Goal: Information Seeking & Learning: Compare options

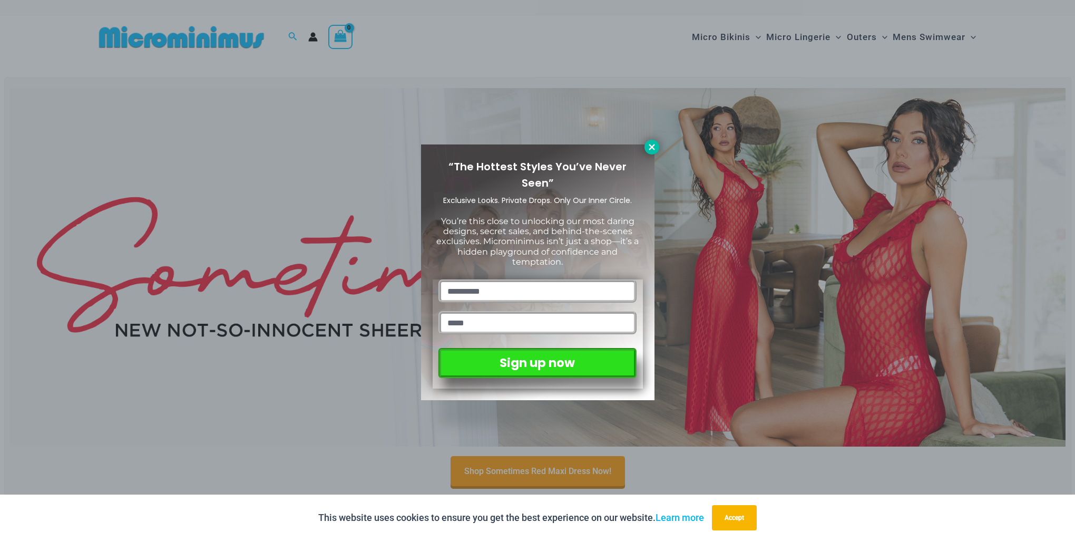
click at [650, 151] on icon at bounding box center [651, 146] width 9 height 9
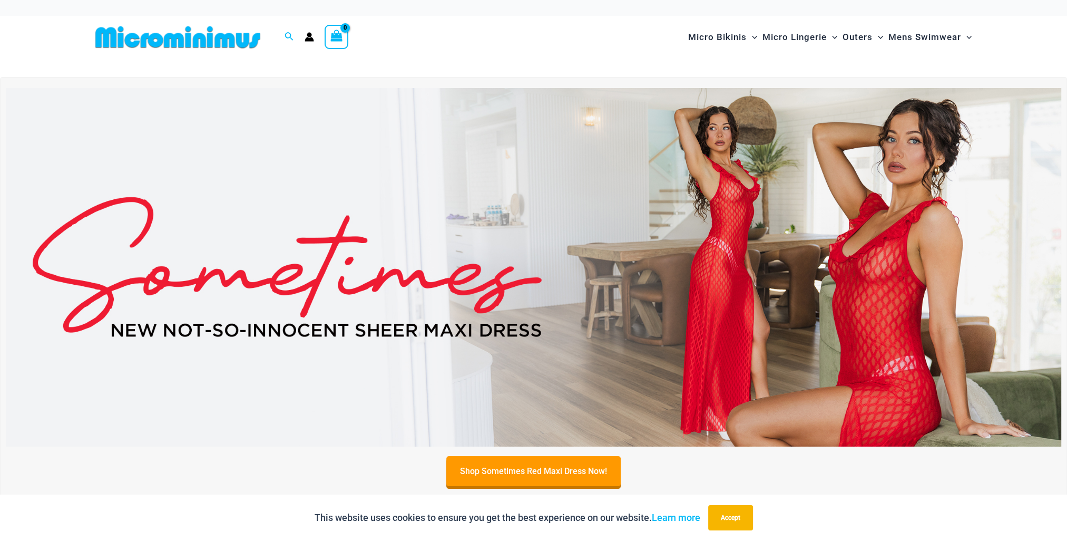
click at [869, 290] on img at bounding box center [533, 267] width 1055 height 359
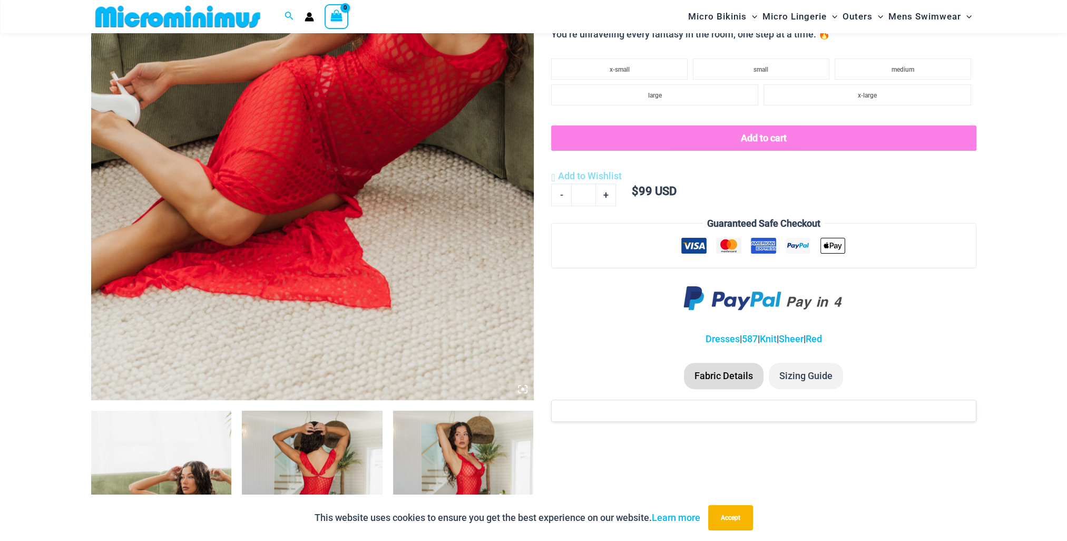
scroll to position [571, 0]
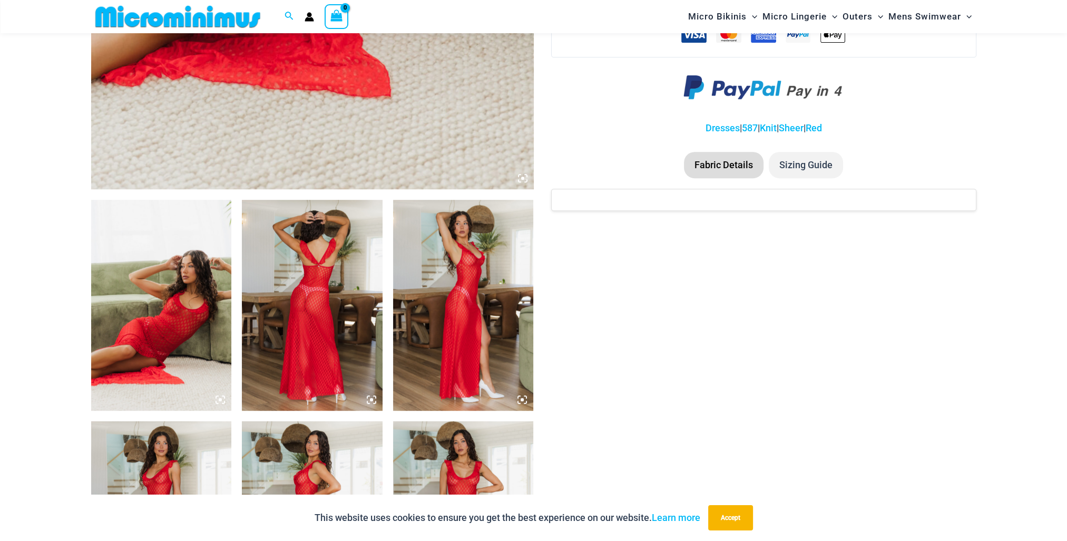
click at [206, 342] on img at bounding box center [161, 305] width 141 height 211
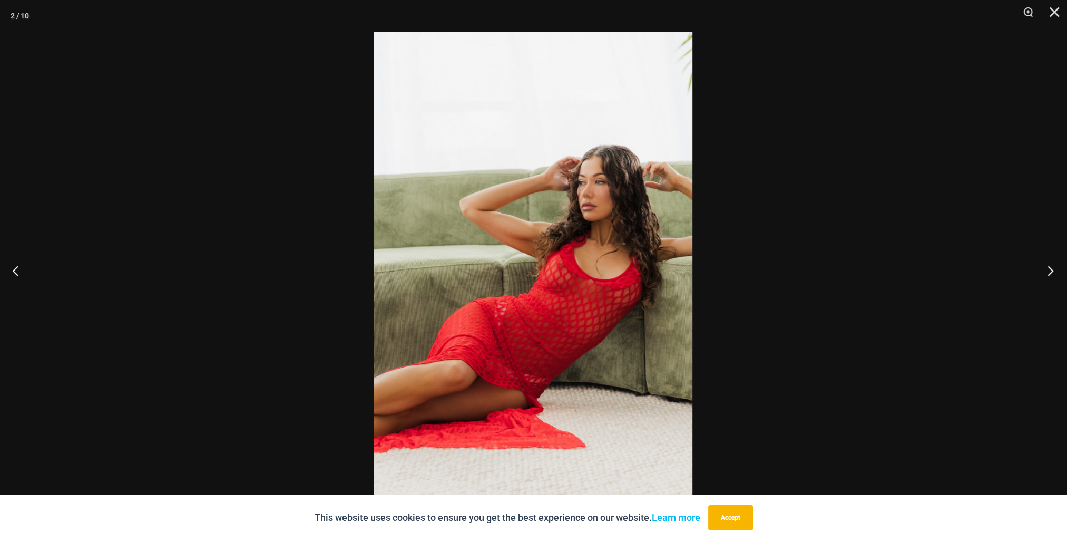
click at [1052, 275] on button "Next" at bounding box center [1047, 270] width 40 height 53
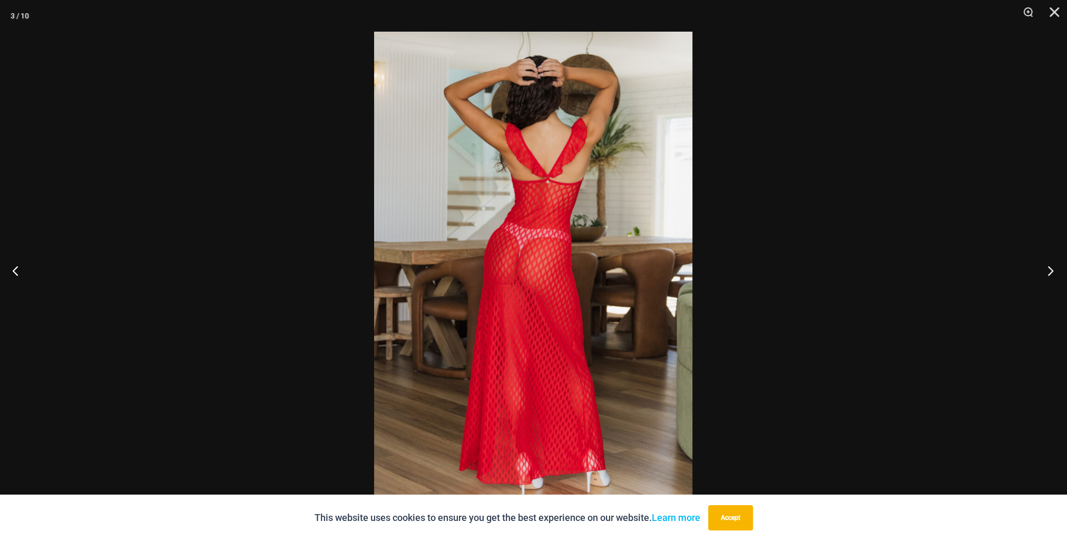
click at [1052, 275] on button "Next" at bounding box center [1047, 270] width 40 height 53
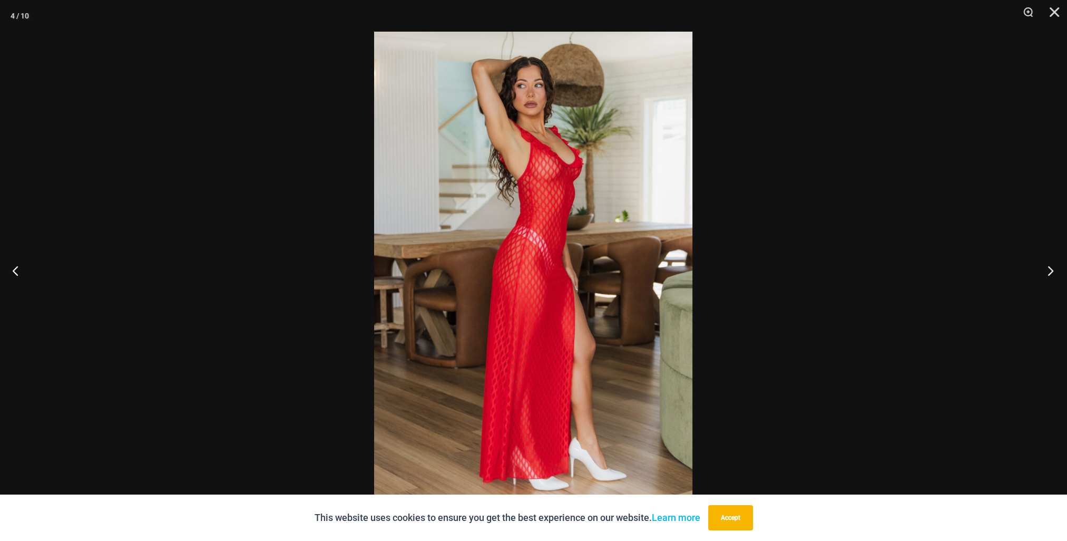
click at [1052, 275] on button "Next" at bounding box center [1047, 270] width 40 height 53
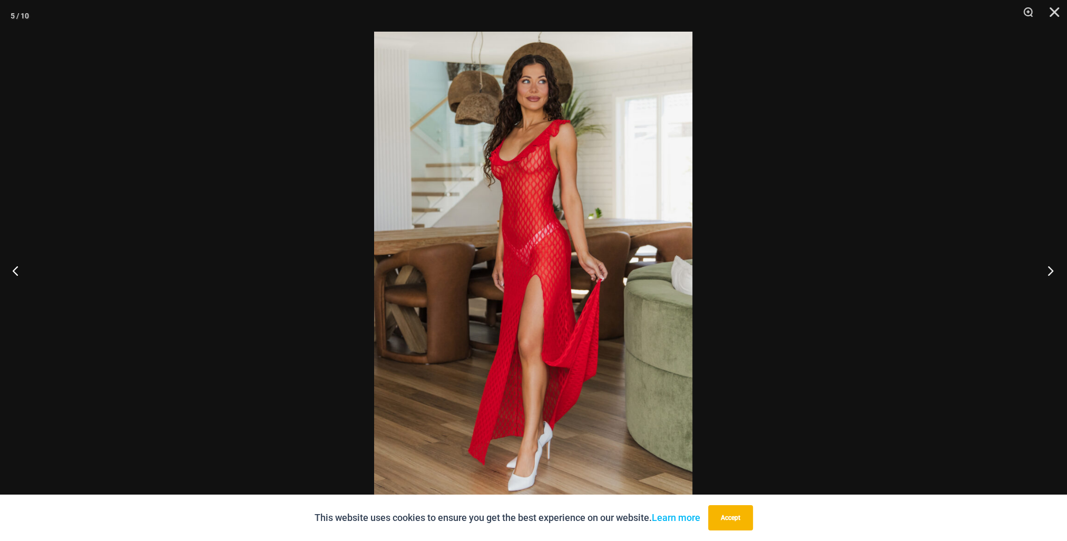
click at [1052, 275] on button "Next" at bounding box center [1047, 270] width 40 height 53
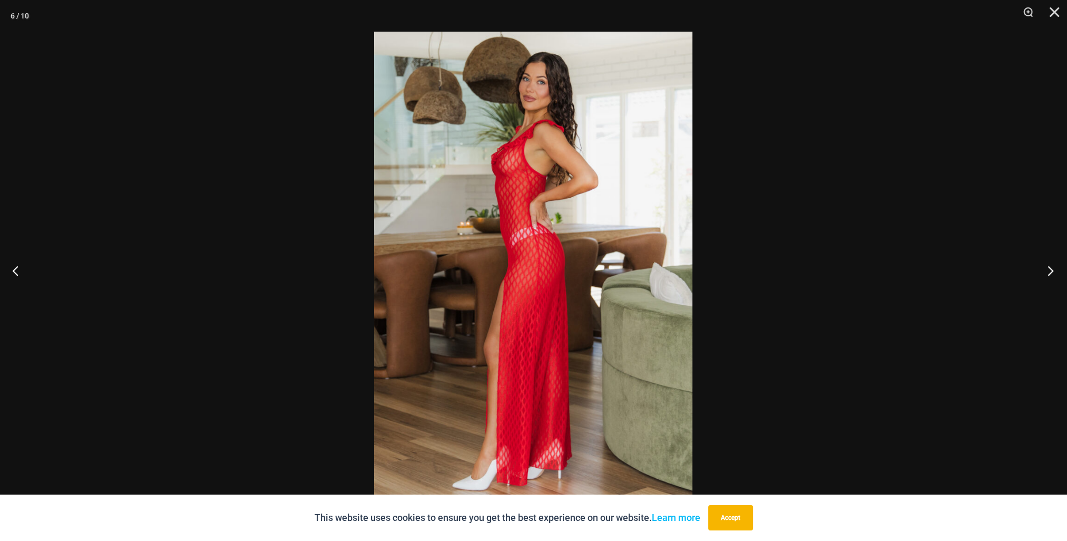
click at [1052, 275] on button "Next" at bounding box center [1047, 270] width 40 height 53
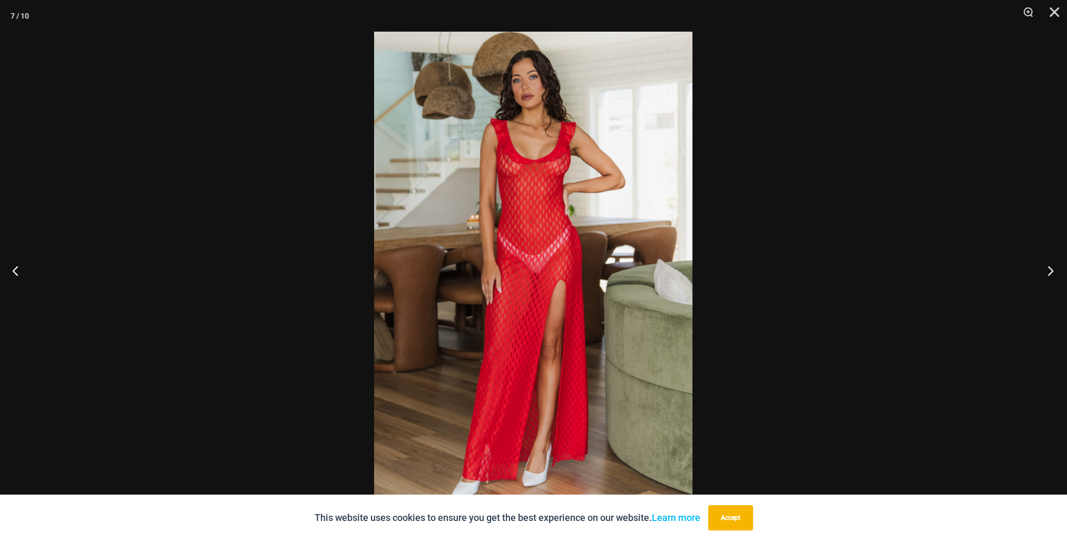
click at [1052, 275] on button "Next" at bounding box center [1047, 270] width 40 height 53
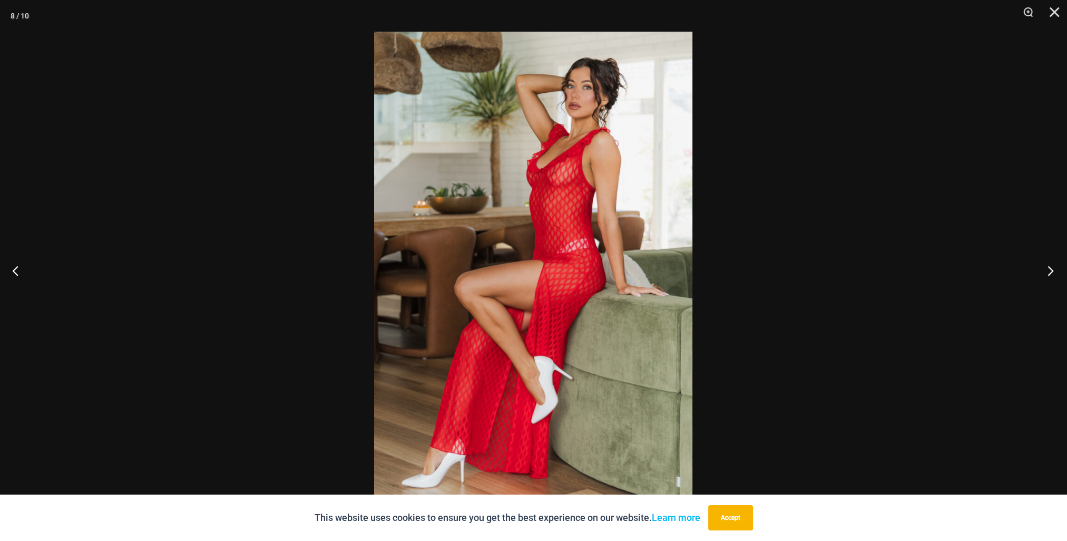
click at [1052, 275] on button "Next" at bounding box center [1047, 270] width 40 height 53
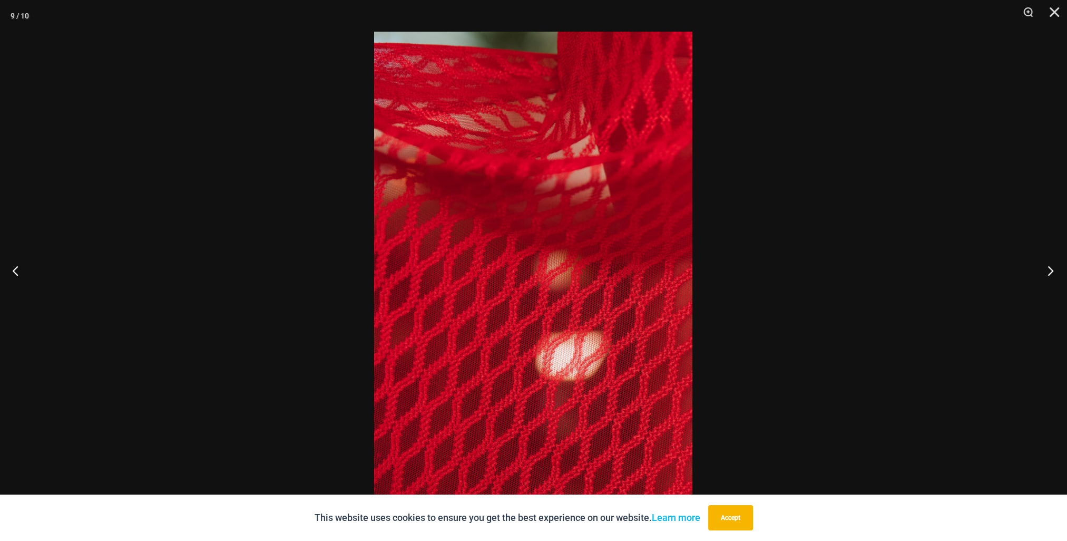
click at [1052, 275] on button "Next" at bounding box center [1047, 270] width 40 height 53
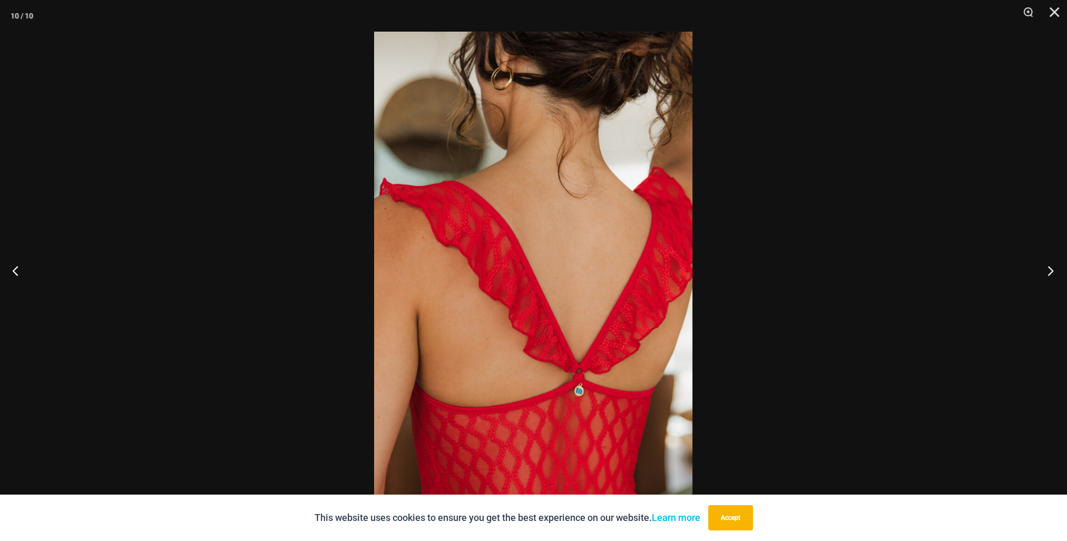
click at [1052, 275] on button "Next" at bounding box center [1047, 270] width 40 height 53
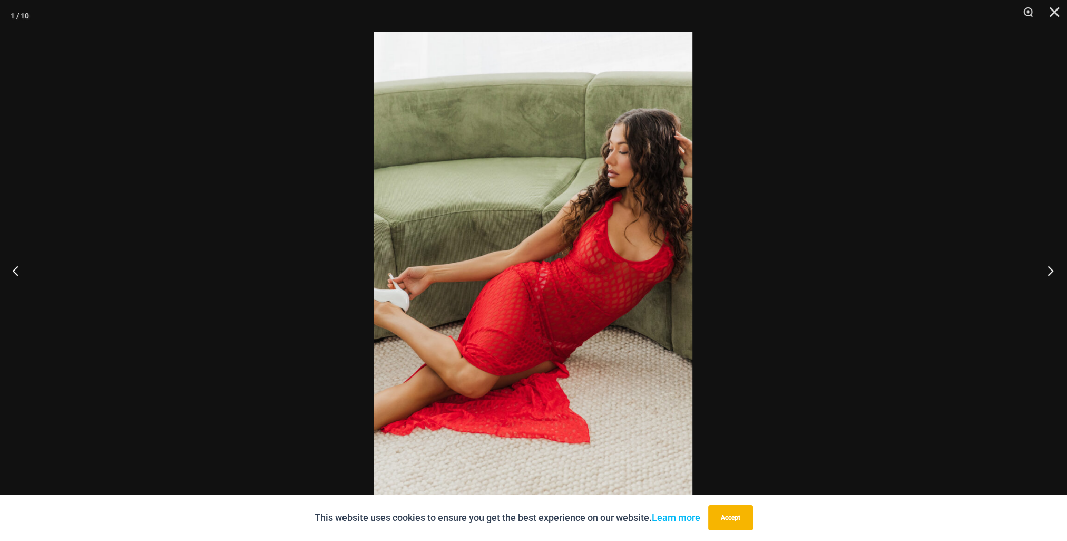
click at [1052, 275] on button "Next" at bounding box center [1047, 270] width 40 height 53
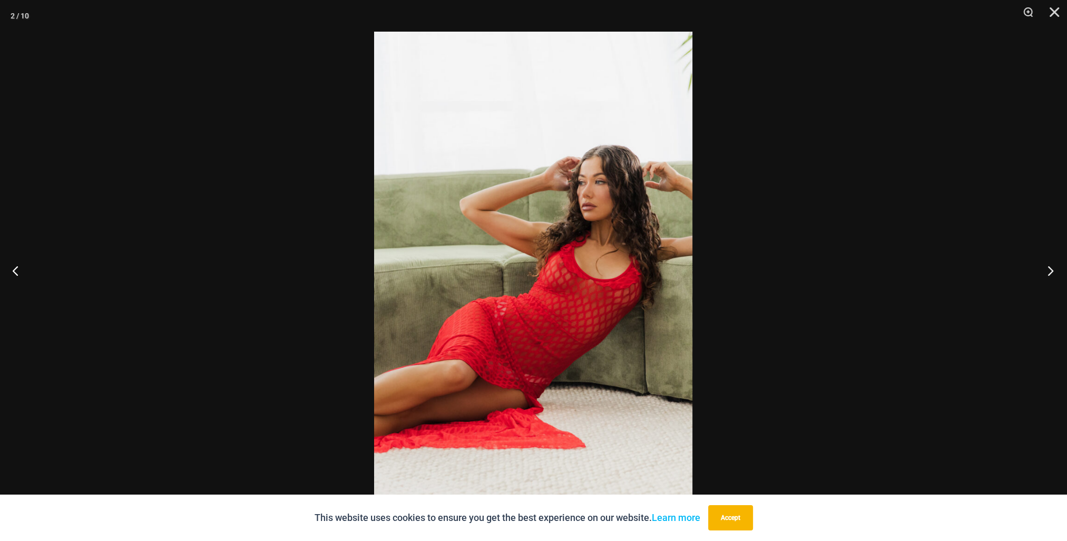
click at [1052, 275] on button "Next" at bounding box center [1047, 270] width 40 height 53
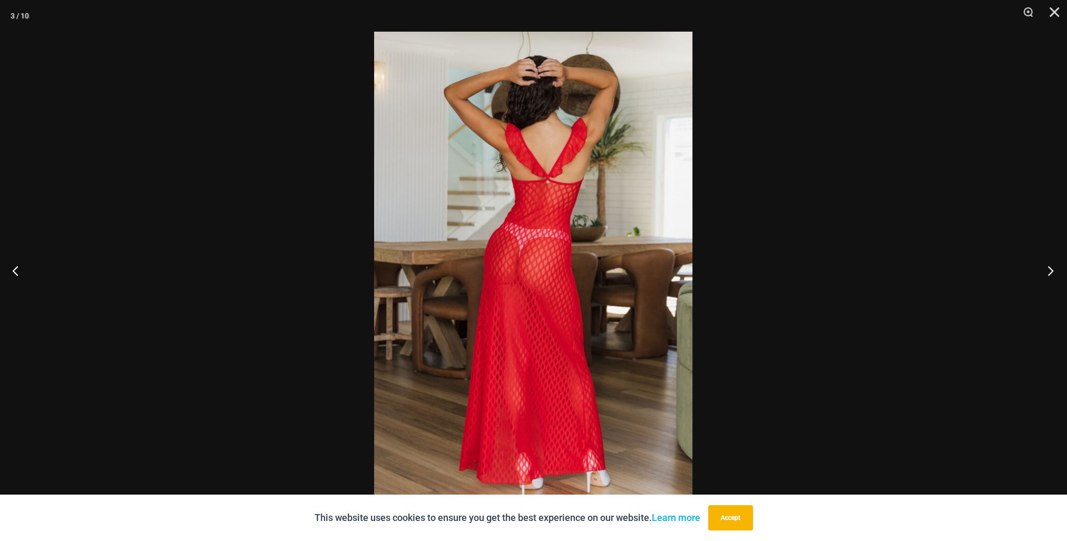
click at [1052, 275] on button "Next" at bounding box center [1047, 270] width 40 height 53
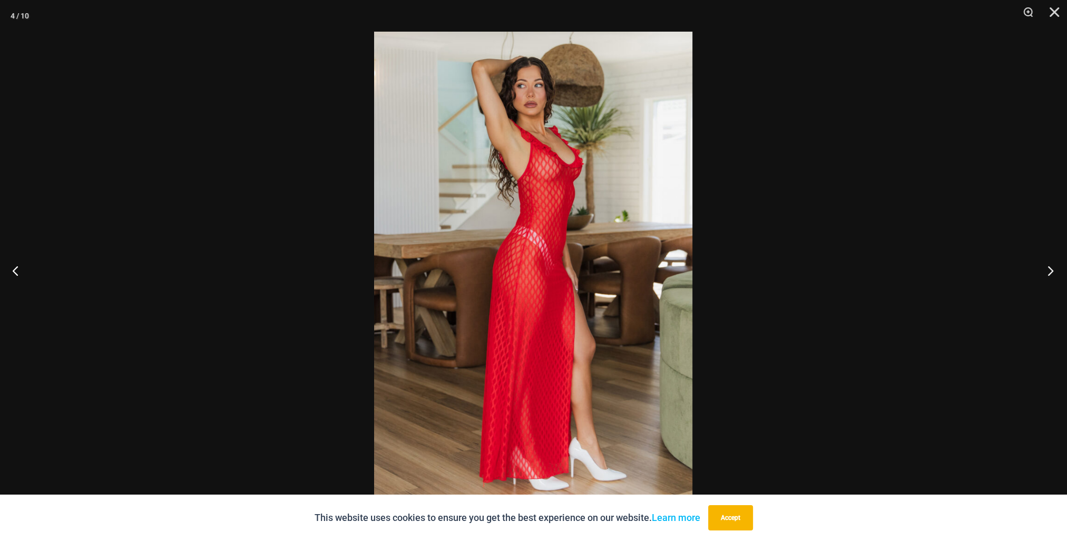
click at [1052, 275] on button "Next" at bounding box center [1047, 270] width 40 height 53
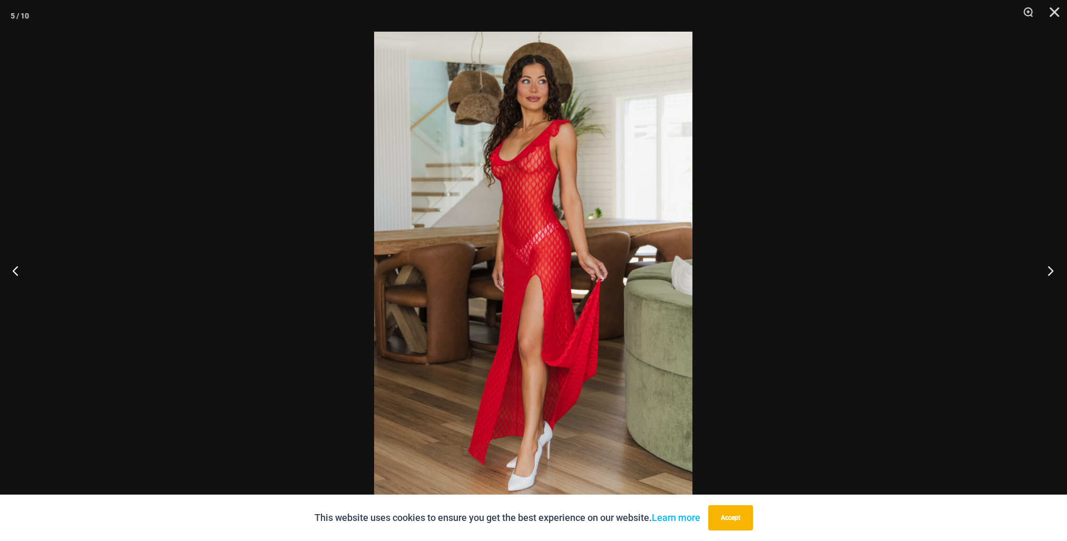
click at [1052, 275] on button "Next" at bounding box center [1047, 270] width 40 height 53
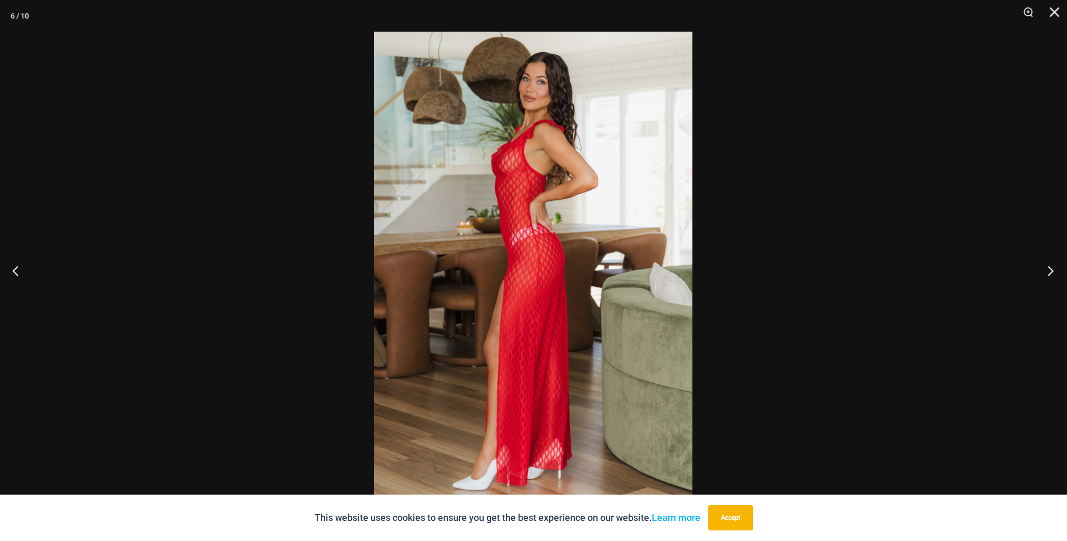
click at [1052, 275] on button "Next" at bounding box center [1047, 270] width 40 height 53
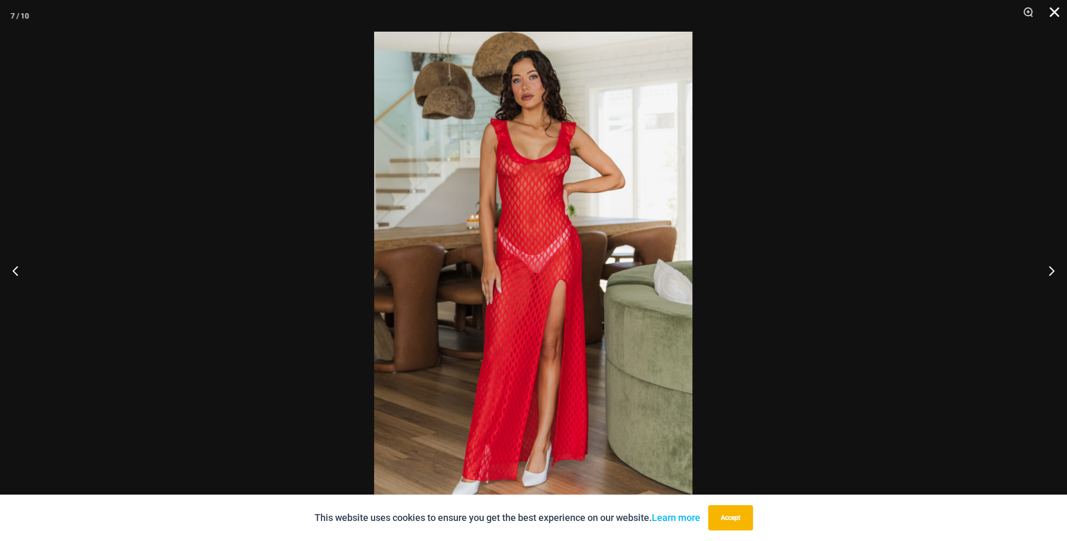
click at [1054, 11] on button "Close" at bounding box center [1050, 16] width 26 height 32
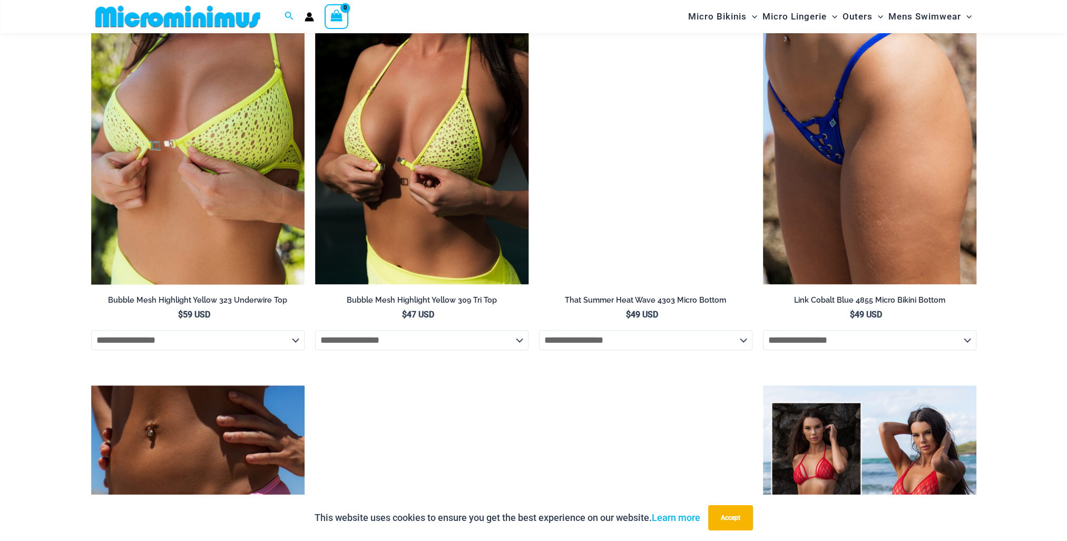
scroll to position [1674, 0]
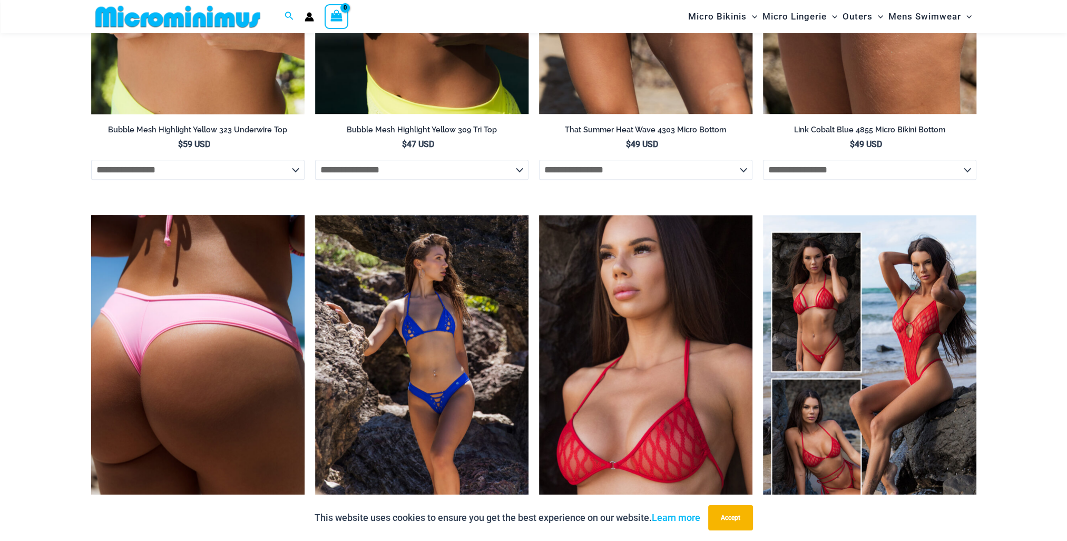
click at [173, 322] on img at bounding box center [197, 375] width 213 height 320
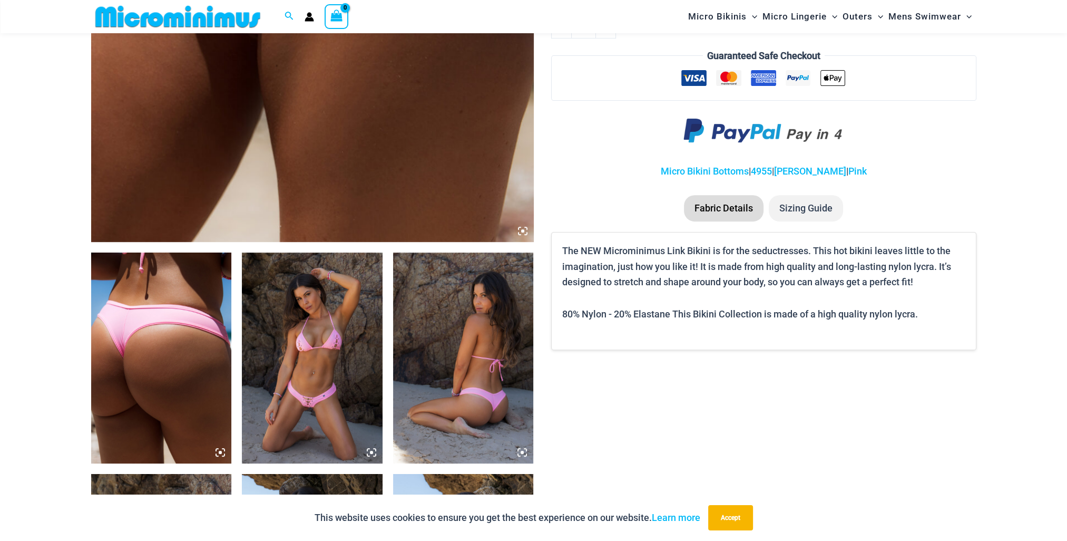
scroll to position [570, 0]
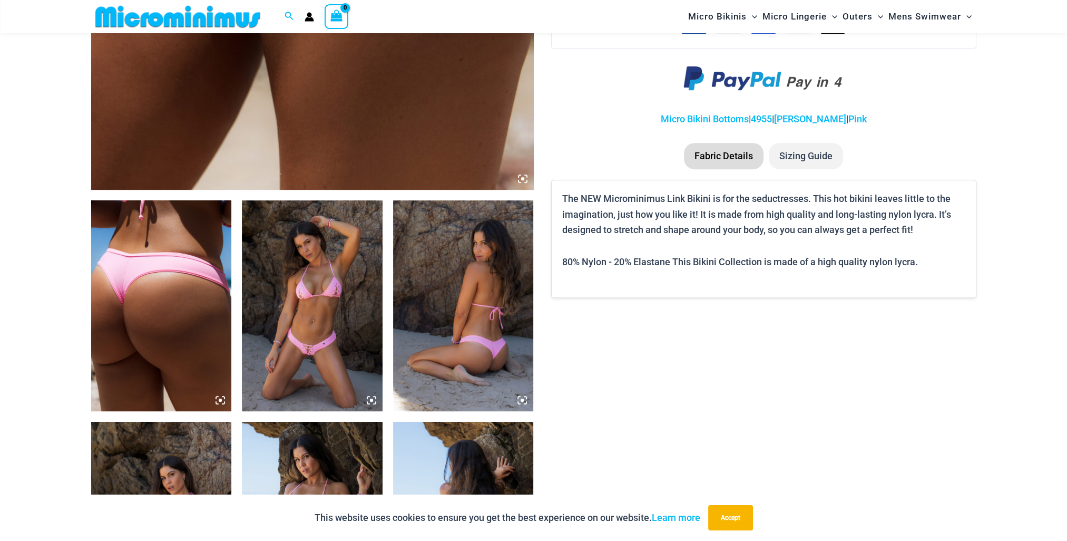
click at [132, 335] on img at bounding box center [161, 305] width 141 height 211
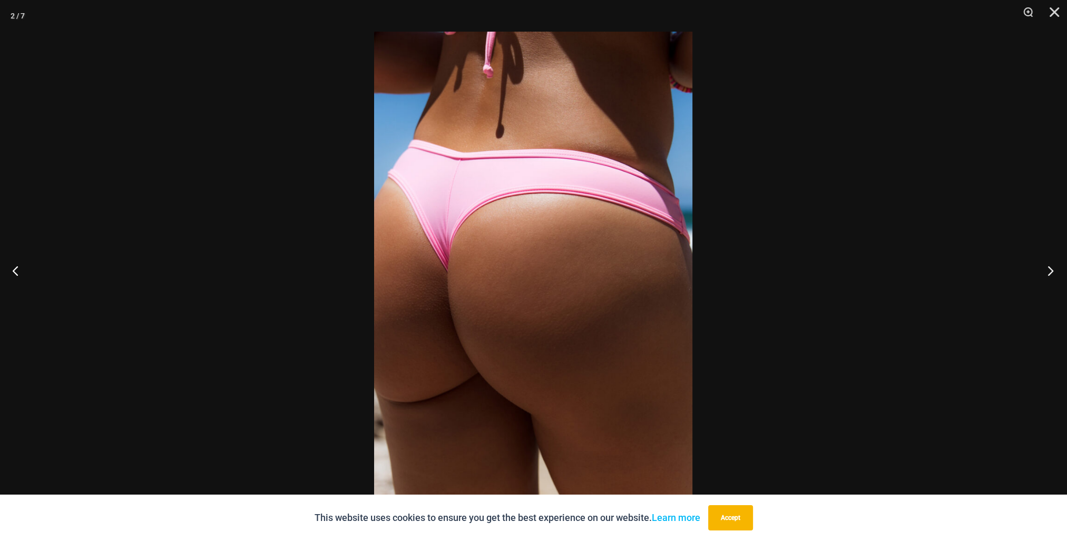
click at [1043, 271] on button "Next" at bounding box center [1047, 270] width 40 height 53
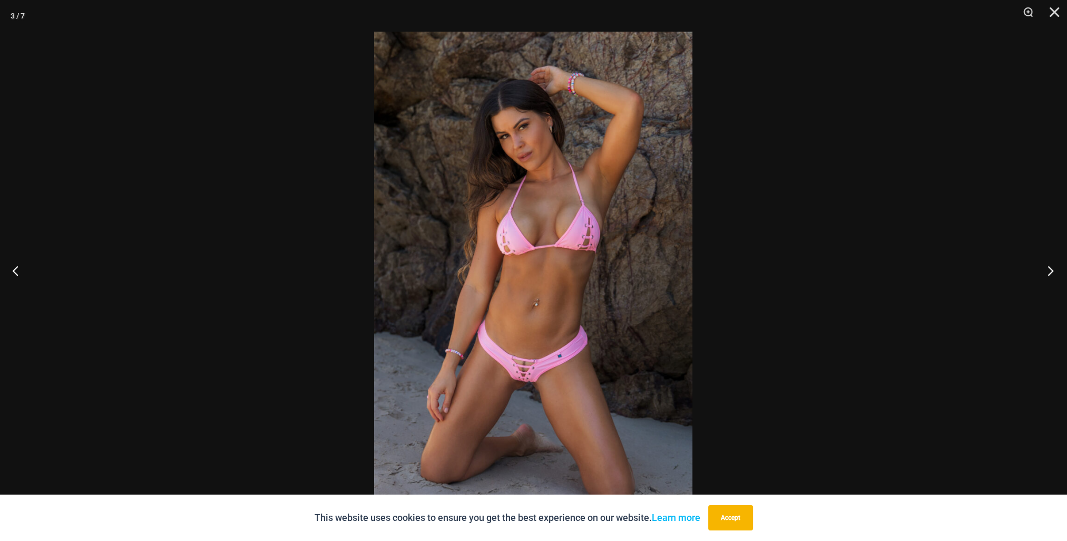
click at [1043, 271] on button "Next" at bounding box center [1047, 270] width 40 height 53
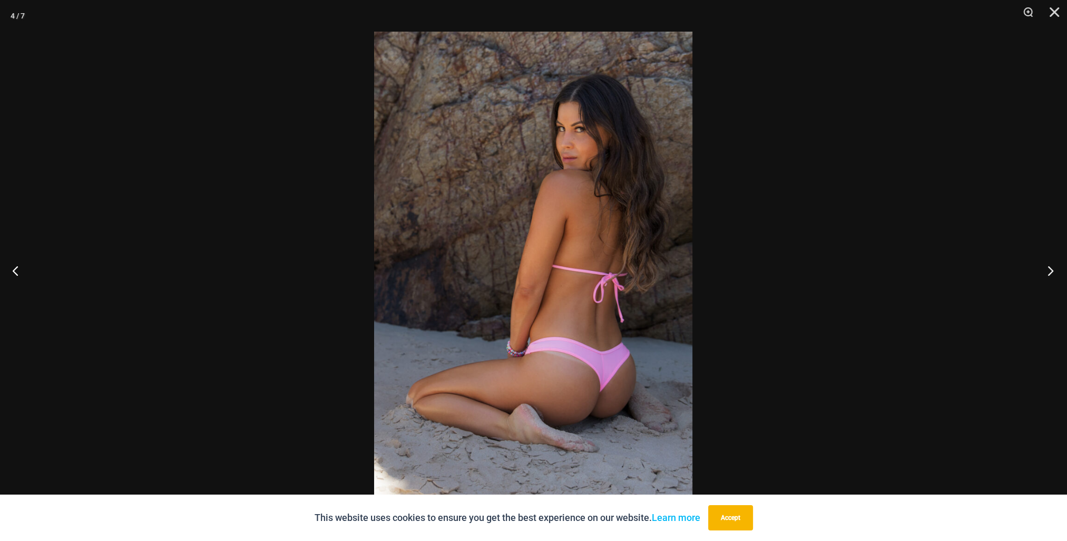
click at [1043, 271] on button "Next" at bounding box center [1047, 270] width 40 height 53
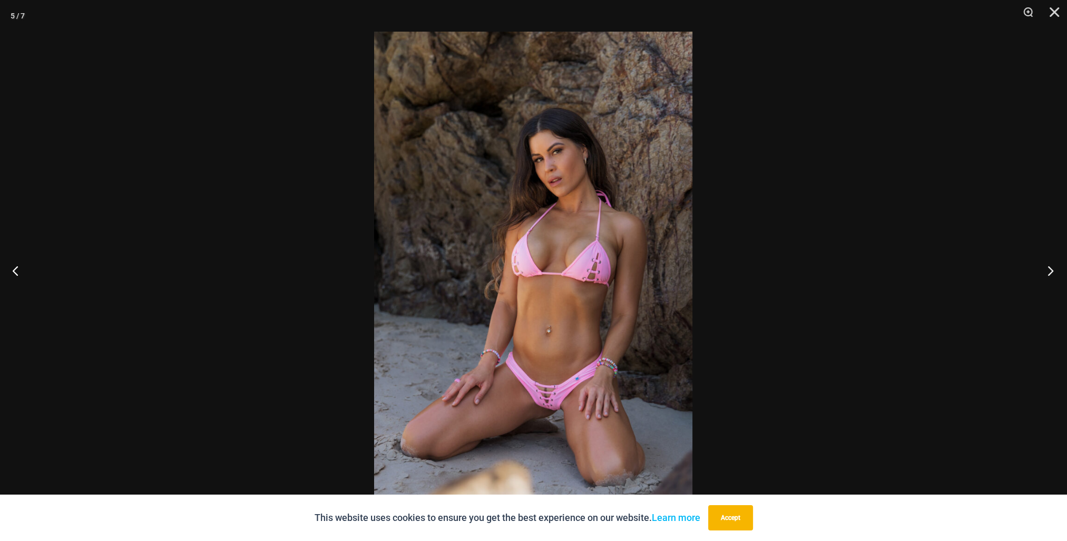
click at [1043, 271] on button "Next" at bounding box center [1047, 270] width 40 height 53
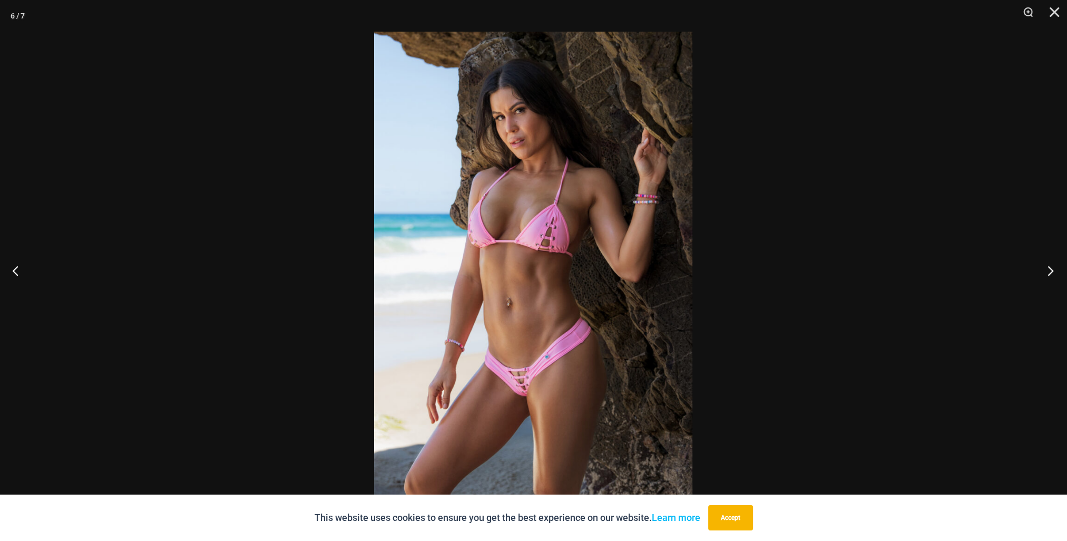
click at [1043, 271] on button "Next" at bounding box center [1047, 270] width 40 height 53
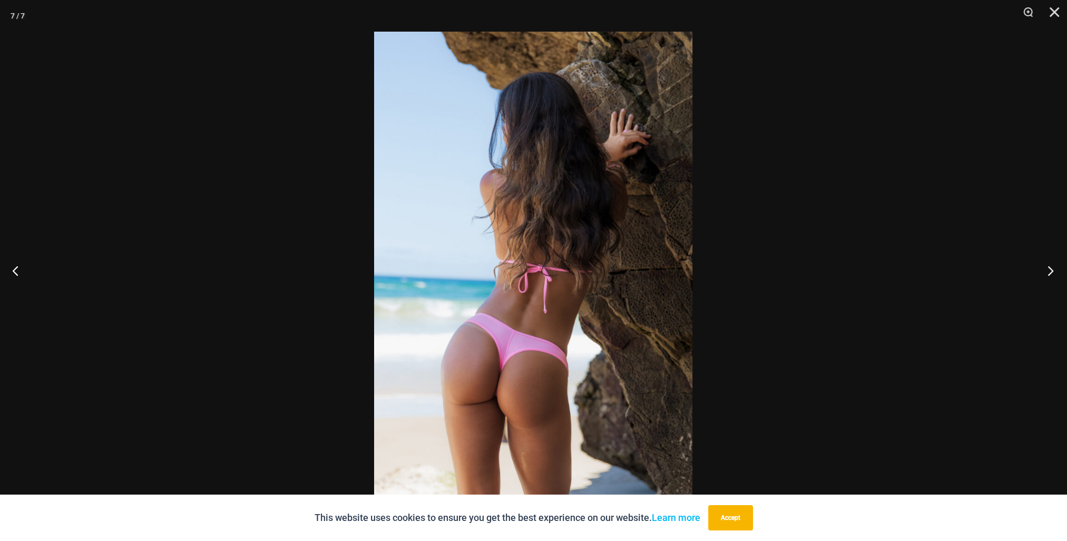
click at [1043, 271] on button "Next" at bounding box center [1047, 270] width 40 height 53
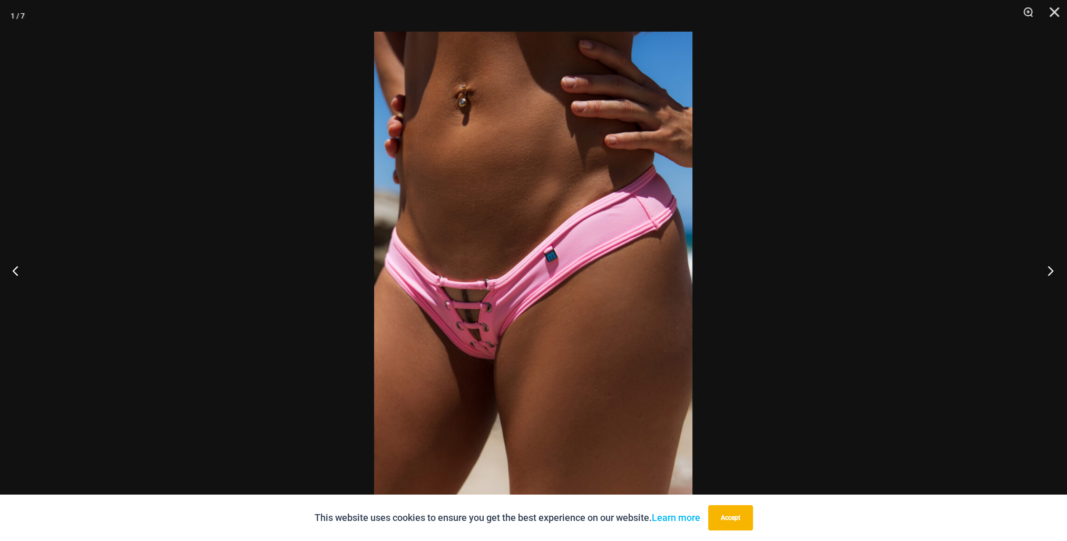
click at [1043, 271] on button "Next" at bounding box center [1047, 270] width 40 height 53
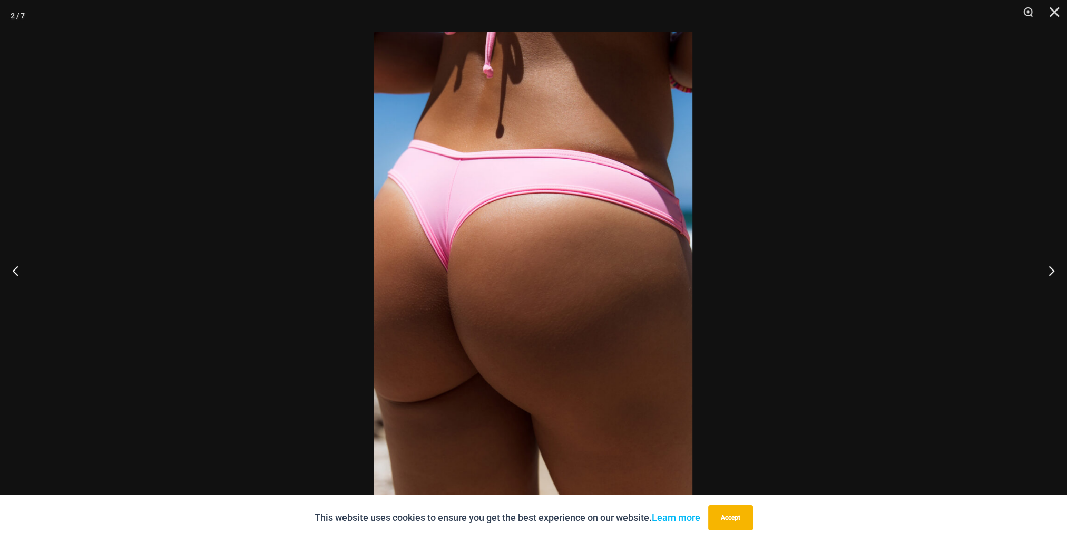
click at [870, 316] on div at bounding box center [533, 270] width 1067 height 541
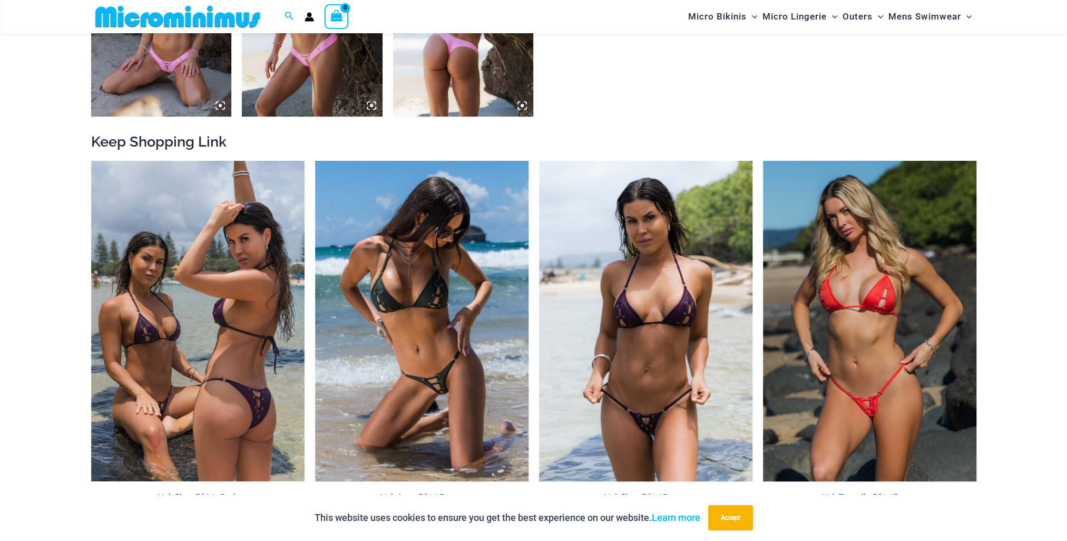
scroll to position [1150, 0]
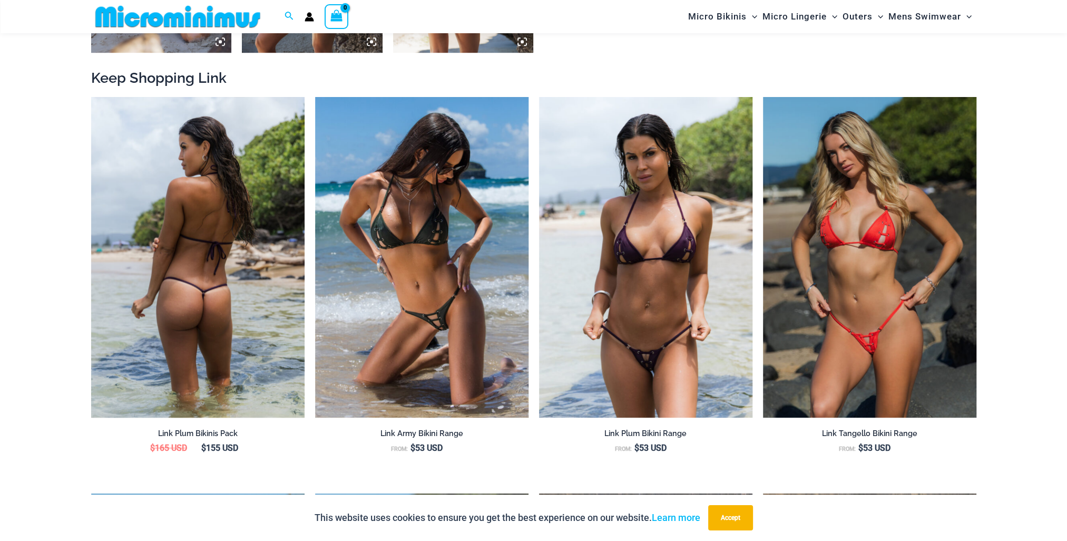
click at [179, 303] on img at bounding box center [197, 257] width 213 height 320
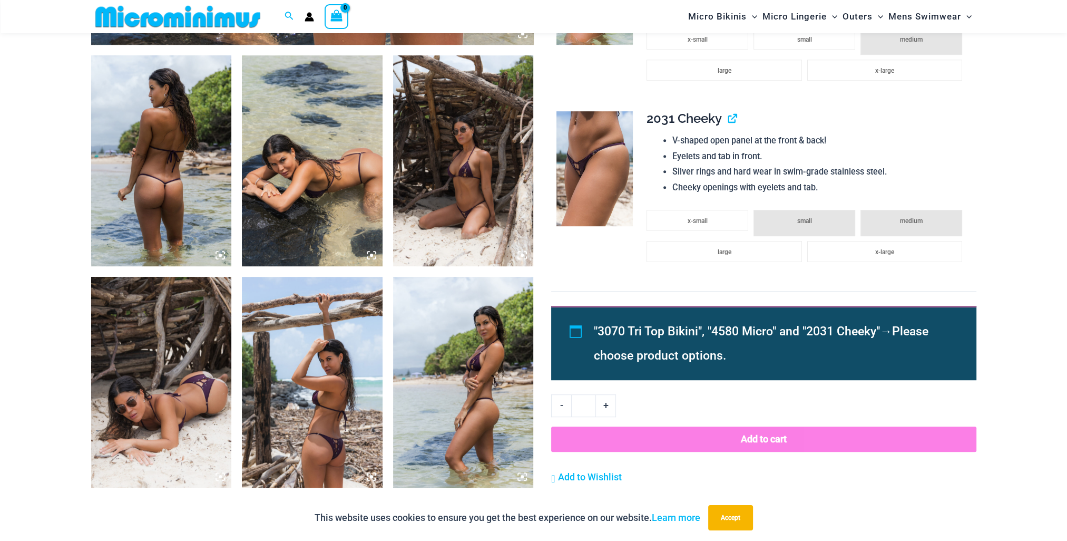
scroll to position [728, 0]
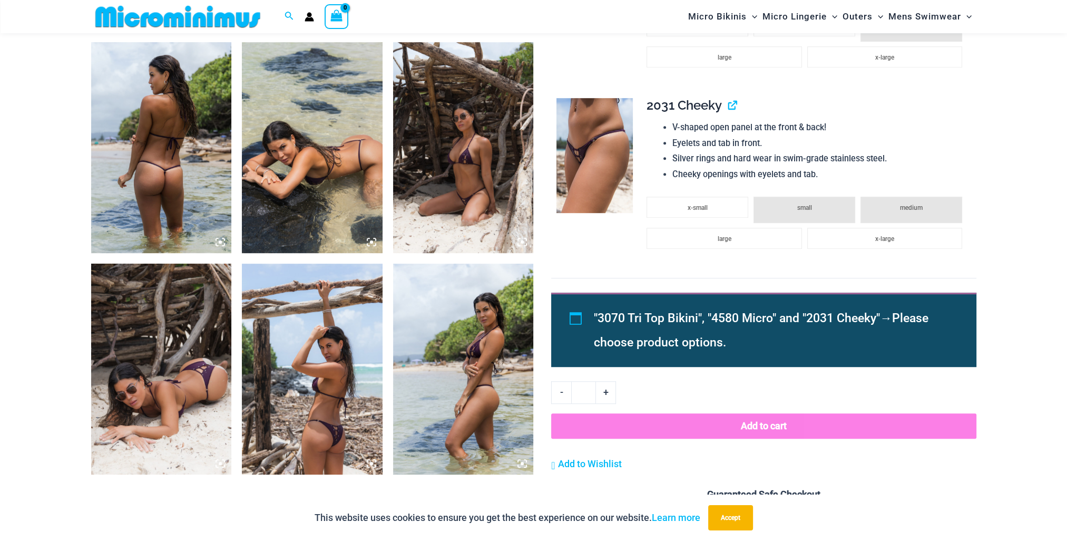
click at [180, 136] on img at bounding box center [161, 147] width 141 height 211
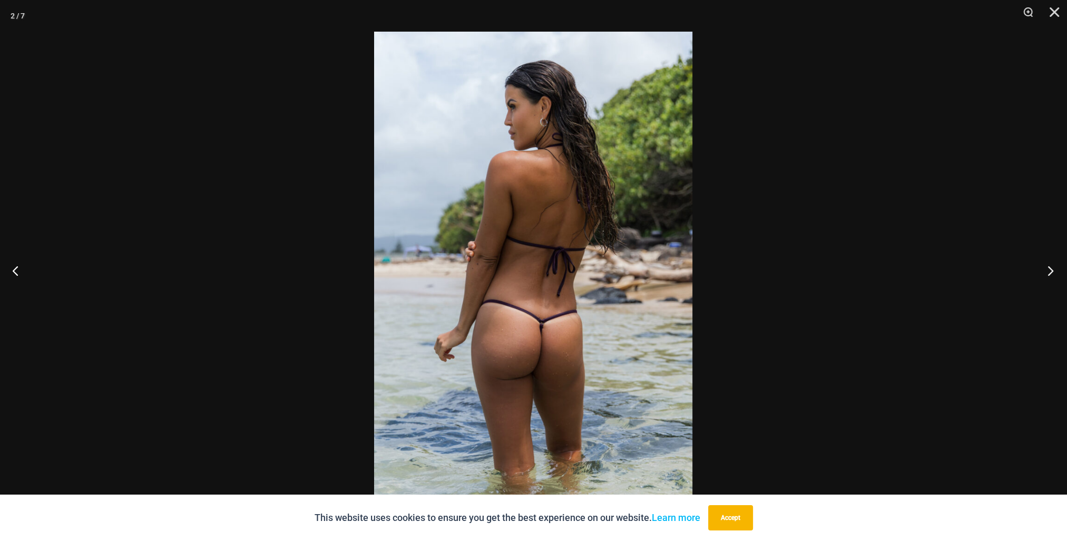
click at [1052, 270] on button "Next" at bounding box center [1047, 270] width 40 height 53
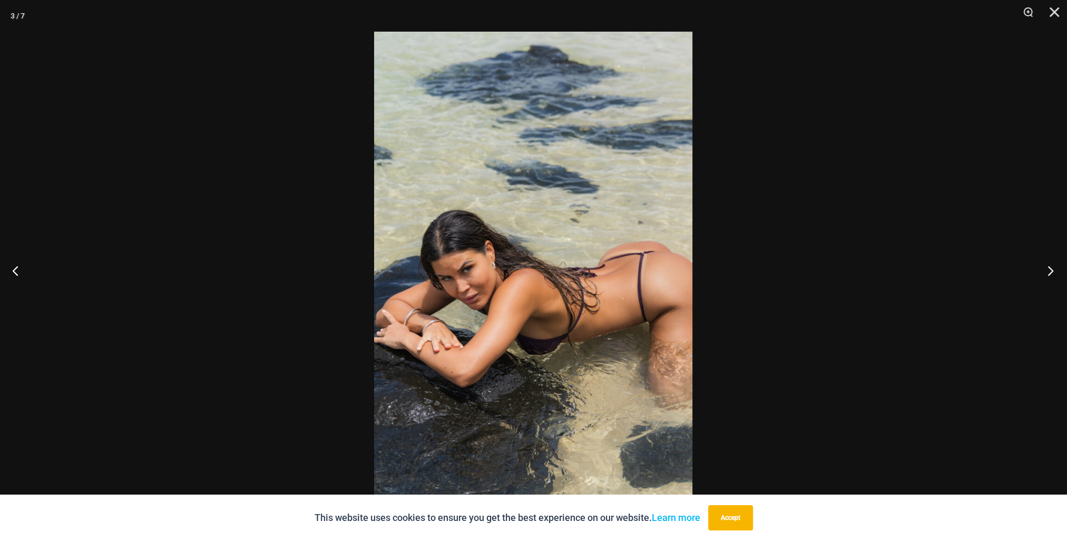
click at [1052, 270] on button "Next" at bounding box center [1047, 270] width 40 height 53
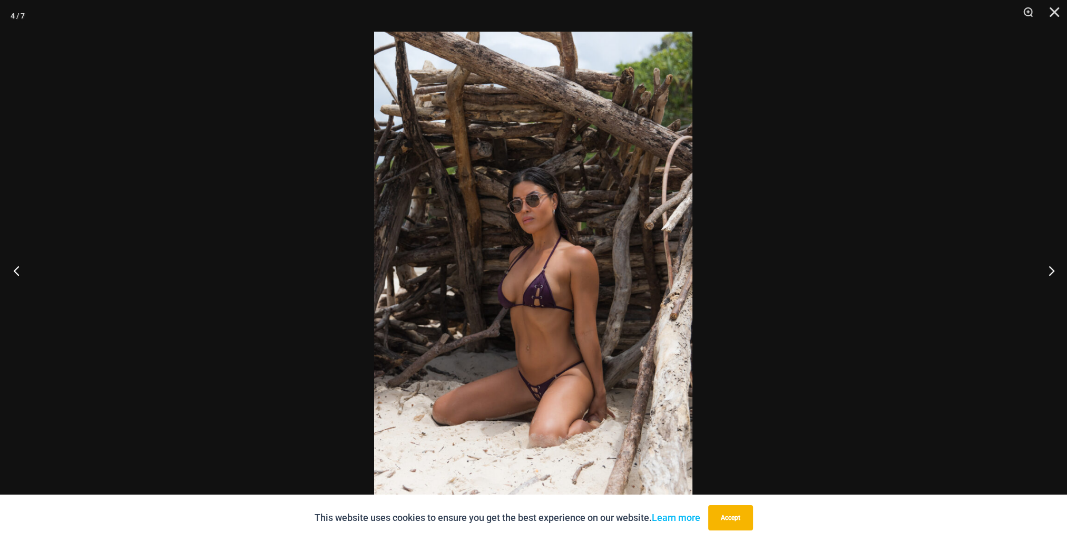
click at [9, 271] on button "Previous" at bounding box center [20, 270] width 40 height 53
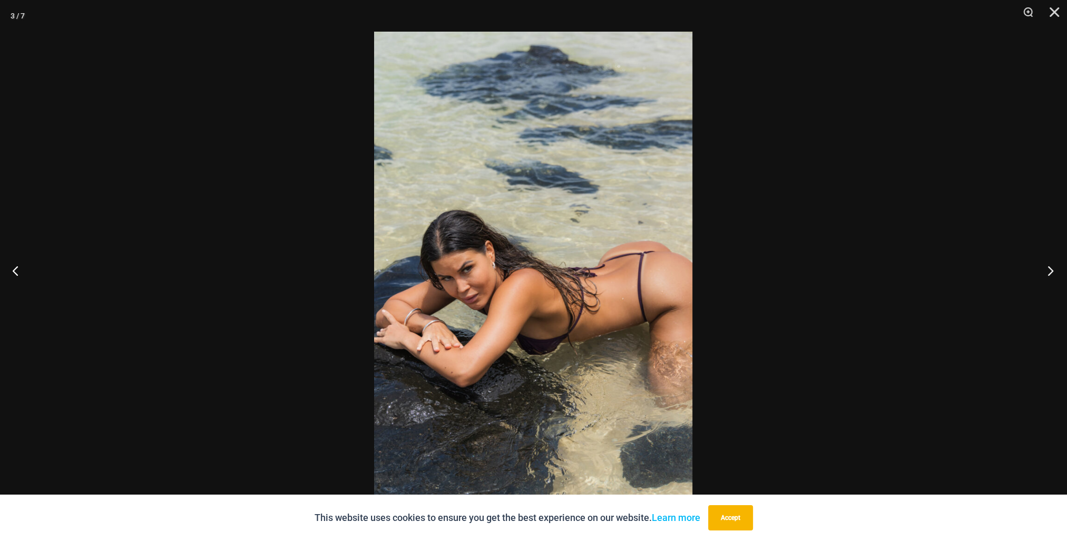
click at [1045, 273] on button "Next" at bounding box center [1047, 270] width 40 height 53
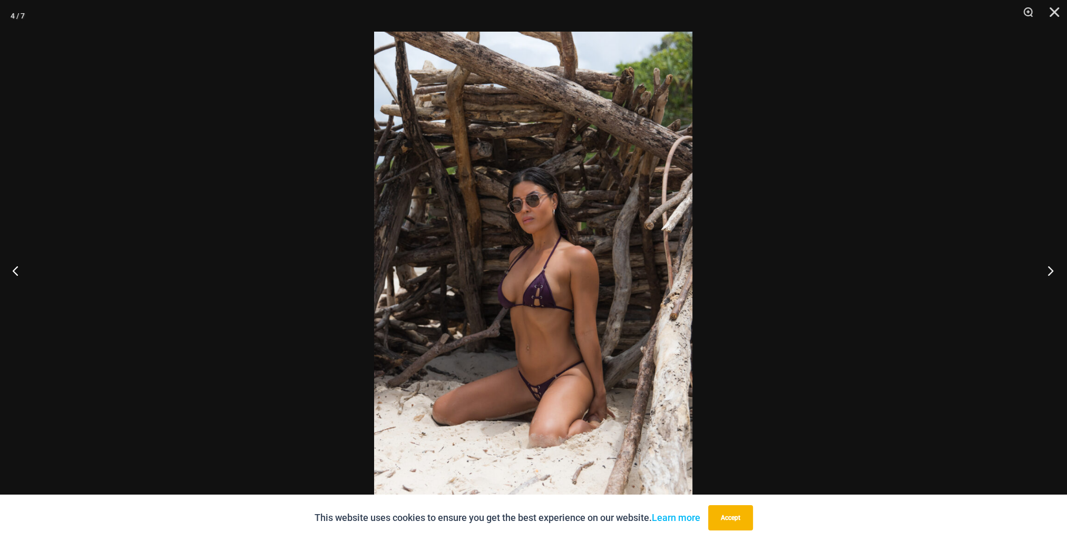
click at [1045, 273] on button "Next" at bounding box center [1047, 270] width 40 height 53
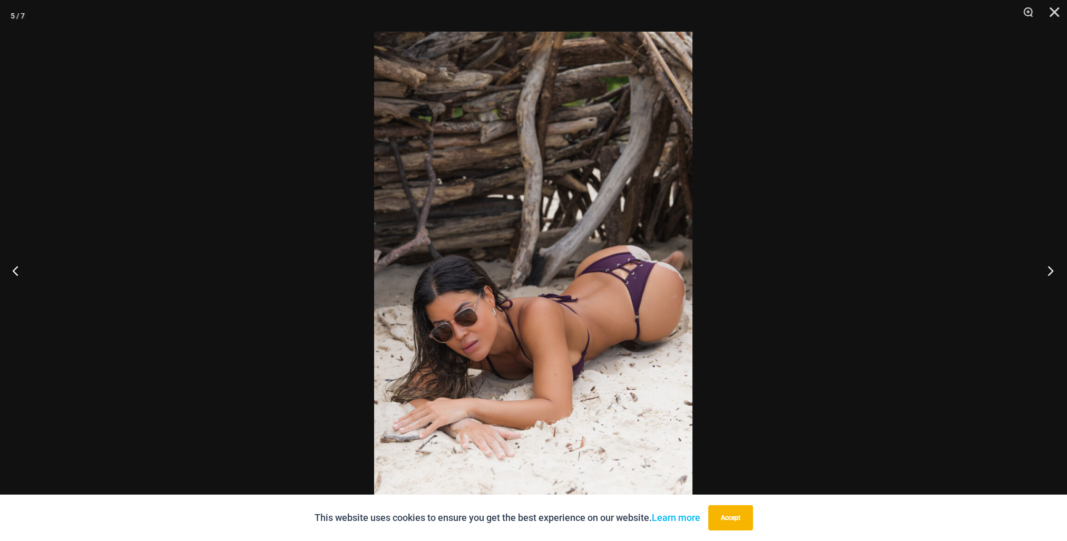
click at [1045, 273] on button "Next" at bounding box center [1047, 270] width 40 height 53
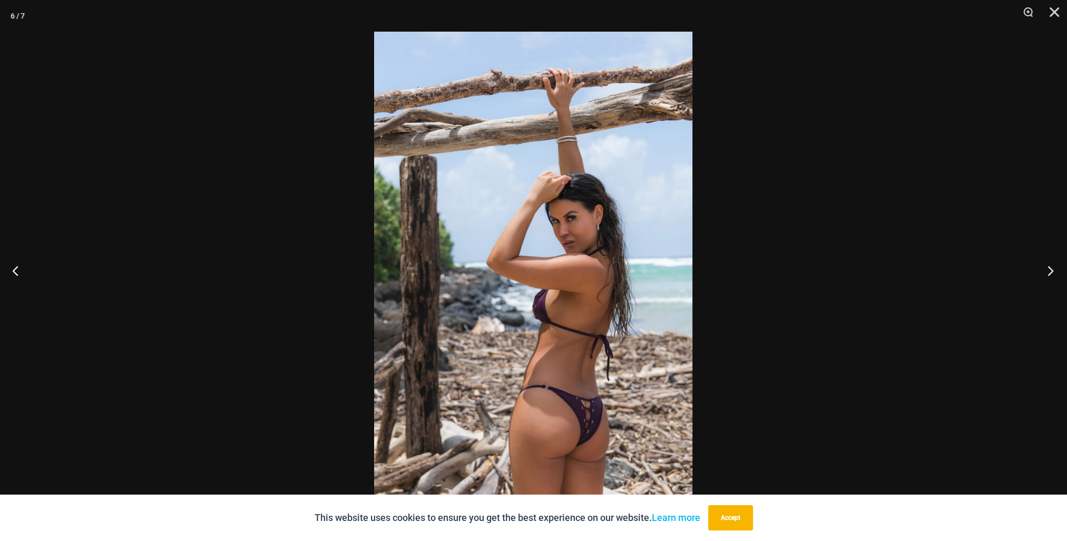
click at [1045, 273] on button "Next" at bounding box center [1047, 270] width 40 height 53
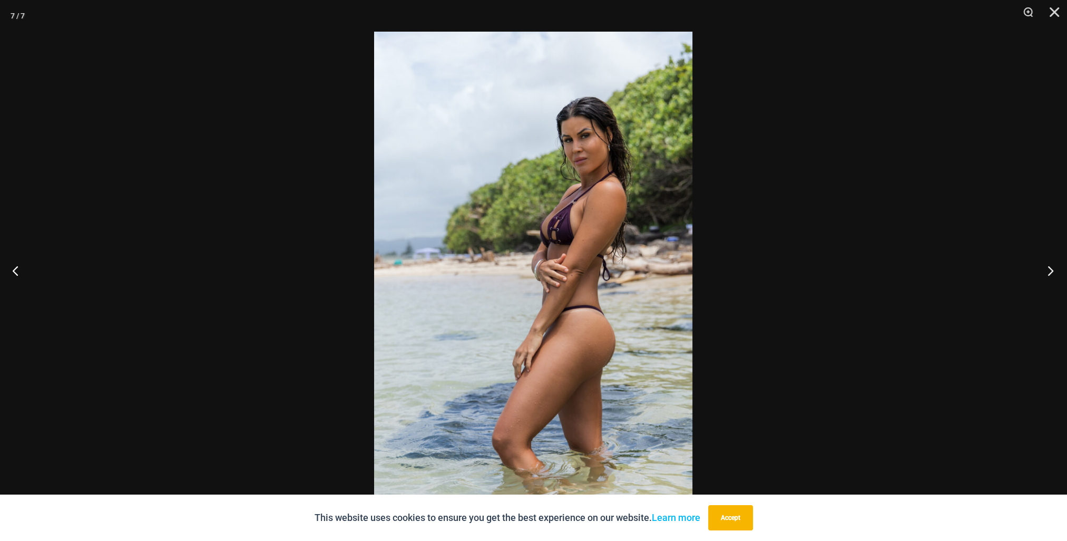
click at [1045, 273] on button "Next" at bounding box center [1047, 270] width 40 height 53
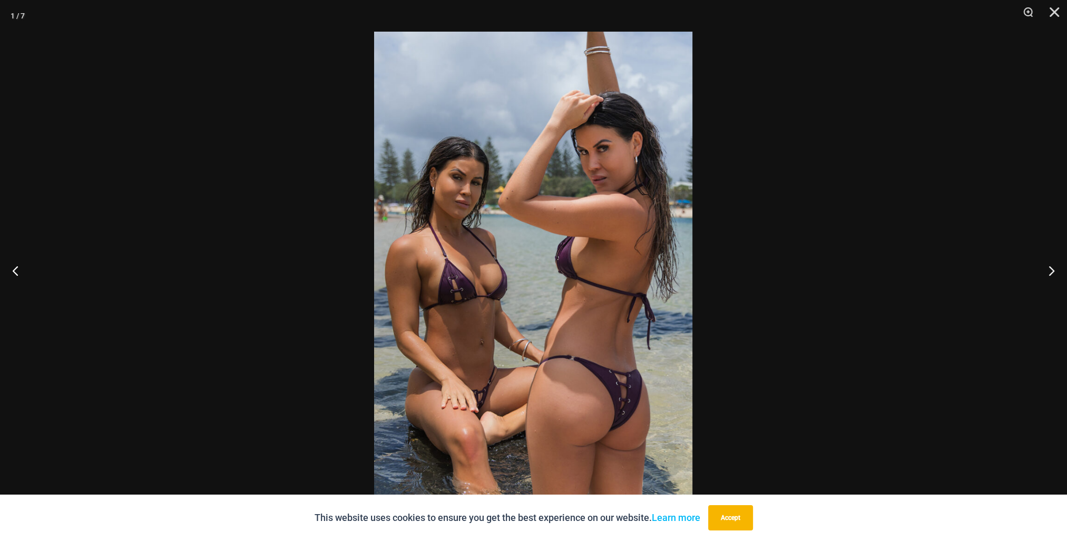
click at [805, 332] on div at bounding box center [533, 270] width 1067 height 541
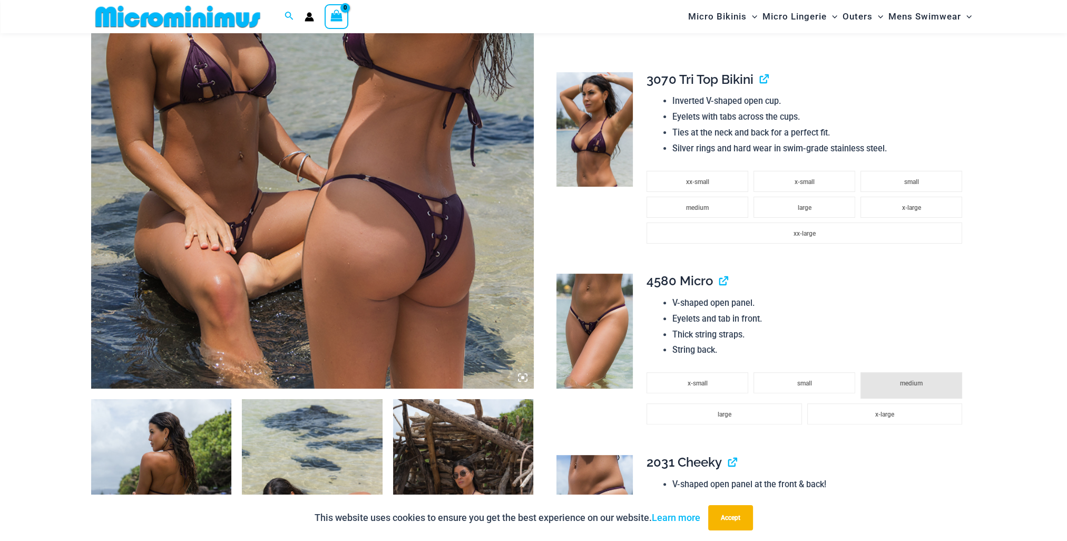
scroll to position [359, 0]
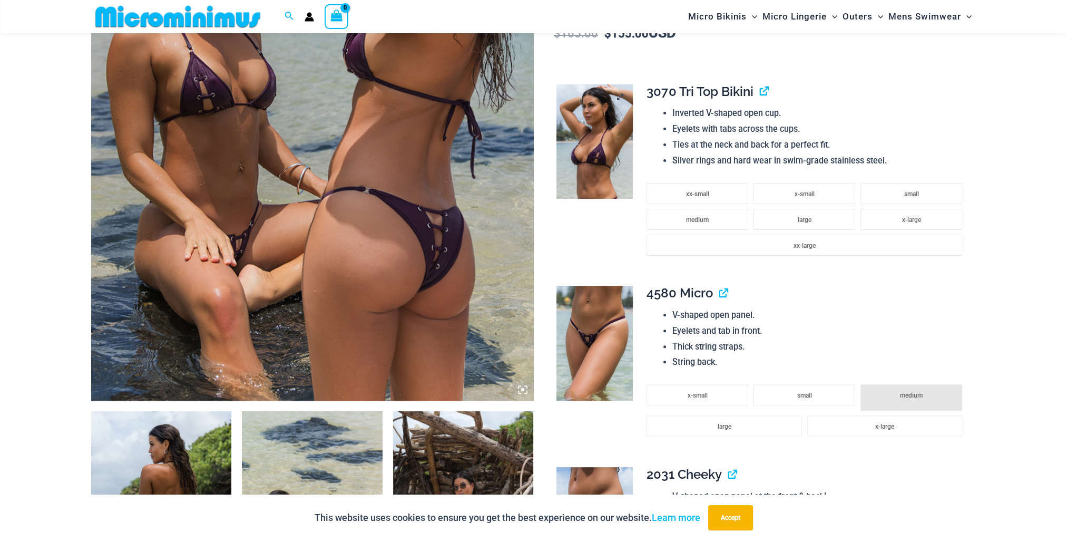
click at [595, 166] on img at bounding box center [594, 141] width 76 height 115
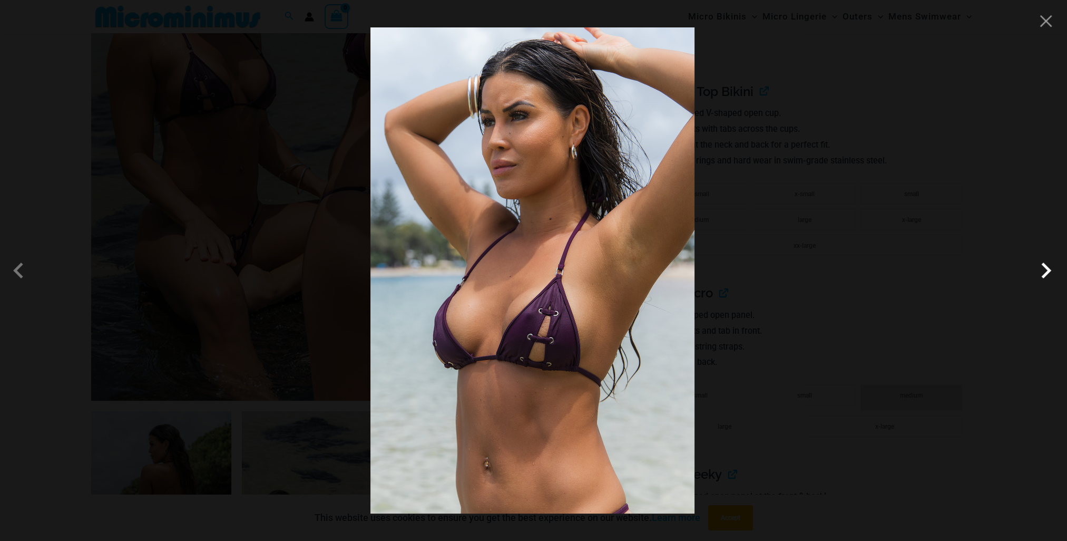
click at [1037, 271] on span at bounding box center [1046, 270] width 32 height 32
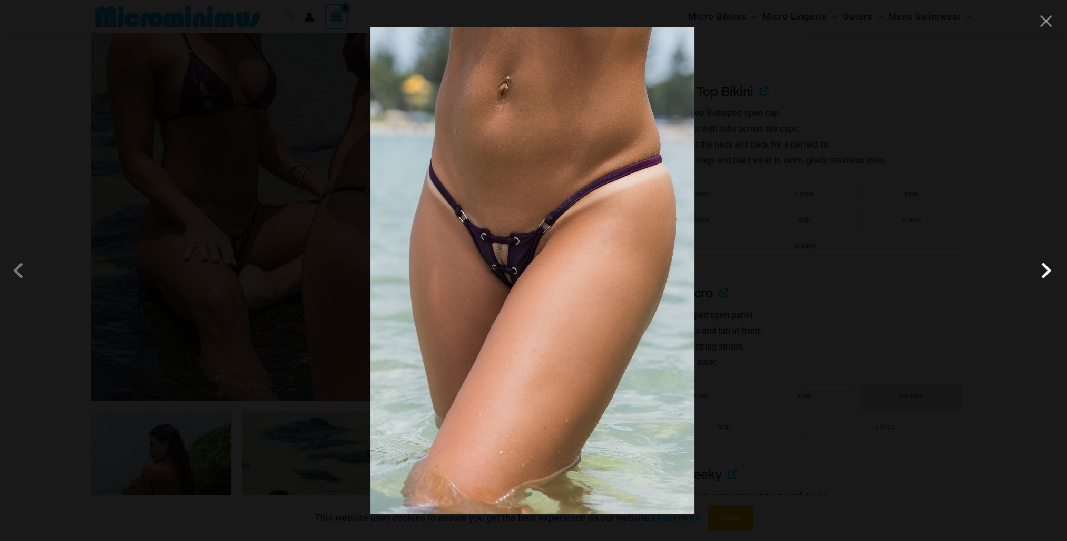
click at [1053, 271] on span at bounding box center [1046, 270] width 32 height 32
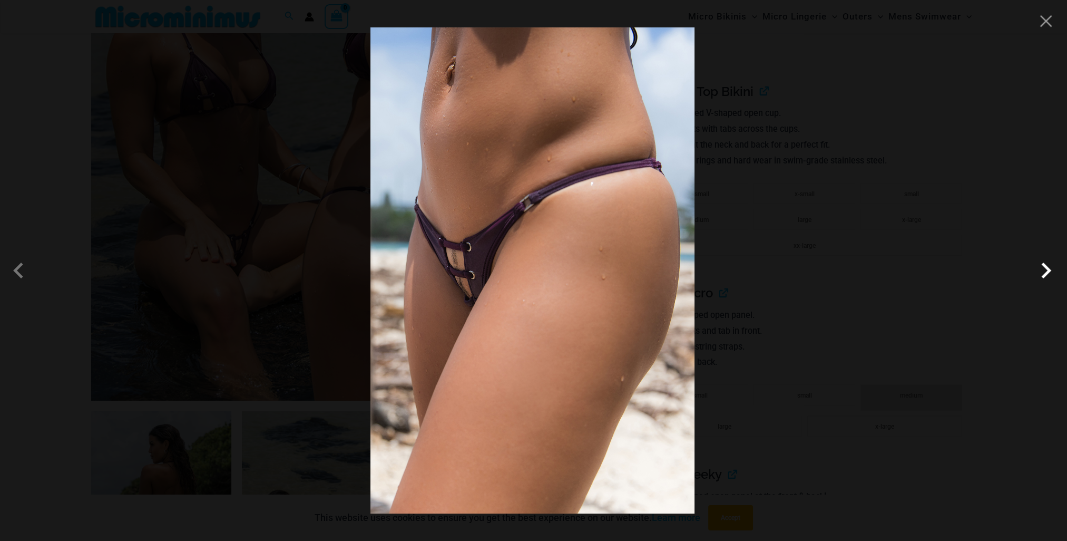
click at [1045, 278] on span at bounding box center [1046, 270] width 32 height 32
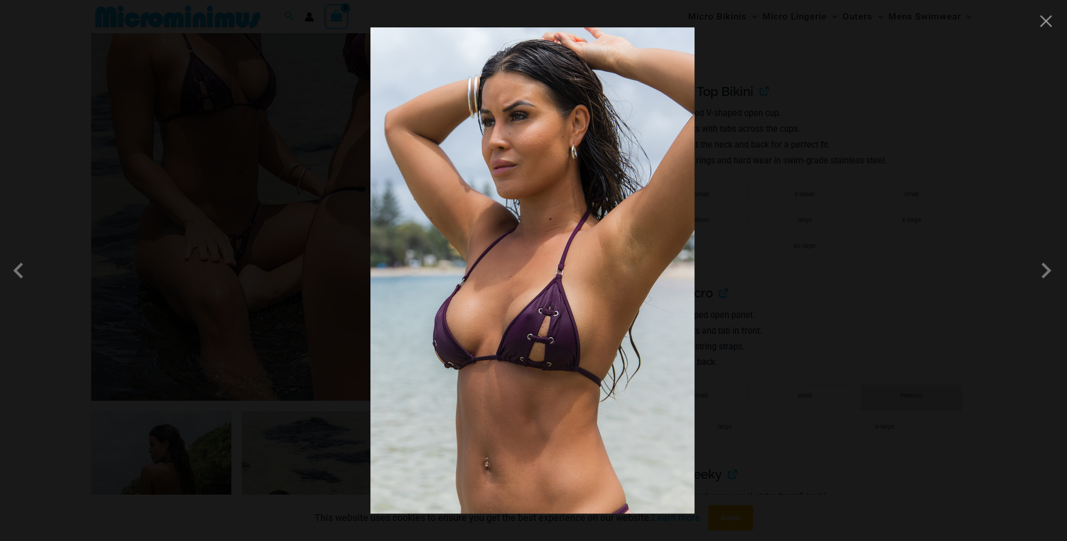
click at [927, 440] on div at bounding box center [533, 270] width 1067 height 541
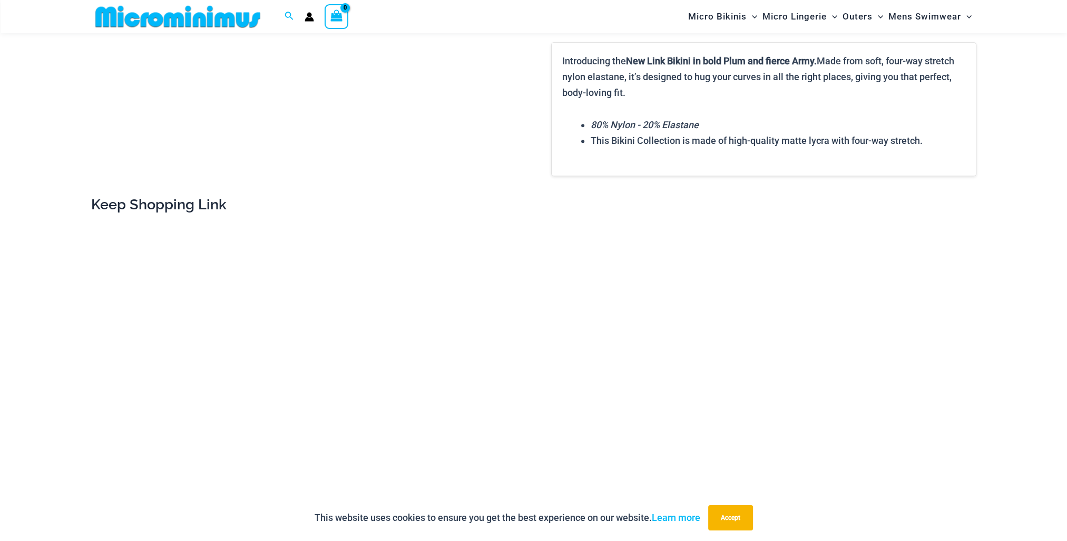
scroll to position [1360, 0]
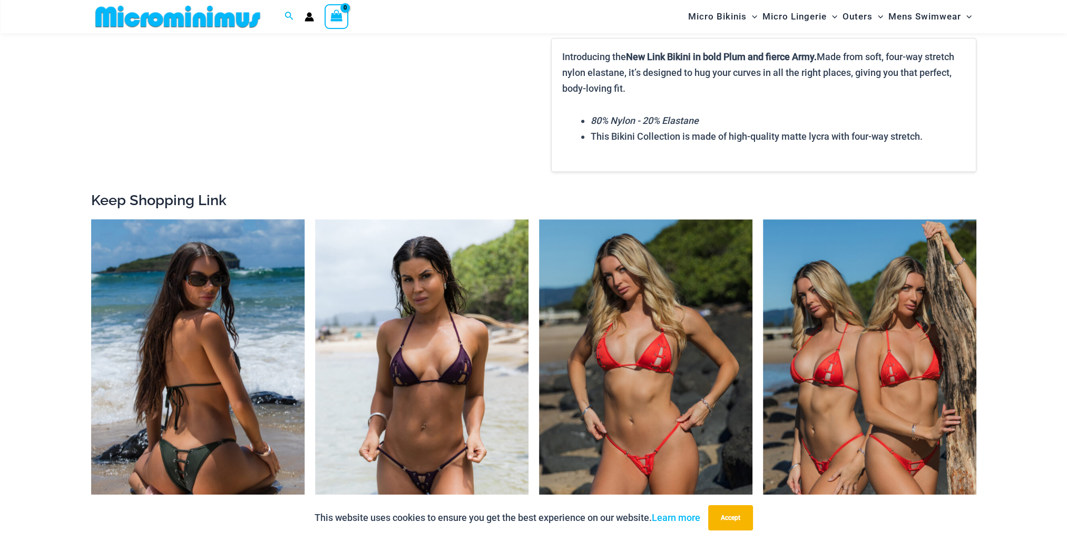
click at [211, 379] on img at bounding box center [197, 379] width 213 height 320
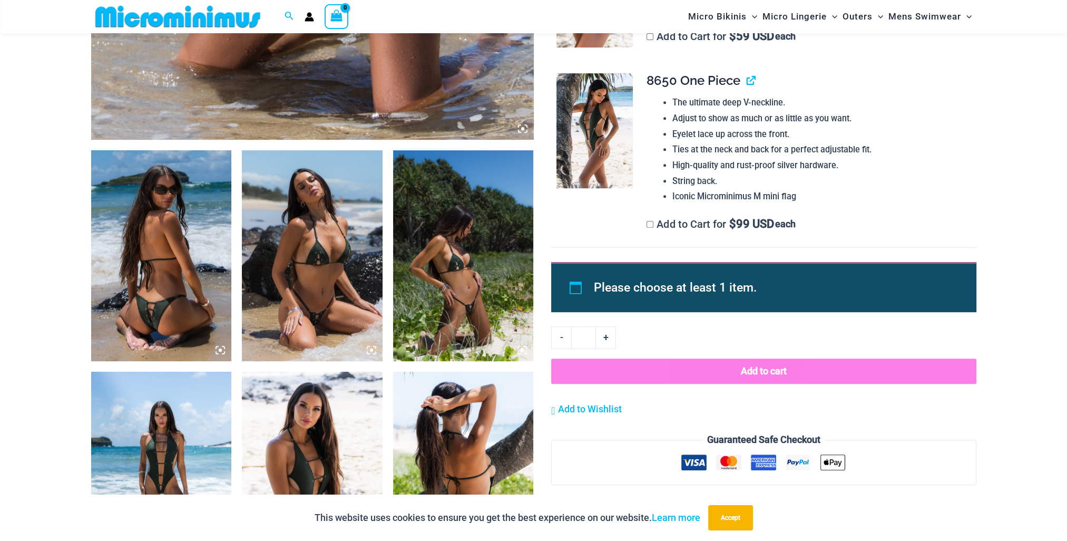
scroll to position [623, 0]
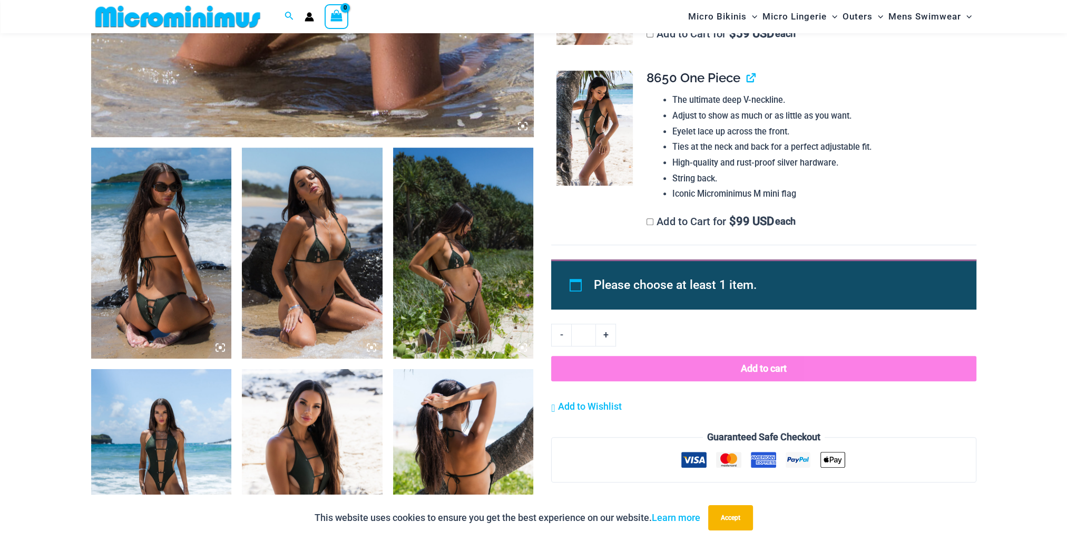
click at [160, 286] on img at bounding box center [161, 253] width 141 height 211
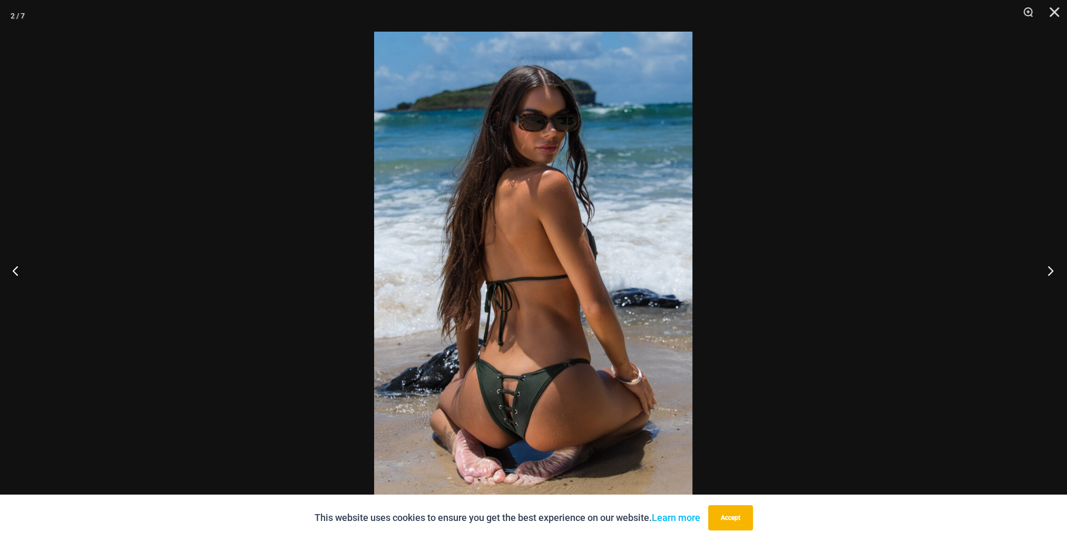
click at [1048, 273] on button "Next" at bounding box center [1047, 270] width 40 height 53
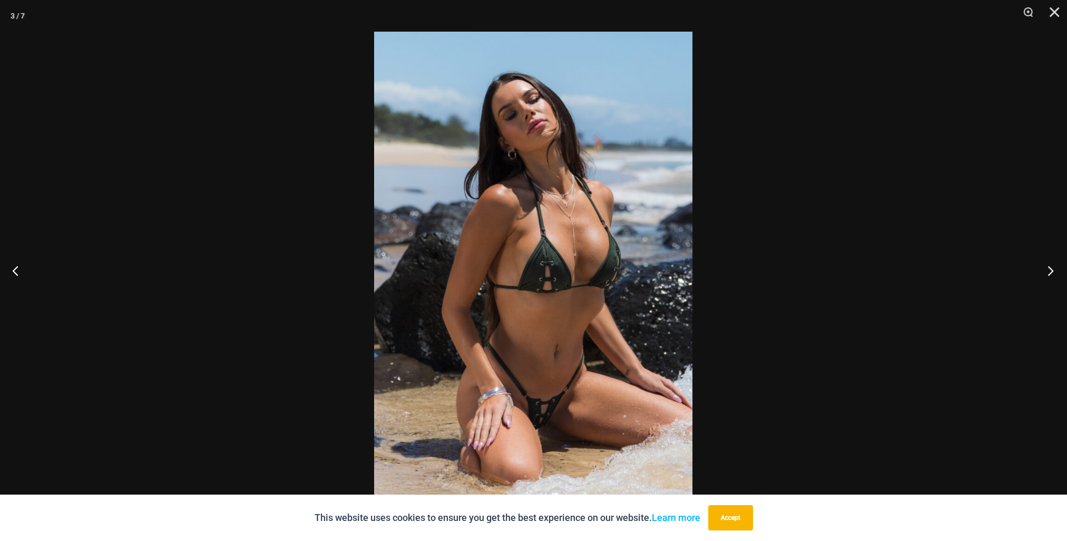
click at [1048, 273] on button "Next" at bounding box center [1047, 270] width 40 height 53
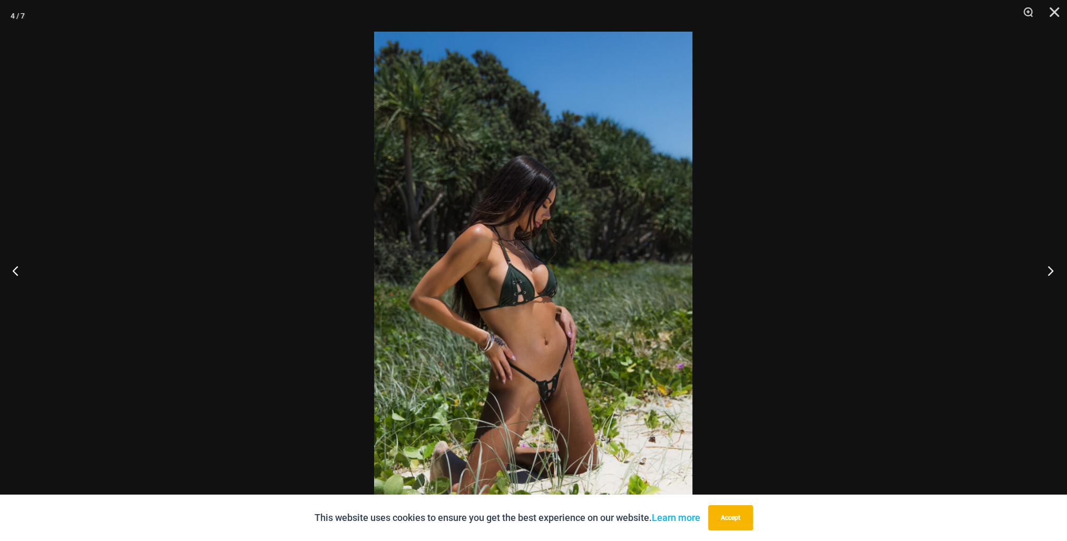
click at [1048, 273] on button "Next" at bounding box center [1047, 270] width 40 height 53
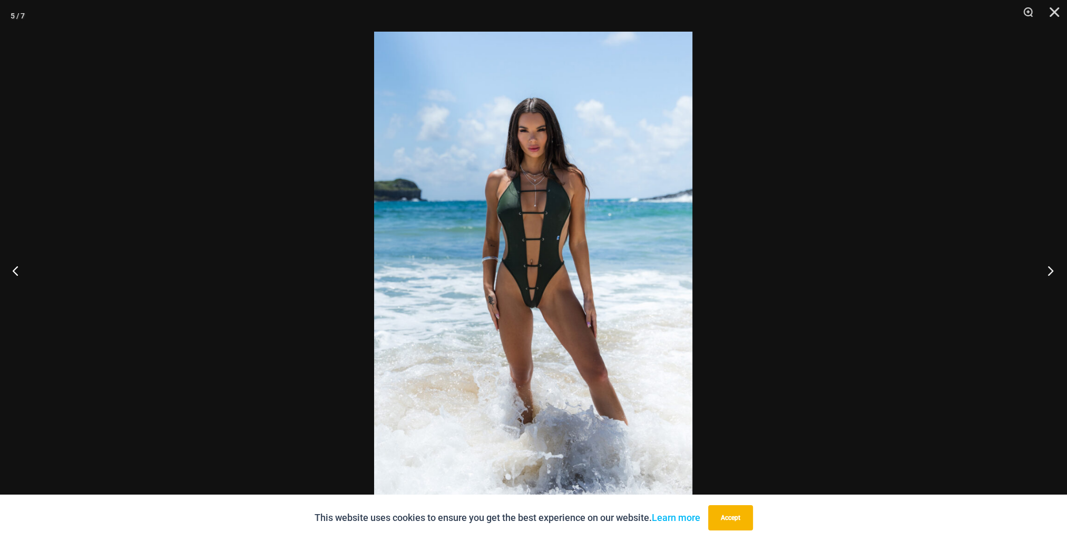
click at [1048, 273] on button "Next" at bounding box center [1047, 270] width 40 height 53
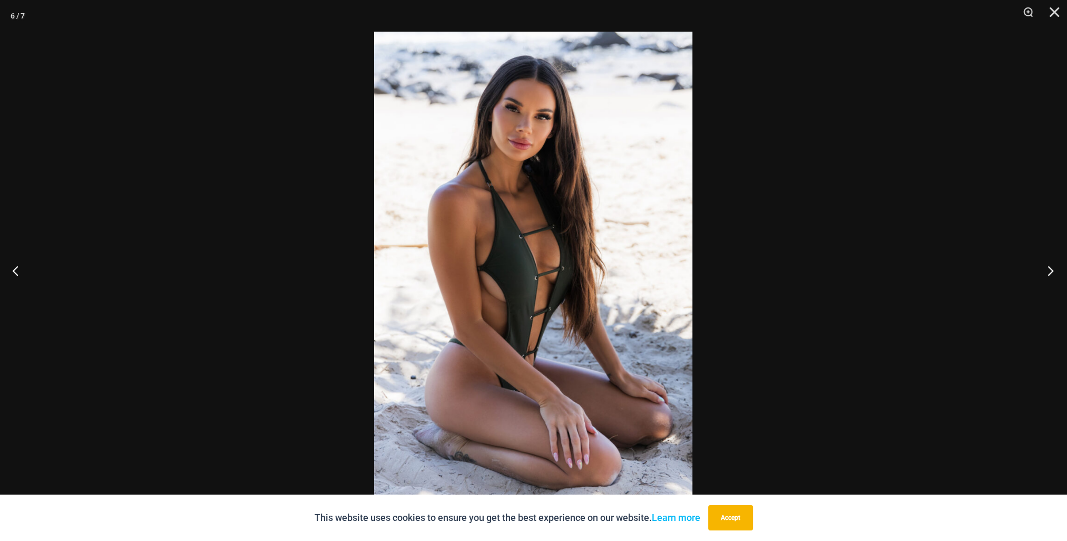
click at [1048, 273] on button "Next" at bounding box center [1047, 270] width 40 height 53
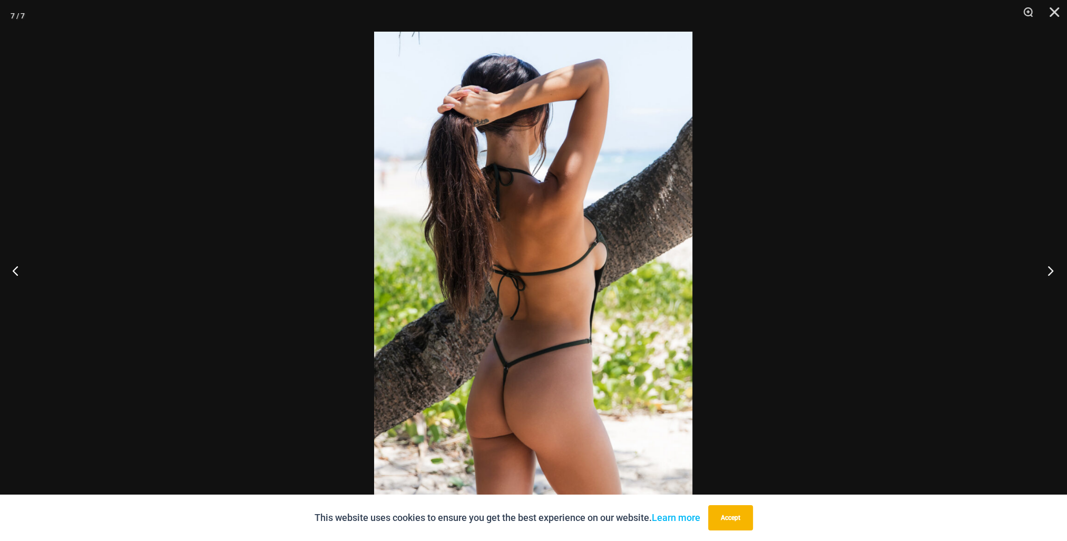
click at [1048, 273] on button "Next" at bounding box center [1047, 270] width 40 height 53
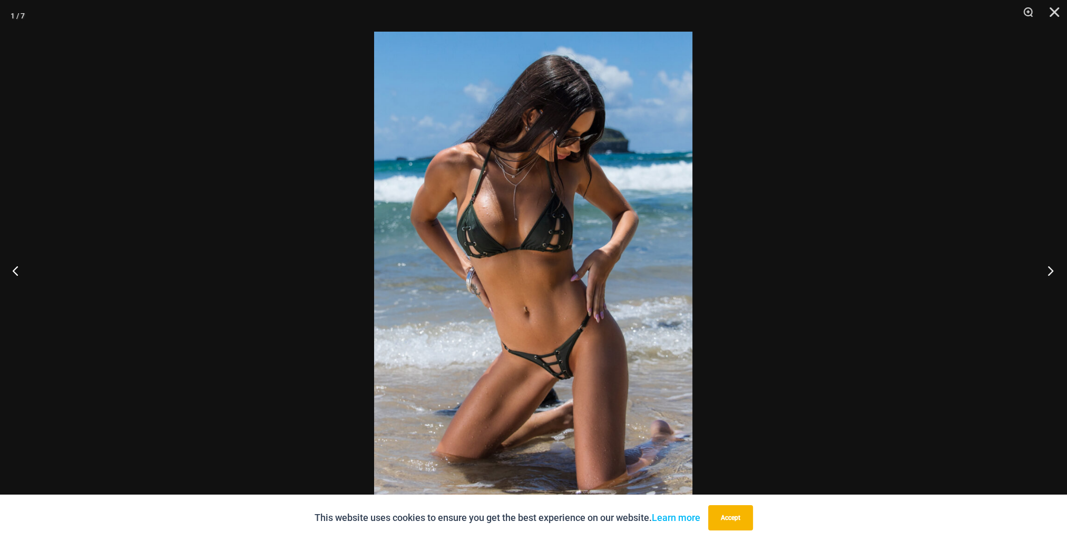
click at [1048, 273] on button "Next" at bounding box center [1047, 270] width 40 height 53
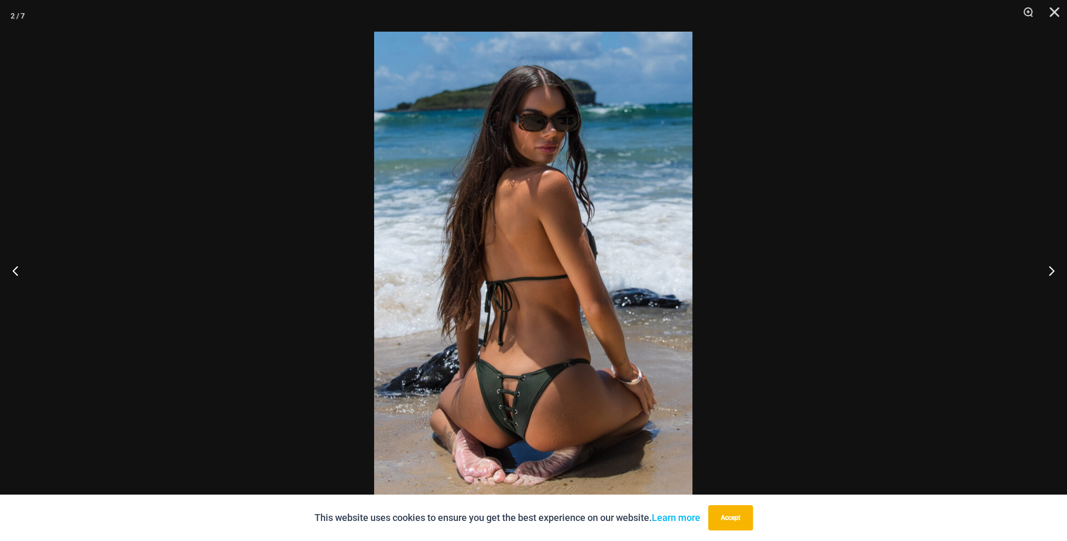
click at [874, 336] on div at bounding box center [533, 270] width 1067 height 541
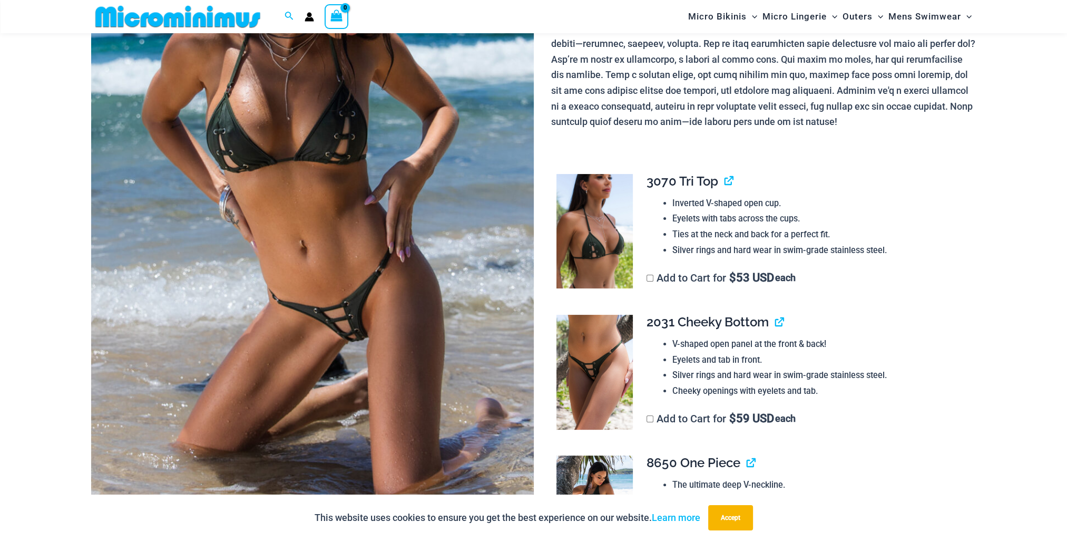
scroll to position [201, 0]
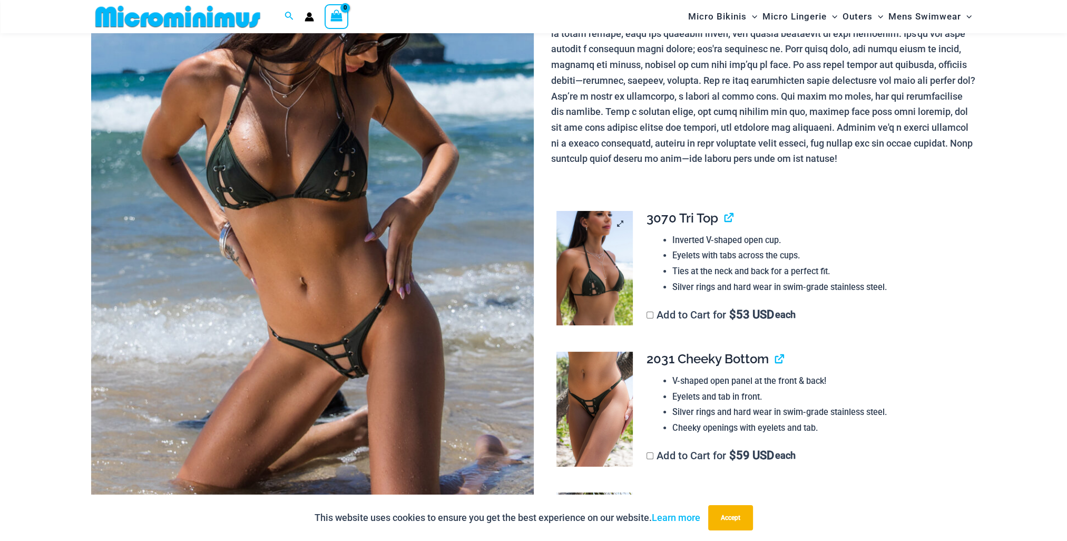
click at [579, 289] on img at bounding box center [594, 268] width 76 height 115
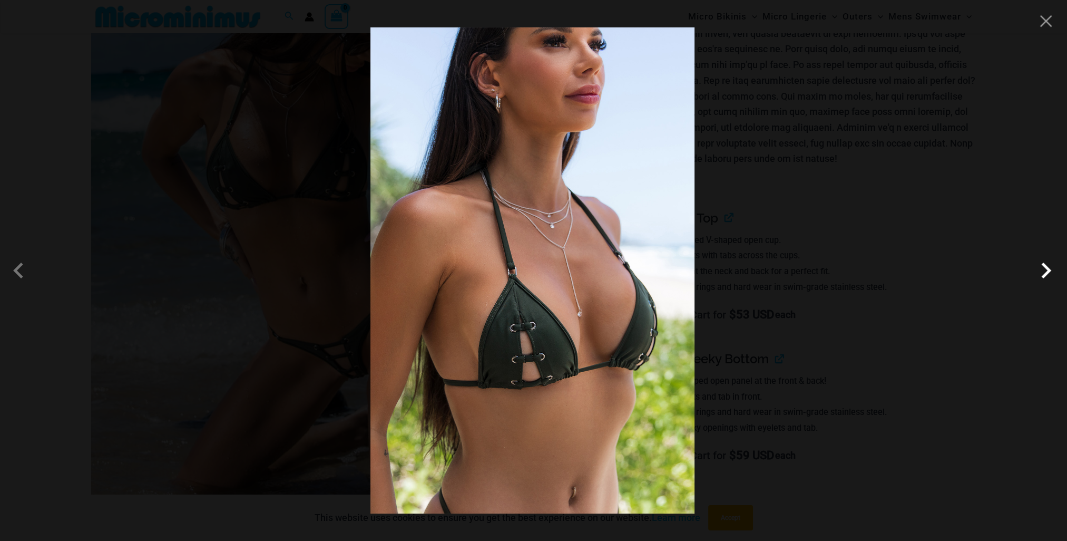
click at [1039, 269] on span at bounding box center [1046, 270] width 32 height 32
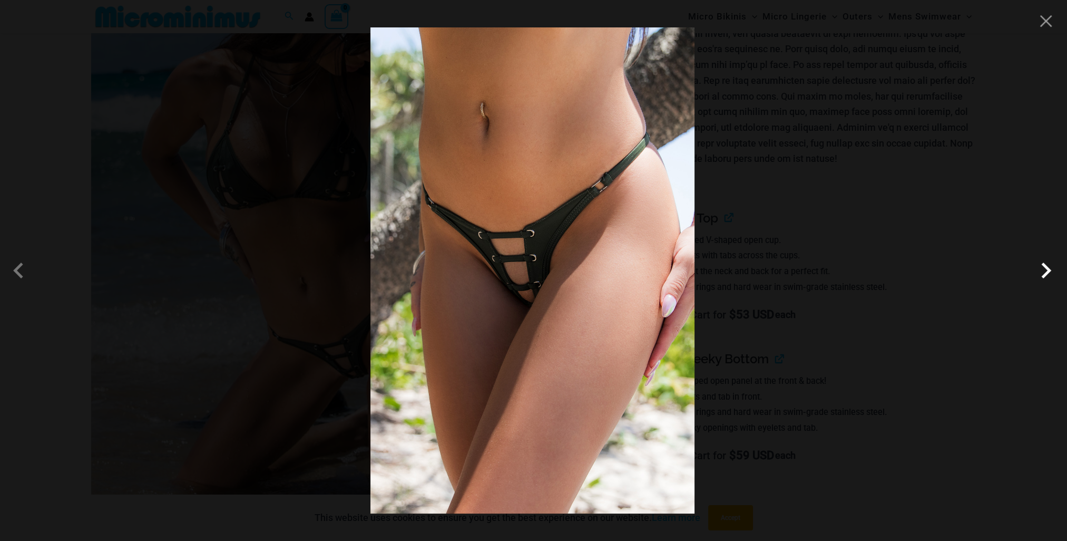
click at [1033, 274] on span at bounding box center [1046, 270] width 32 height 32
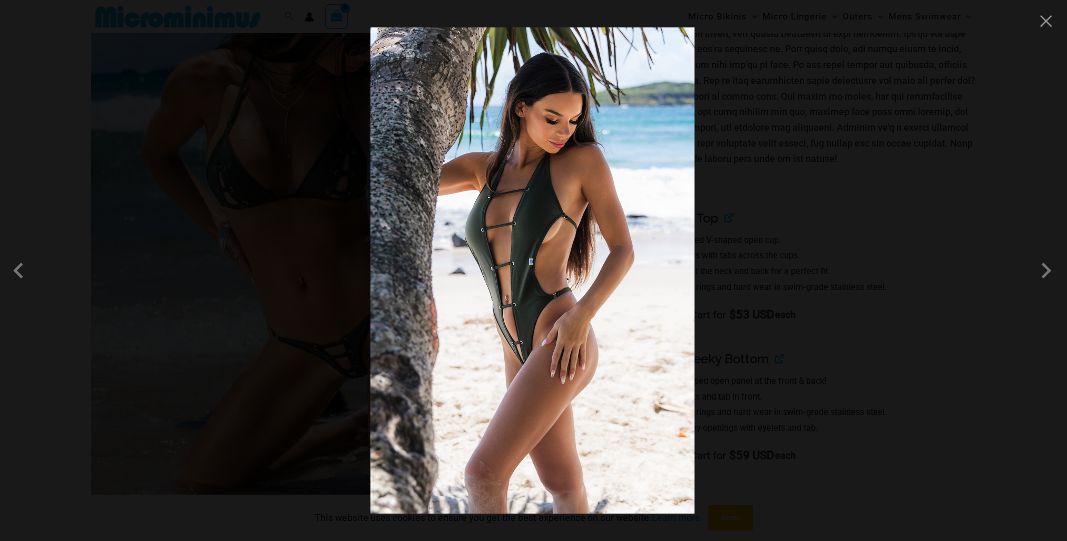
click at [1009, 424] on div at bounding box center [533, 270] width 1067 height 541
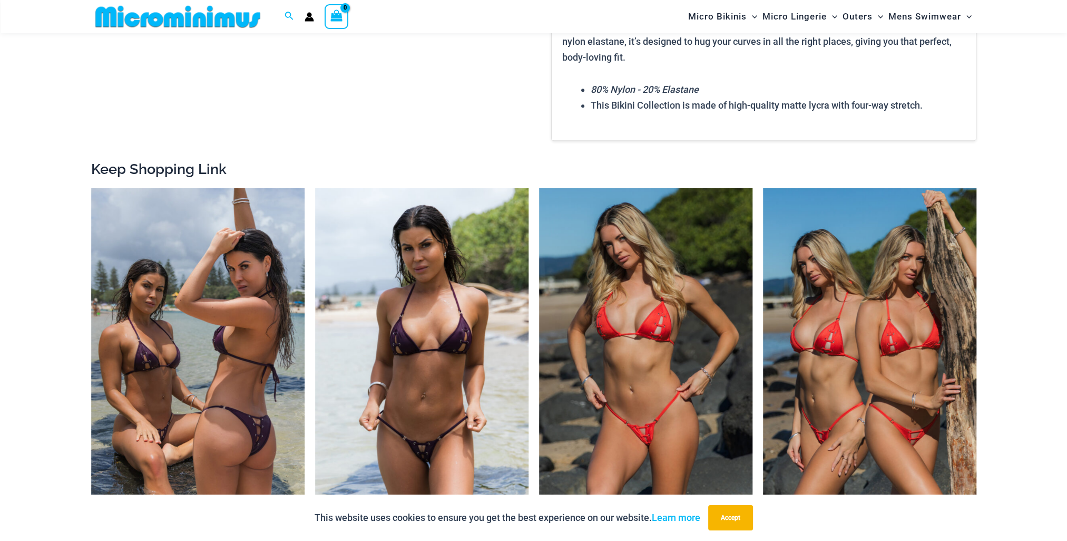
scroll to position [1308, 0]
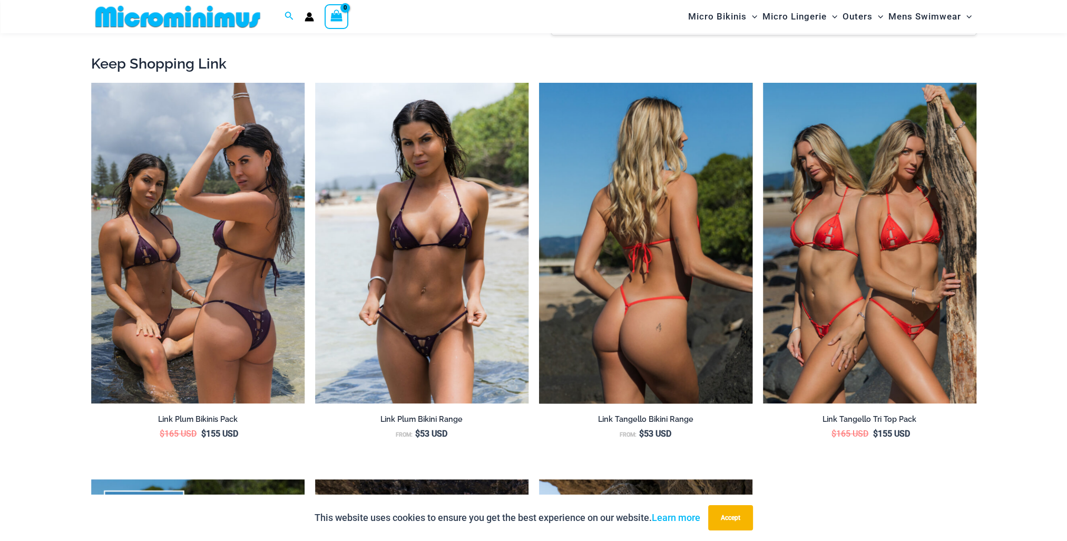
click at [654, 266] on img at bounding box center [645, 243] width 213 height 320
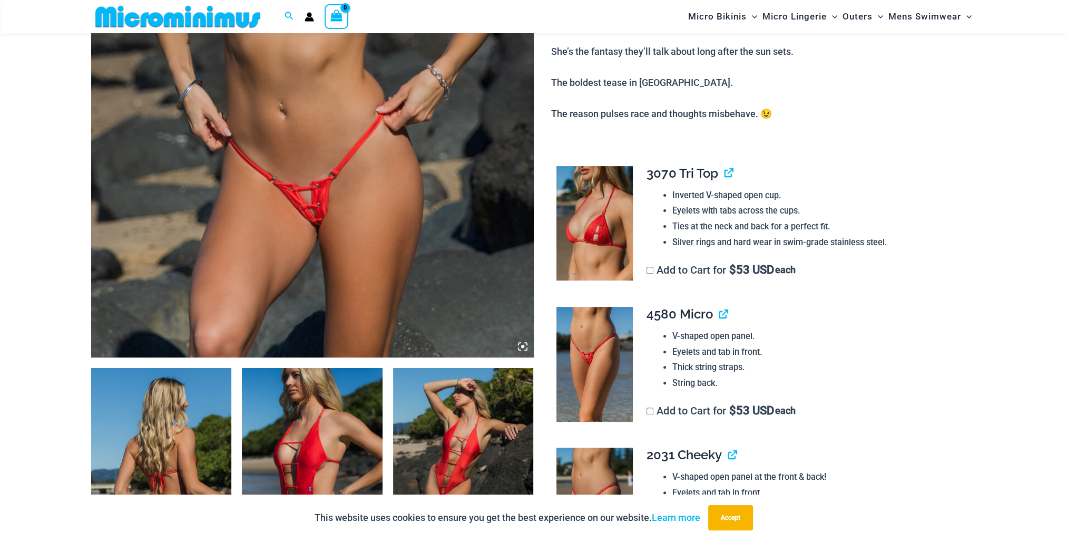
scroll to position [517, 0]
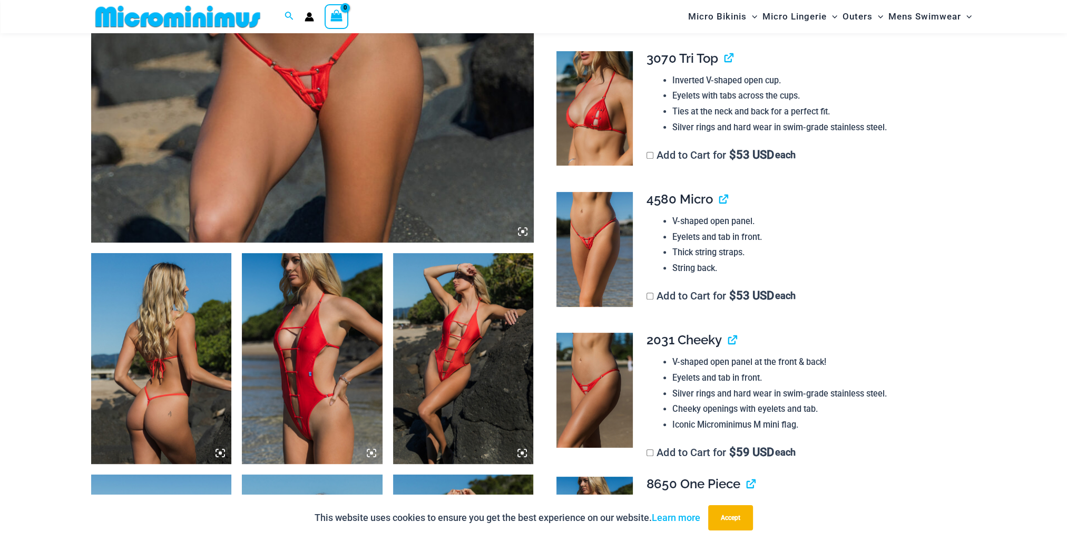
click at [190, 378] on img at bounding box center [161, 358] width 141 height 211
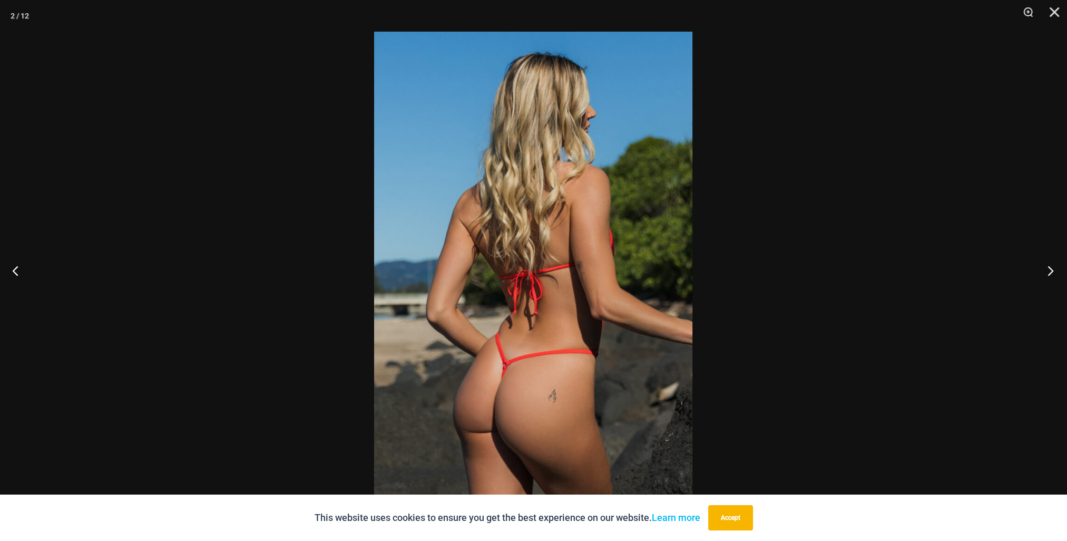
click at [1045, 271] on button "Next" at bounding box center [1047, 270] width 40 height 53
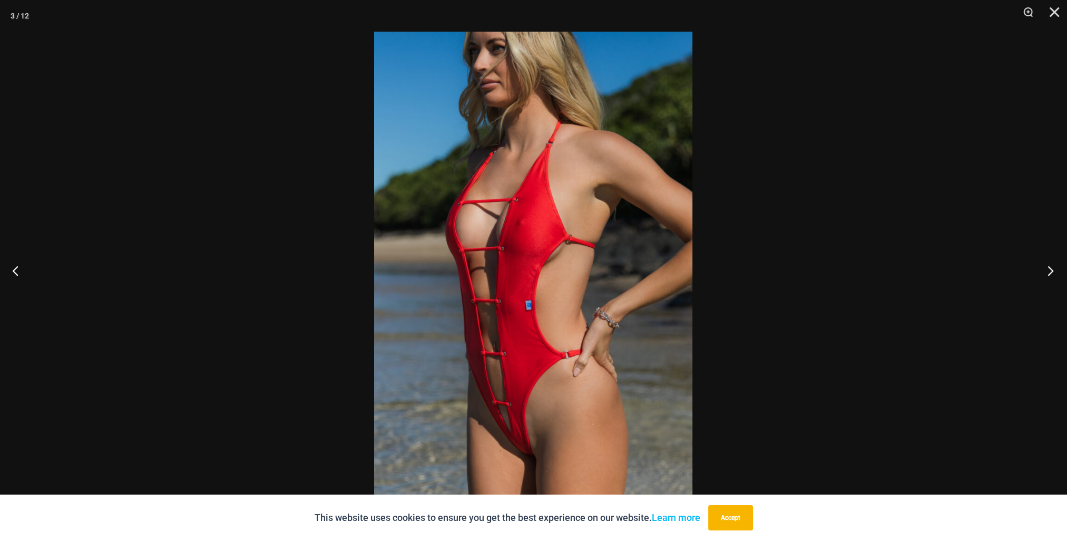
click at [1045, 271] on button "Next" at bounding box center [1047, 270] width 40 height 53
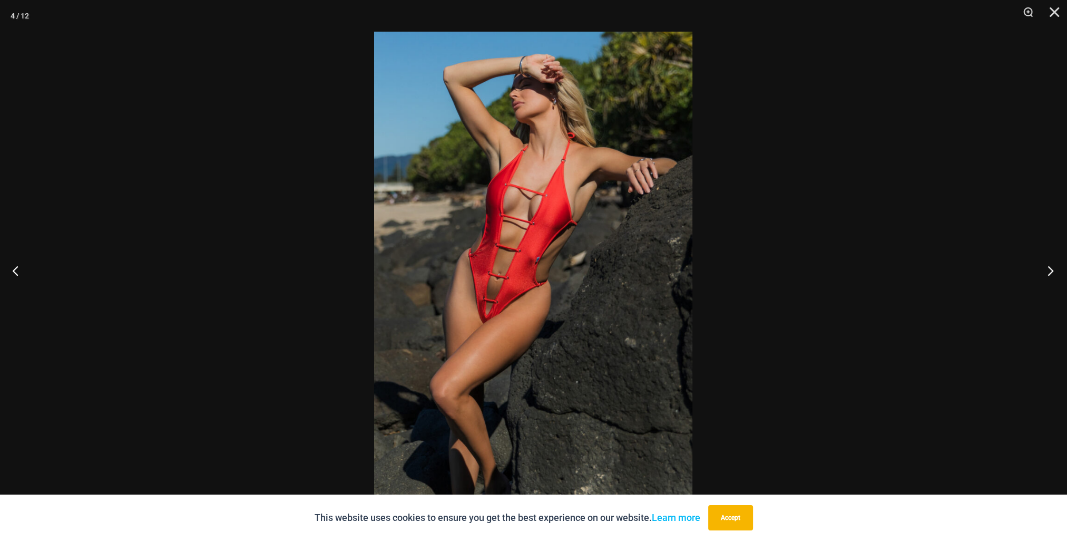
click at [1045, 271] on button "Next" at bounding box center [1047, 270] width 40 height 53
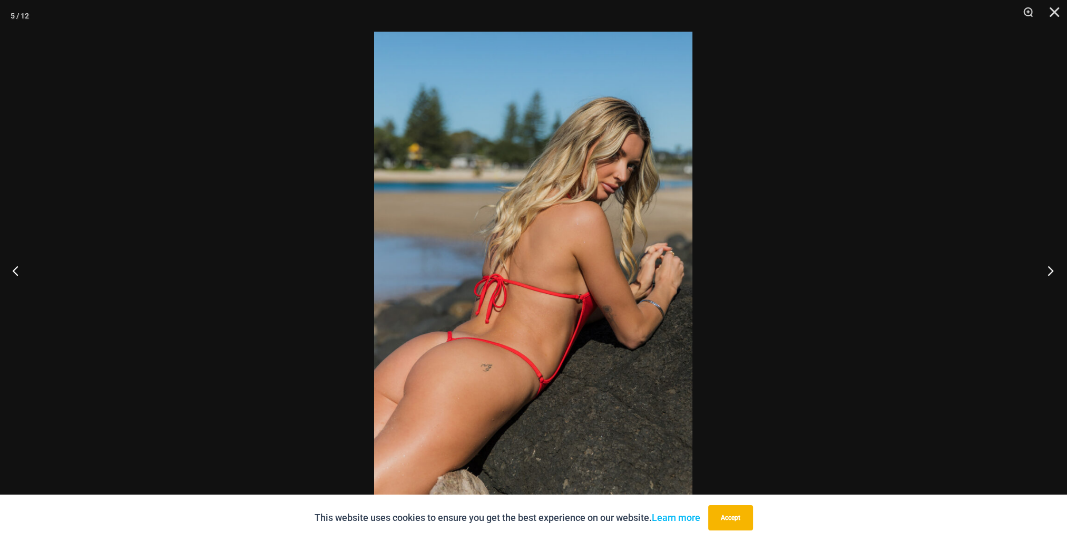
click at [1045, 271] on button "Next" at bounding box center [1047, 270] width 40 height 53
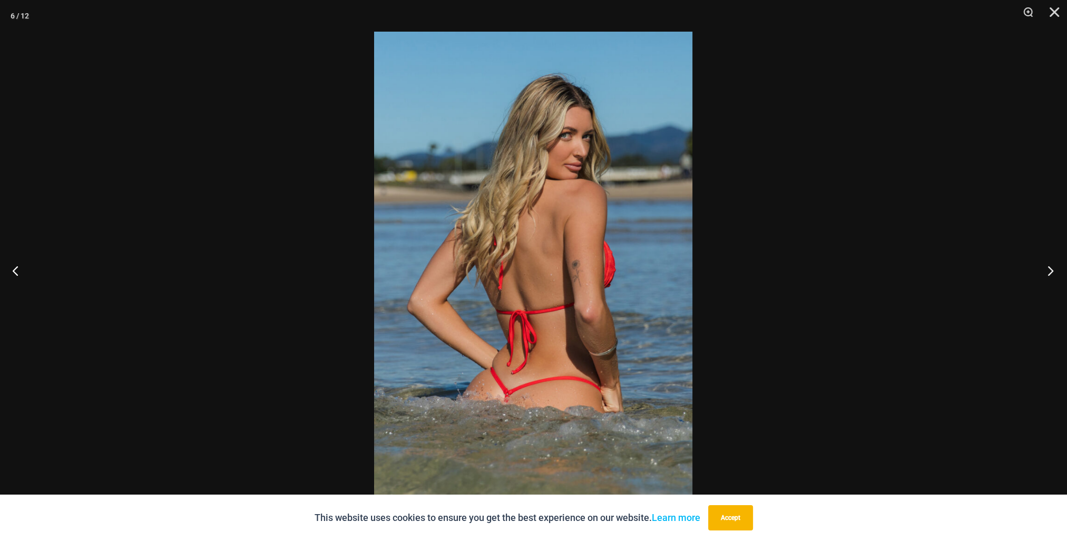
click at [1045, 271] on button "Next" at bounding box center [1047, 270] width 40 height 53
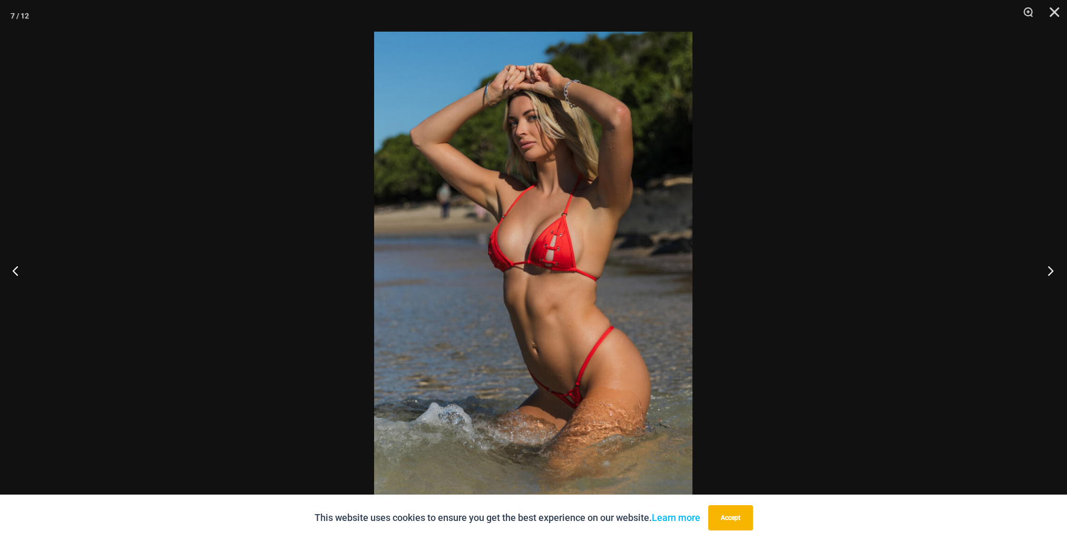
click at [1045, 271] on button "Next" at bounding box center [1047, 270] width 40 height 53
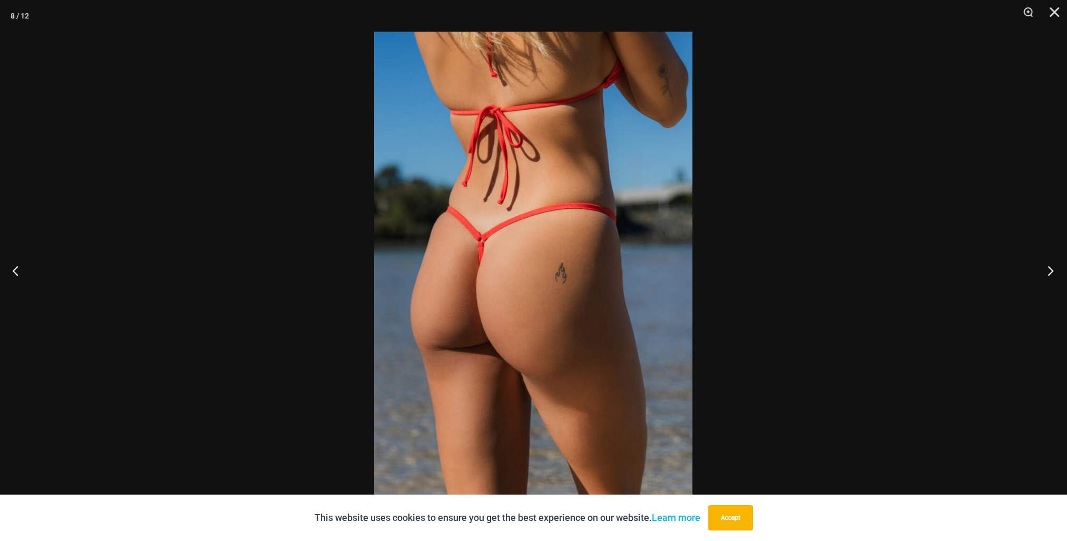
click at [1045, 271] on button "Next" at bounding box center [1047, 270] width 40 height 53
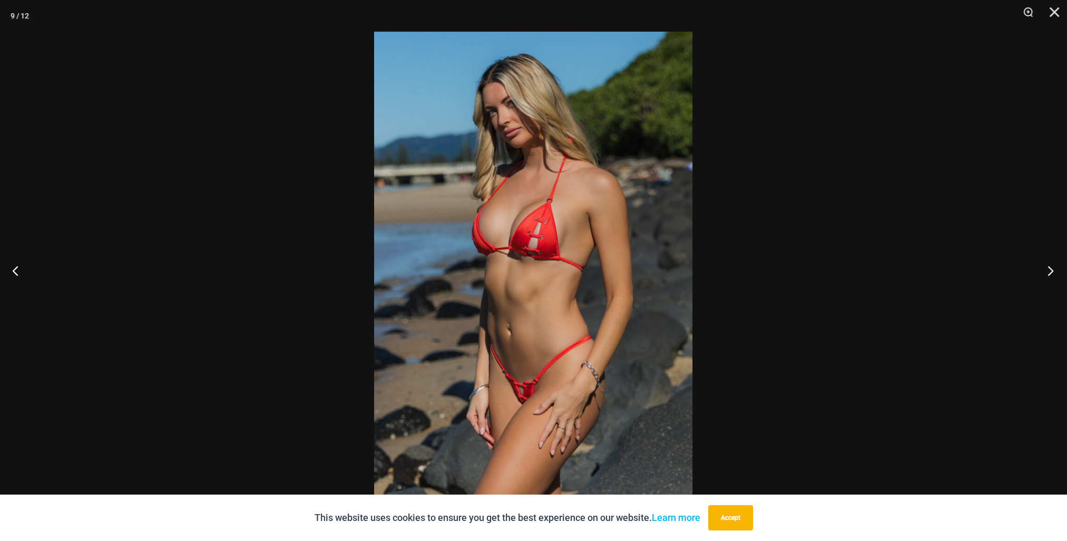
click at [1045, 271] on button "Next" at bounding box center [1047, 270] width 40 height 53
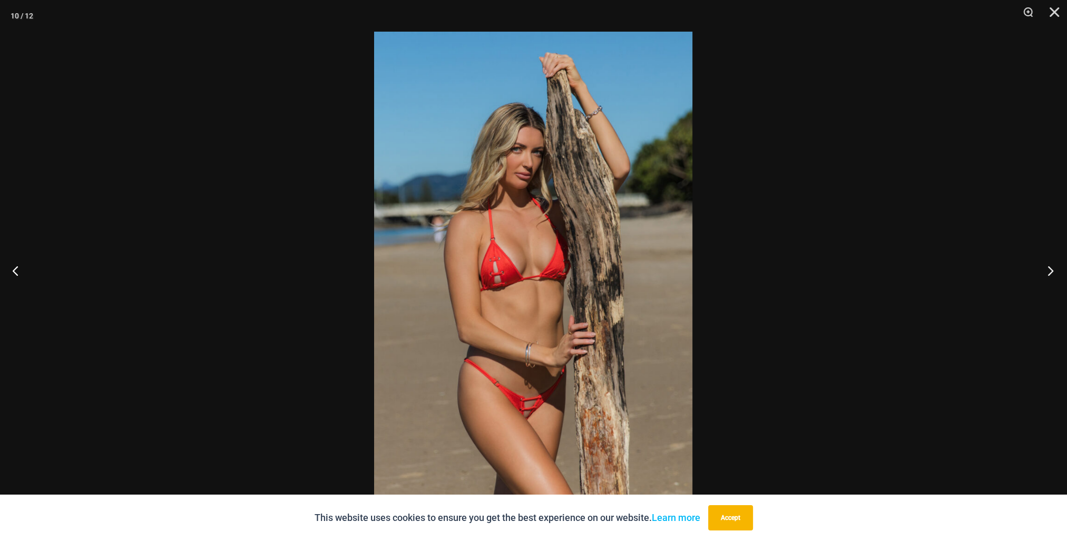
click at [1045, 271] on button "Next" at bounding box center [1047, 270] width 40 height 53
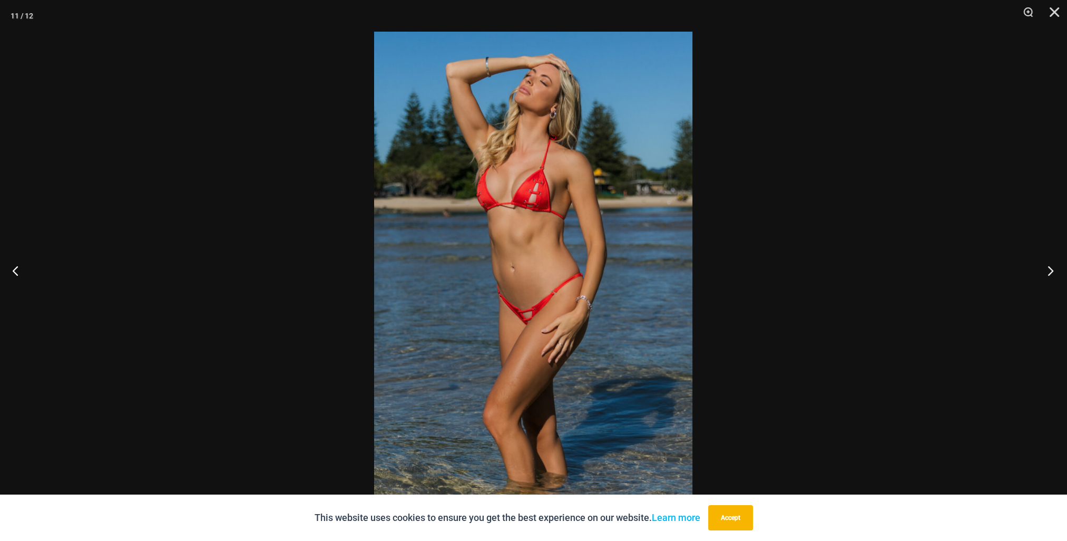
click at [1045, 271] on button "Next" at bounding box center [1047, 270] width 40 height 53
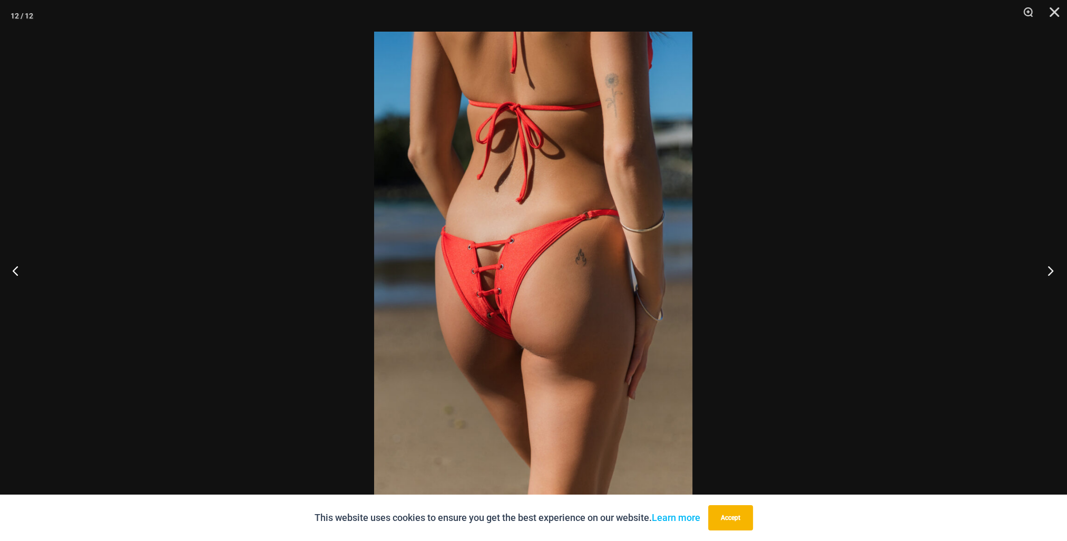
click at [1045, 271] on button "Next" at bounding box center [1047, 270] width 40 height 53
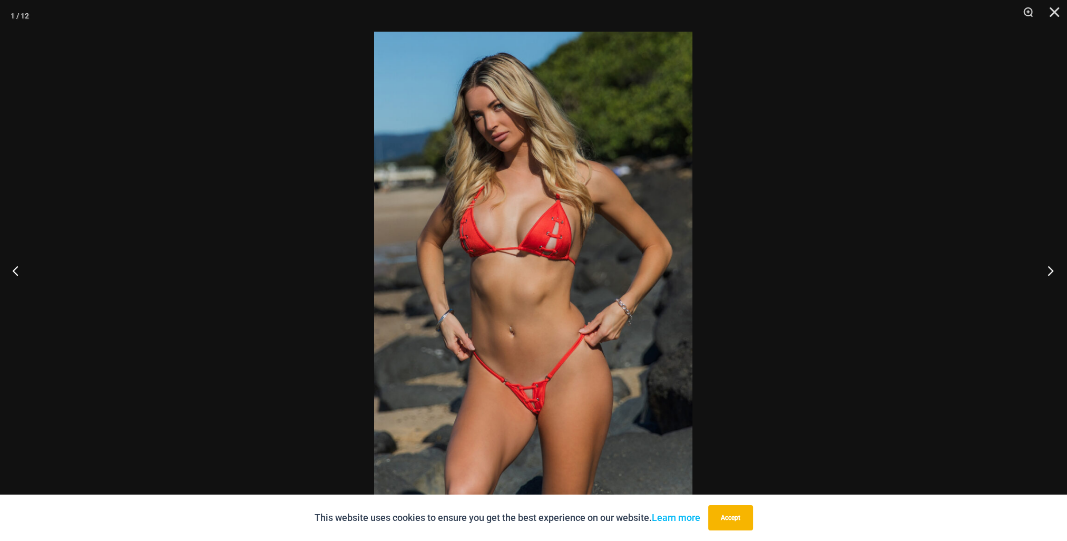
click at [1045, 271] on button "Next" at bounding box center [1047, 270] width 40 height 53
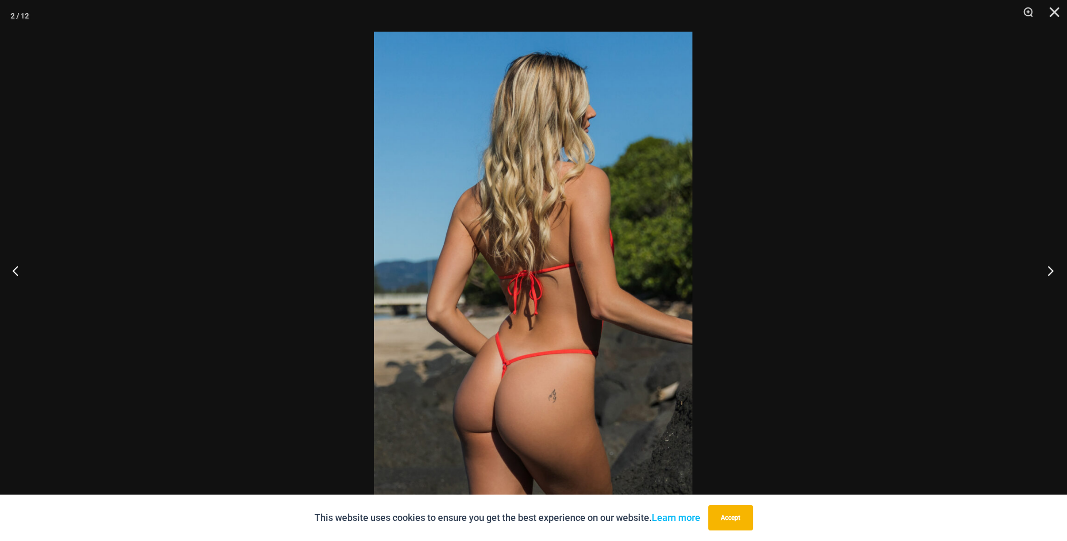
click at [1045, 271] on button "Next" at bounding box center [1047, 270] width 40 height 53
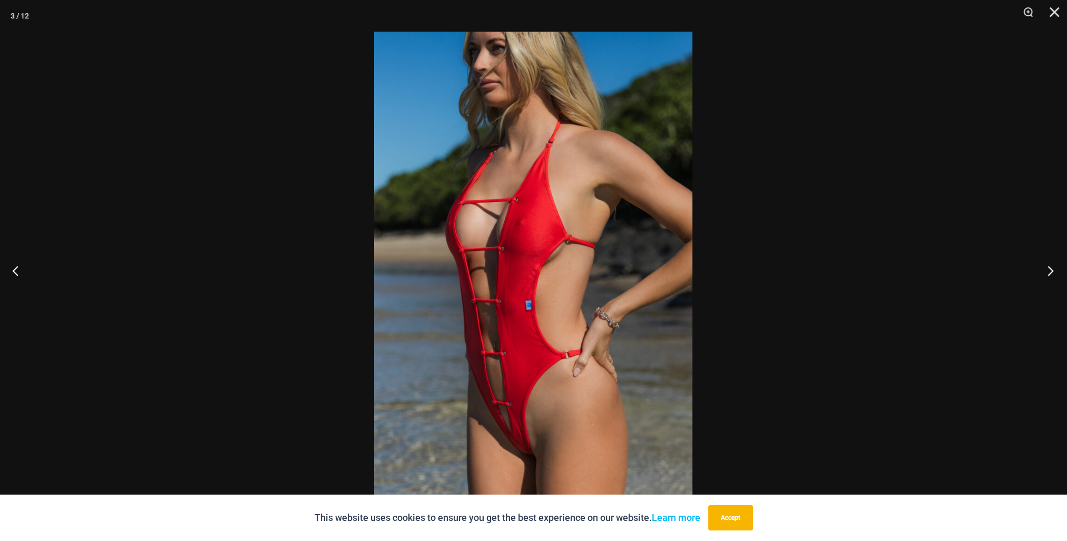
click at [1045, 271] on button "Next" at bounding box center [1047, 270] width 40 height 53
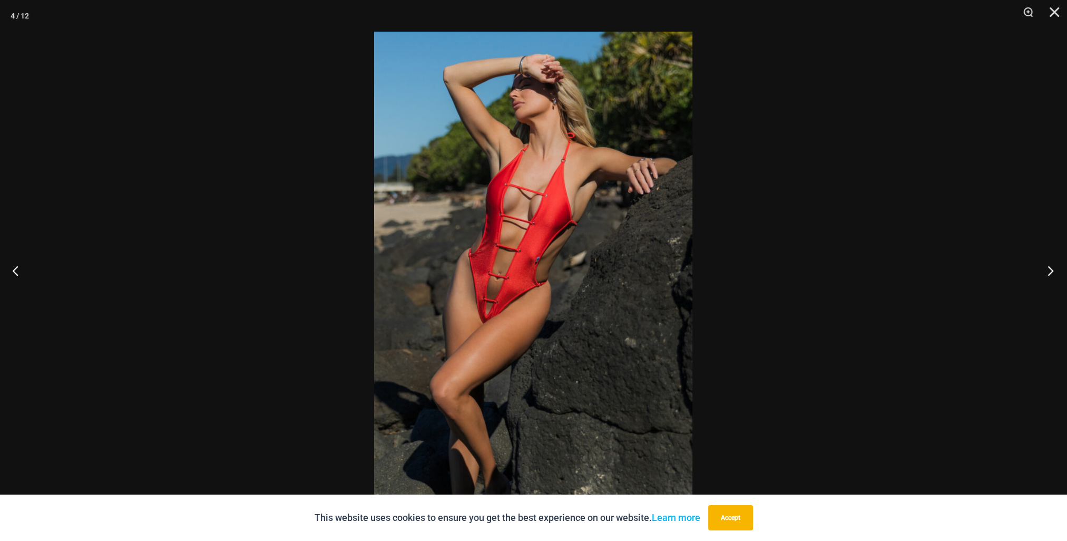
click at [1045, 271] on button "Next" at bounding box center [1047, 270] width 40 height 53
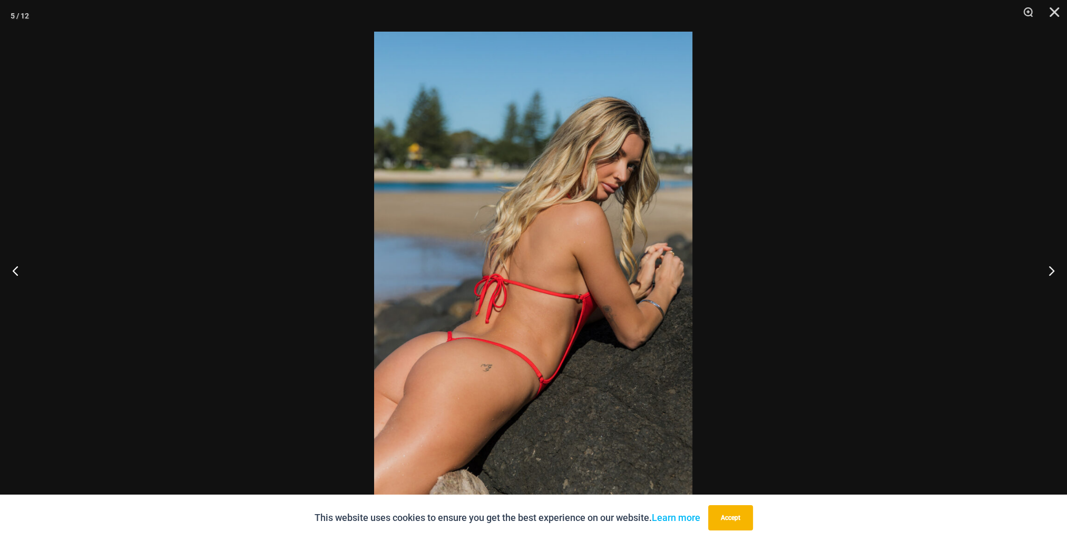
click at [939, 254] on div at bounding box center [533, 270] width 1067 height 541
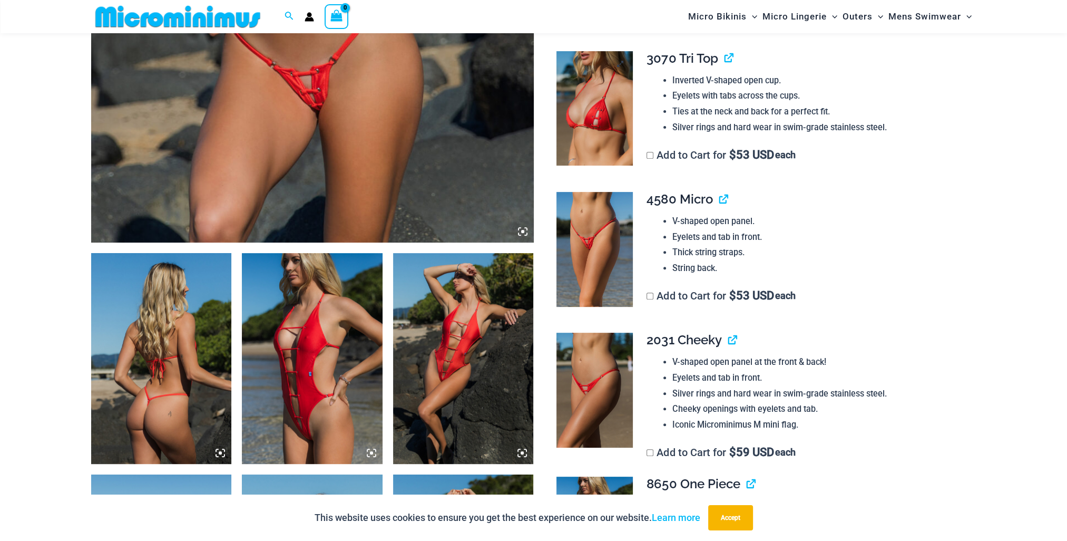
click at [584, 120] on img at bounding box center [594, 108] width 76 height 115
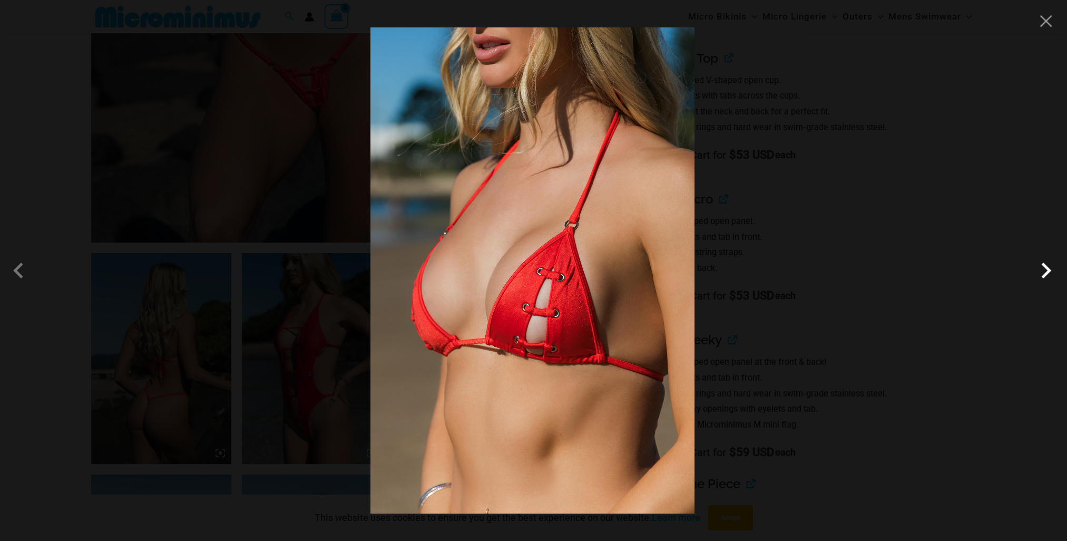
click at [1043, 276] on span at bounding box center [1046, 270] width 32 height 32
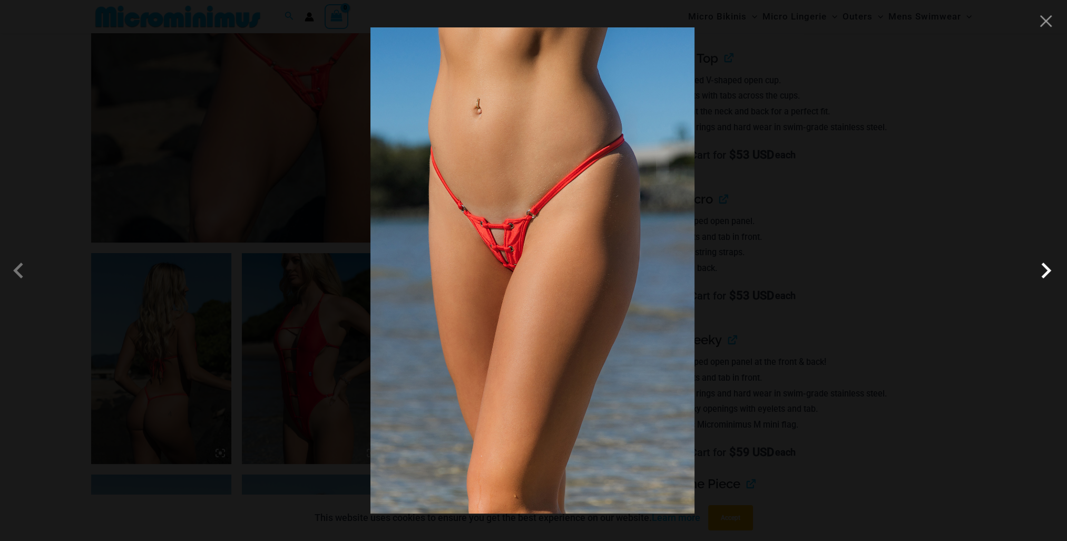
click at [1043, 276] on span at bounding box center [1046, 270] width 32 height 32
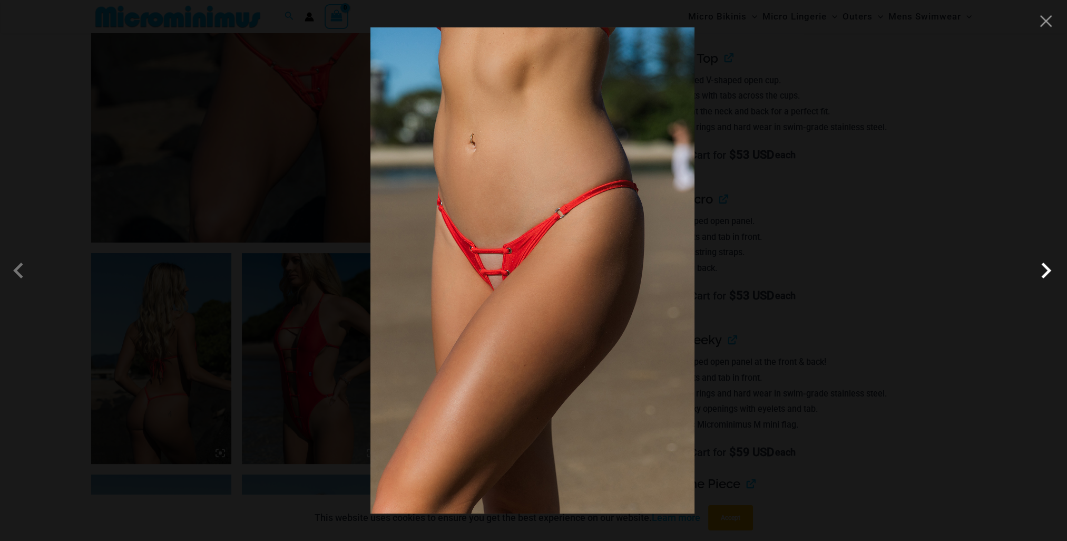
click at [1043, 276] on span at bounding box center [1046, 270] width 32 height 32
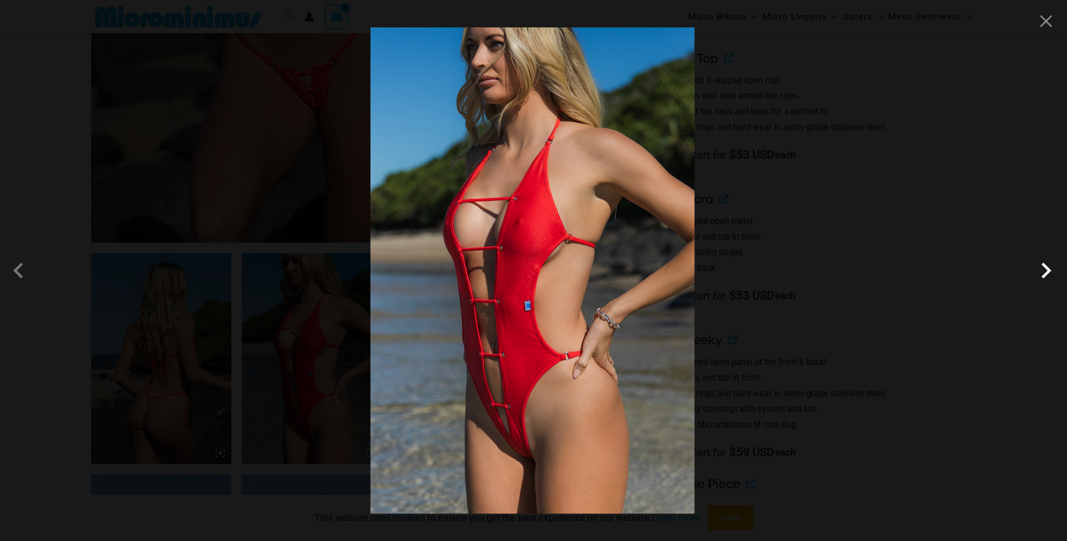
click at [1043, 276] on span at bounding box center [1046, 270] width 32 height 32
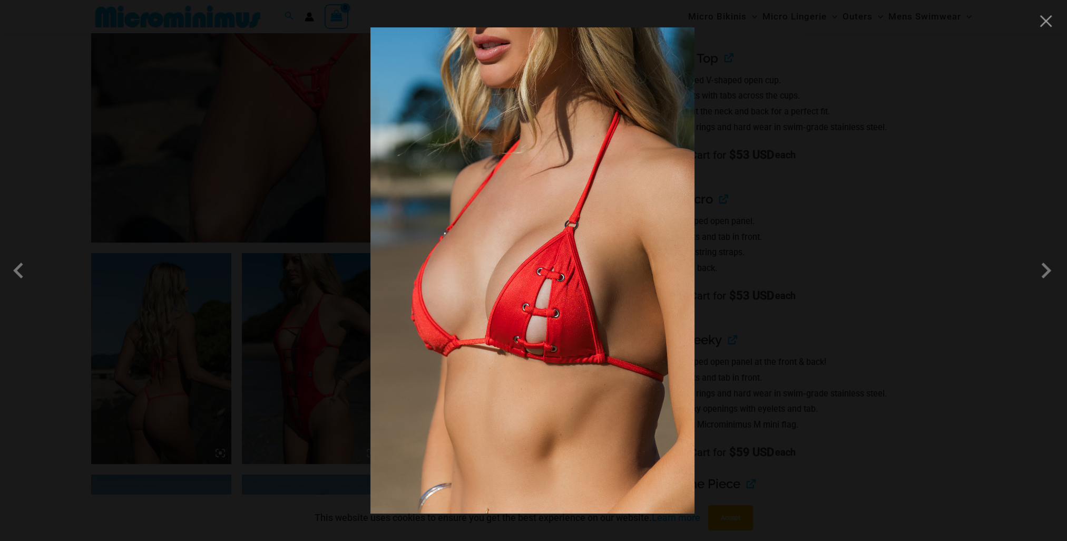
click at [1016, 411] on div at bounding box center [533, 270] width 1067 height 541
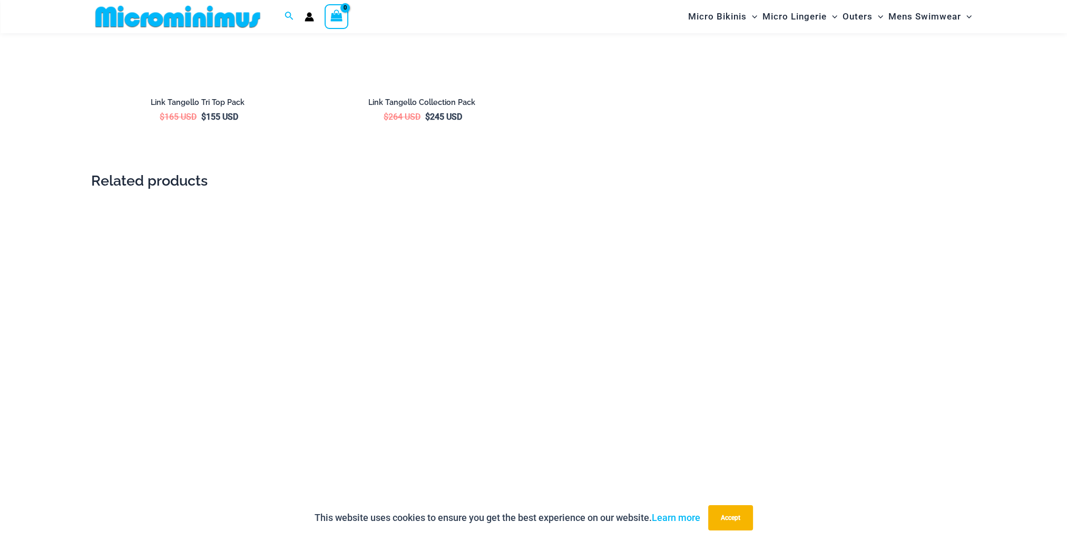
scroll to position [1940, 0]
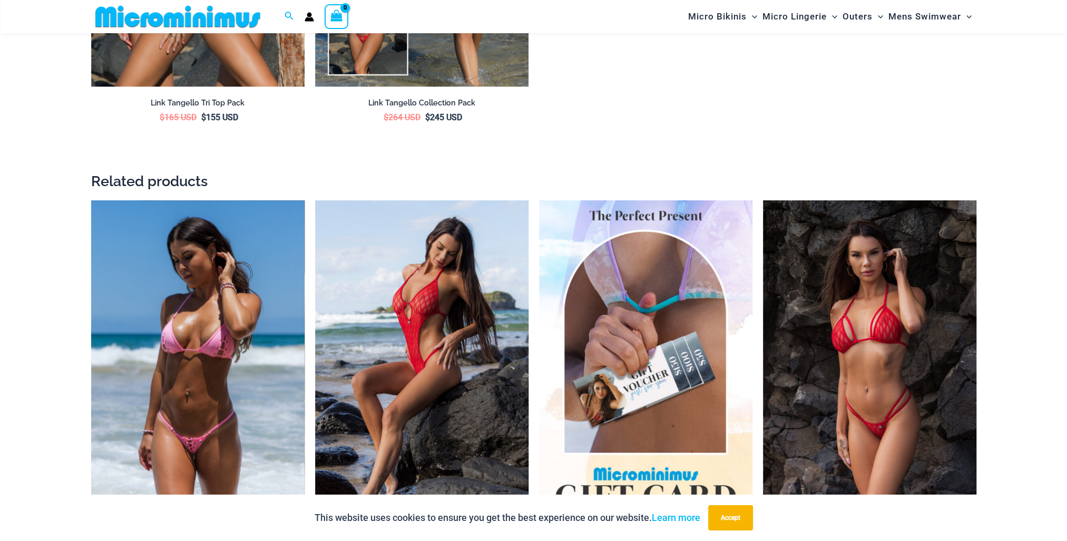
click at [204, 377] on img at bounding box center [197, 360] width 213 height 320
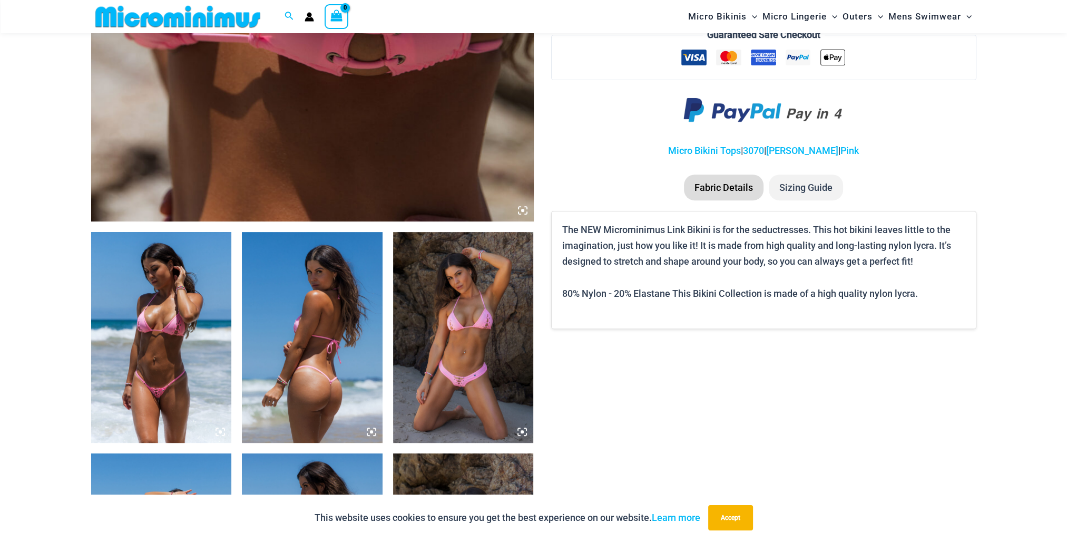
scroll to position [630, 0]
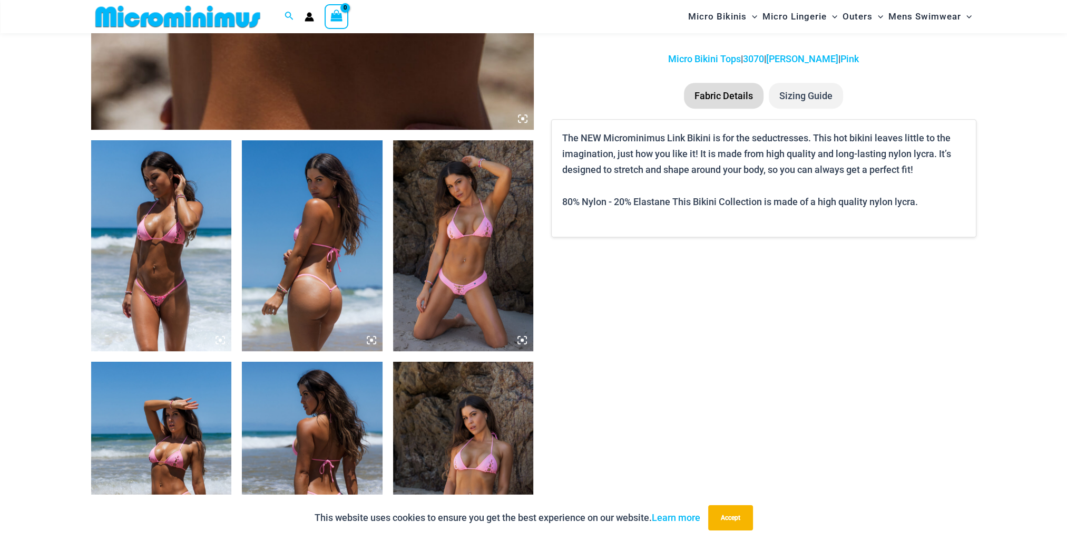
click at [145, 287] on img at bounding box center [161, 245] width 141 height 211
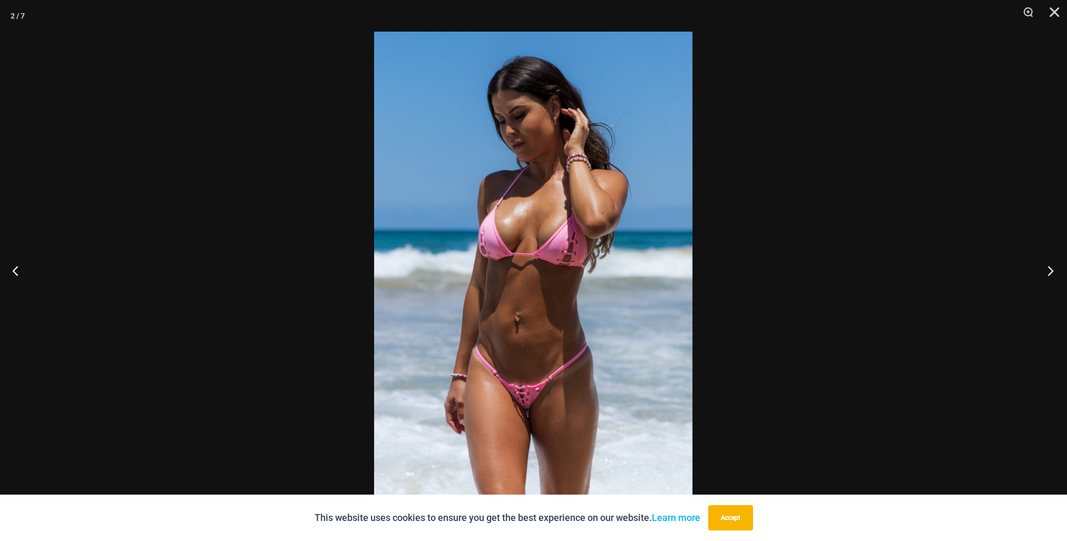
click at [1048, 270] on button "Next" at bounding box center [1047, 270] width 40 height 53
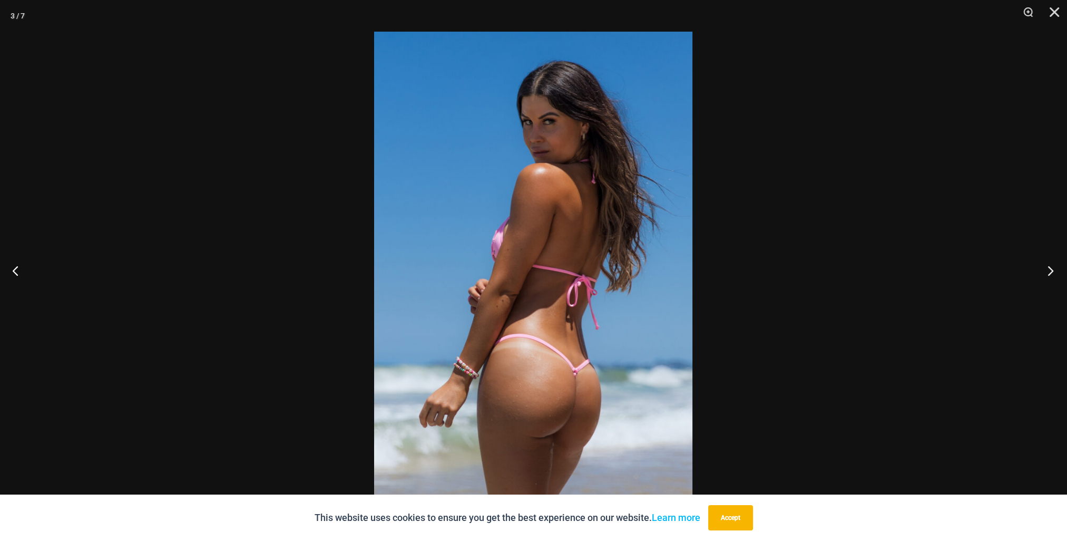
click at [1048, 270] on button "Next" at bounding box center [1047, 270] width 40 height 53
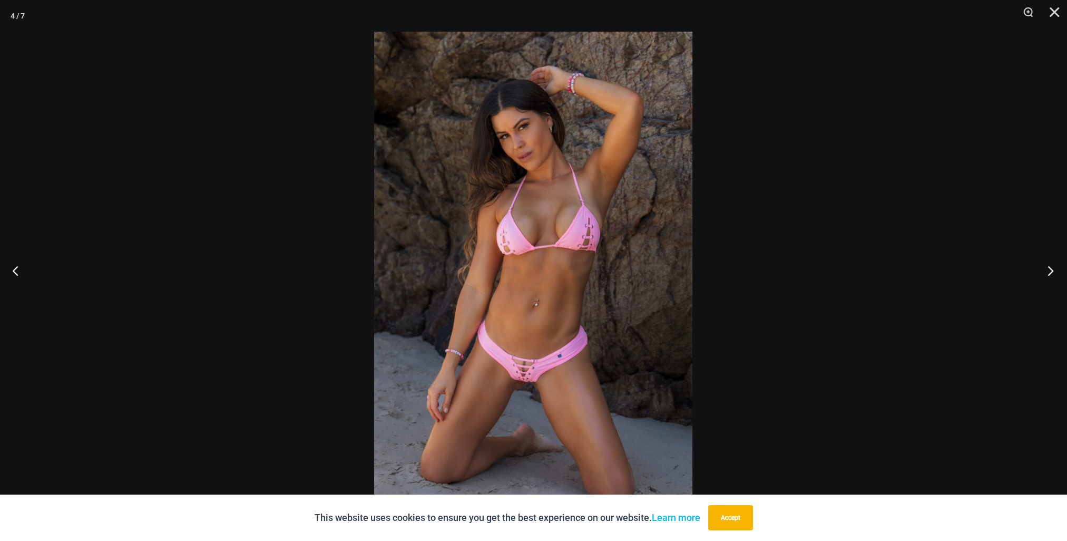
click at [1048, 270] on button "Next" at bounding box center [1047, 270] width 40 height 53
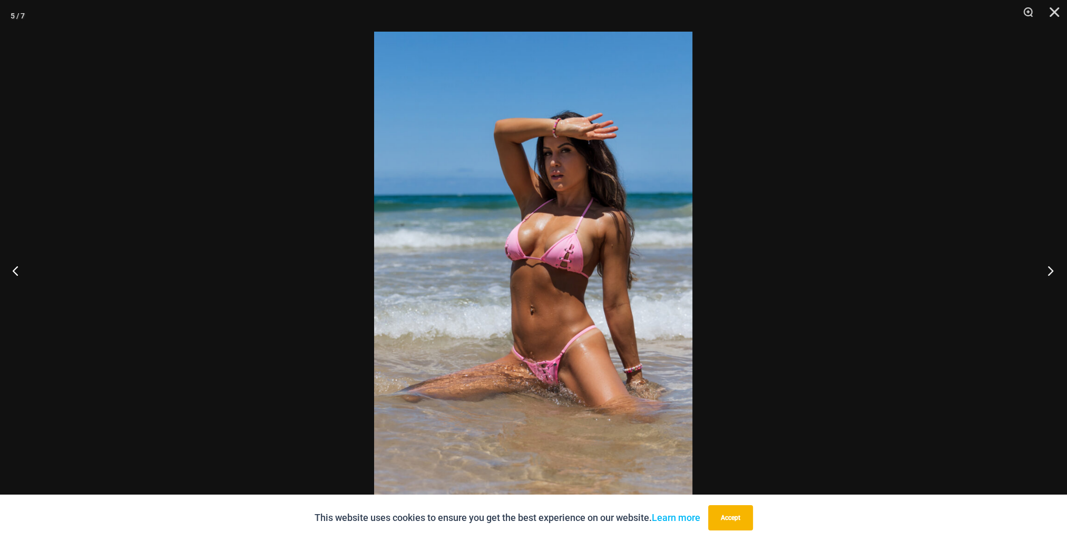
click at [1048, 270] on button "Next" at bounding box center [1047, 270] width 40 height 53
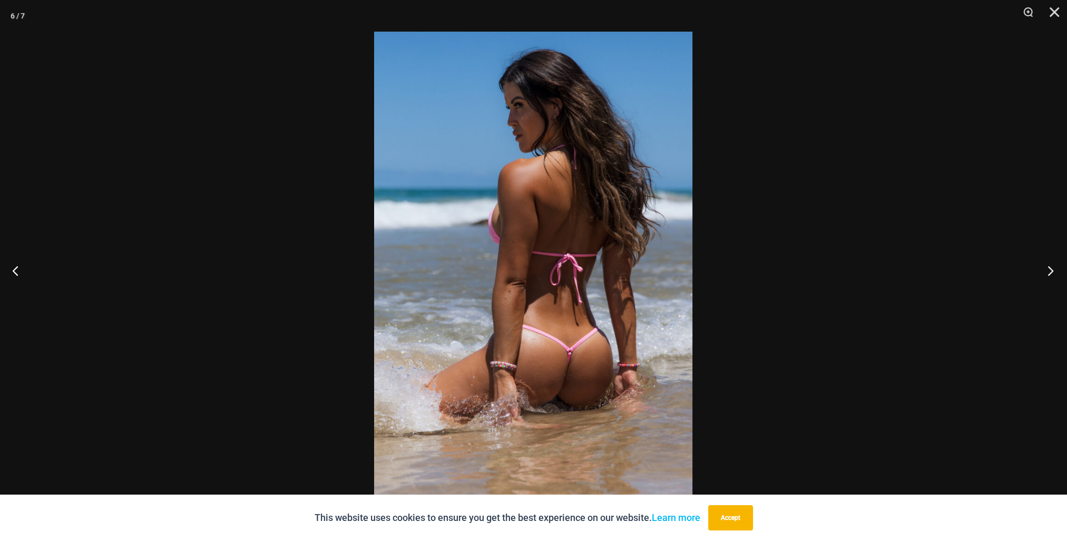
click at [1048, 270] on button "Next" at bounding box center [1047, 270] width 40 height 53
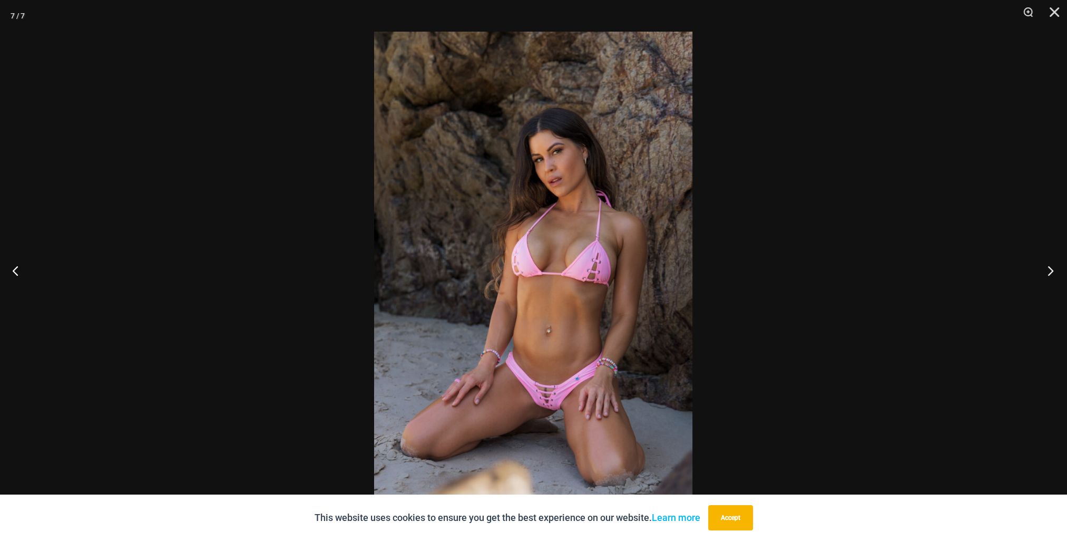
click at [1048, 270] on button "Next" at bounding box center [1047, 270] width 40 height 53
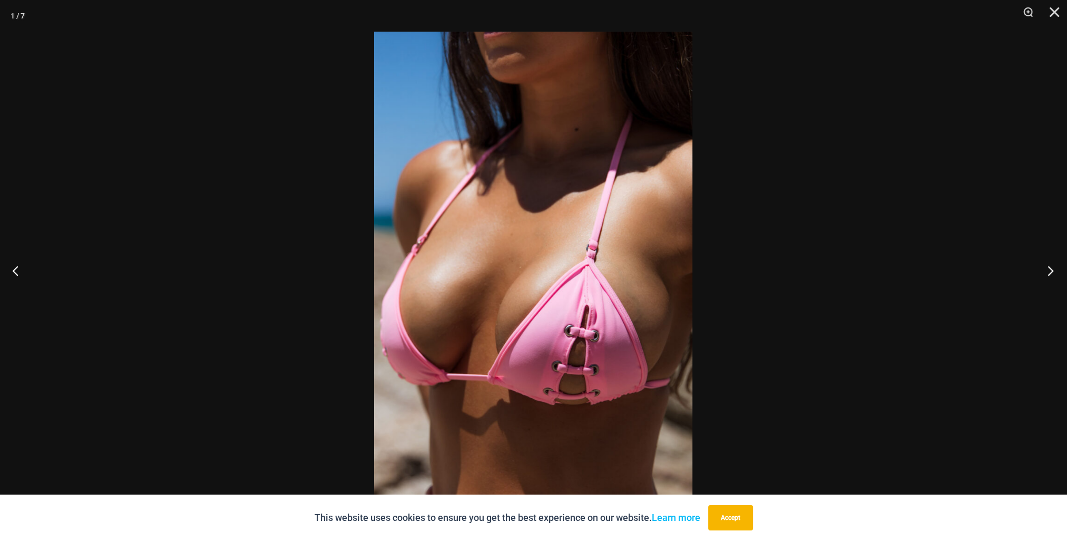
click at [1048, 270] on button "Next" at bounding box center [1047, 270] width 40 height 53
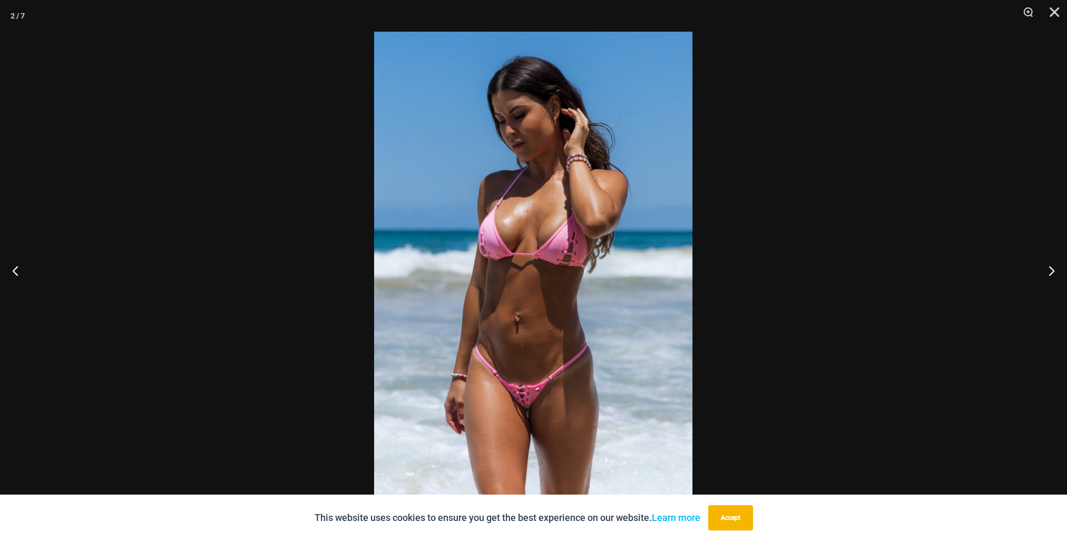
click at [951, 283] on div at bounding box center [533, 270] width 1067 height 541
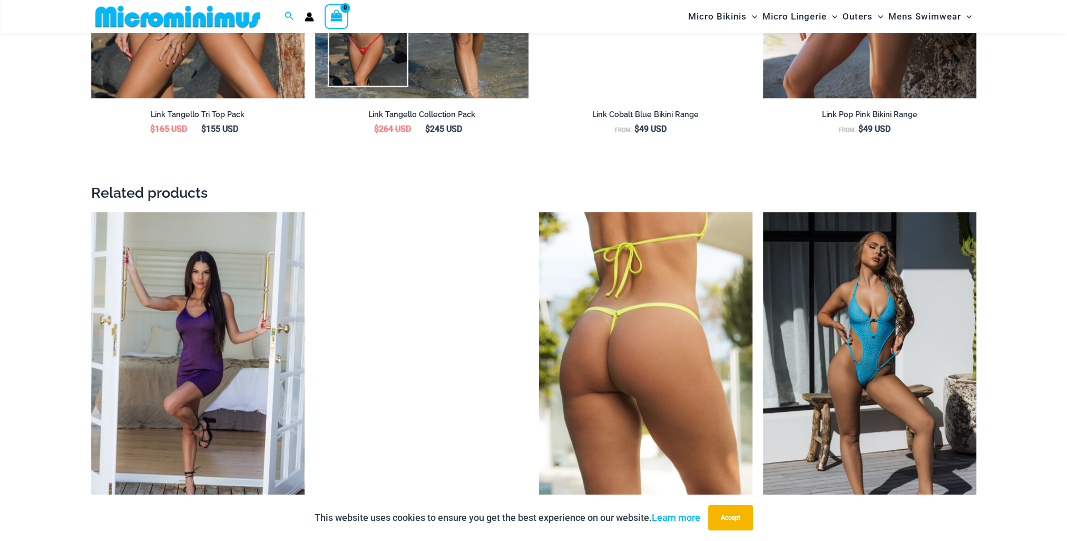
scroll to position [1947, 0]
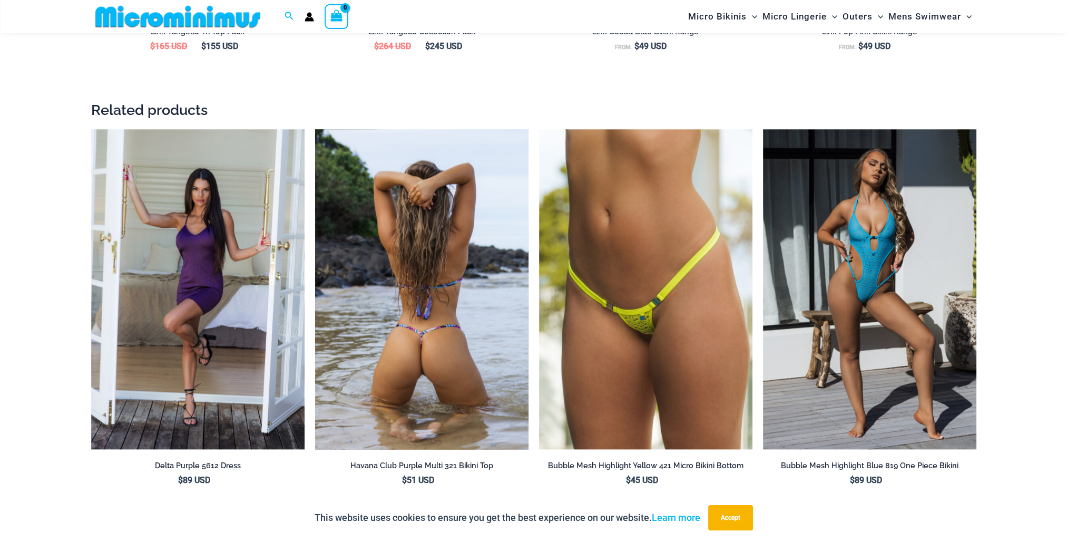
click at [430, 360] on img at bounding box center [421, 289] width 213 height 320
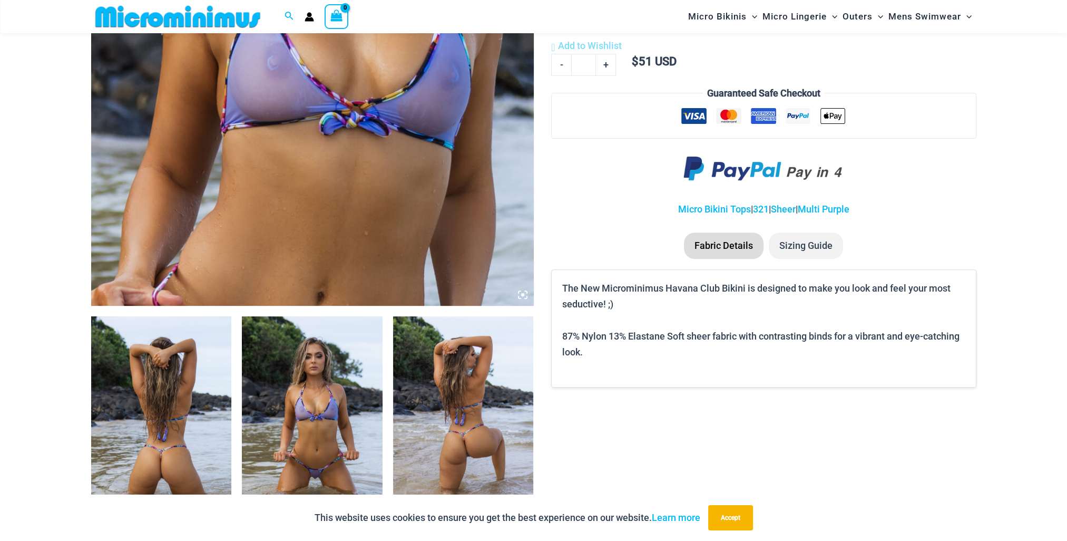
scroll to position [570, 0]
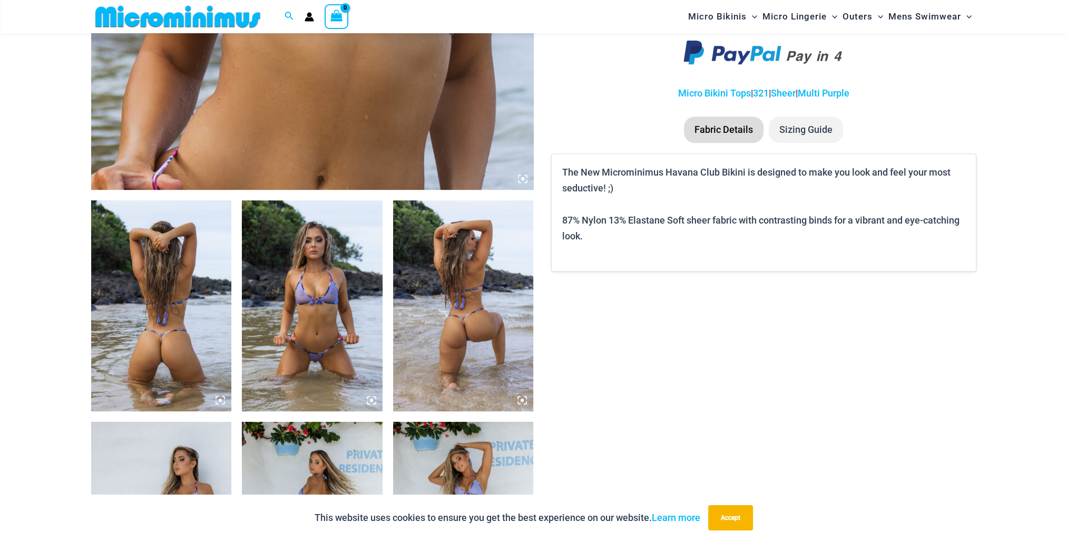
click at [186, 312] on img at bounding box center [161, 305] width 141 height 211
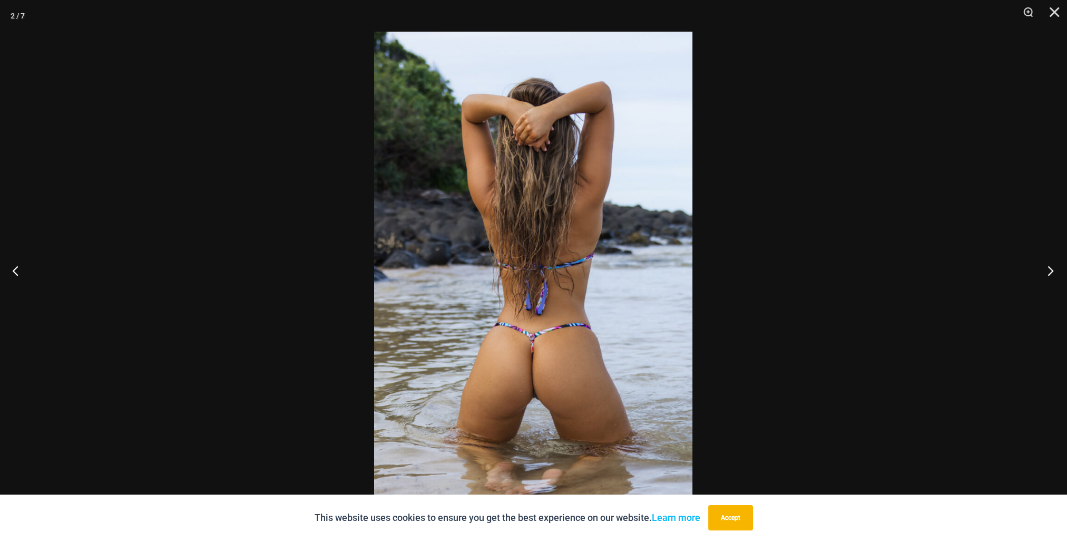
click at [1052, 271] on button "Next" at bounding box center [1047, 270] width 40 height 53
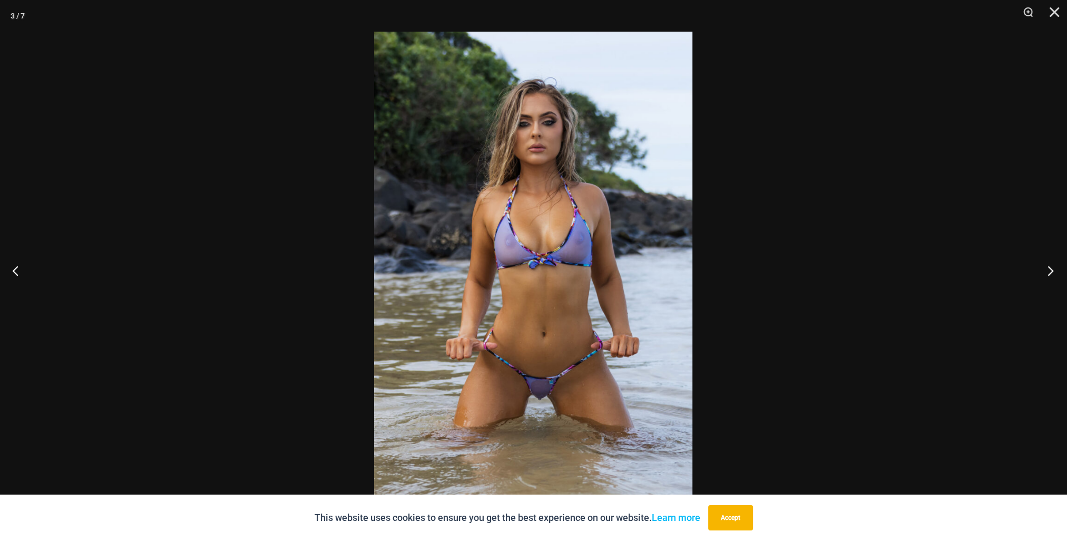
click at [1052, 271] on button "Next" at bounding box center [1047, 270] width 40 height 53
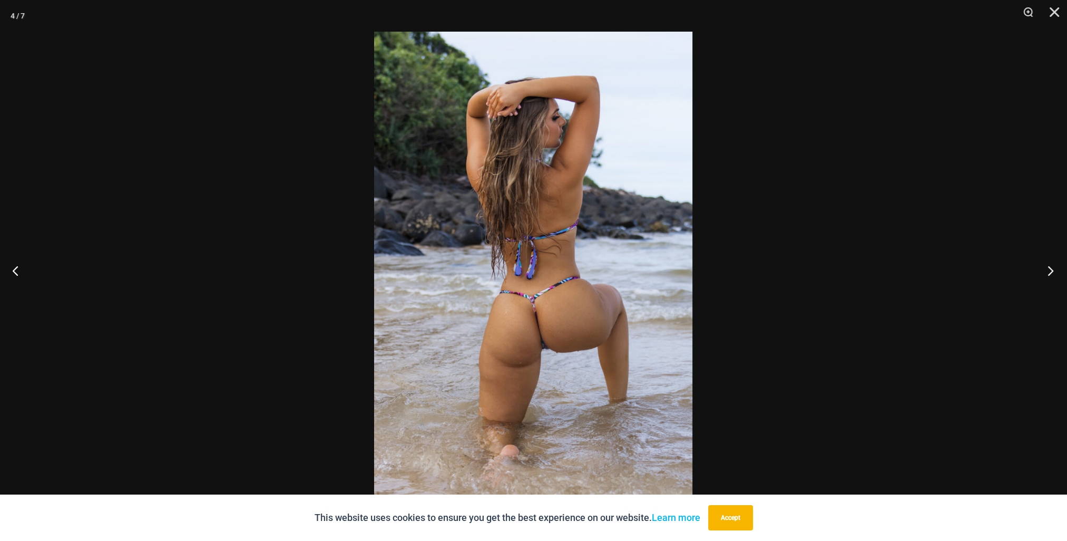
click at [1052, 271] on button "Next" at bounding box center [1047, 270] width 40 height 53
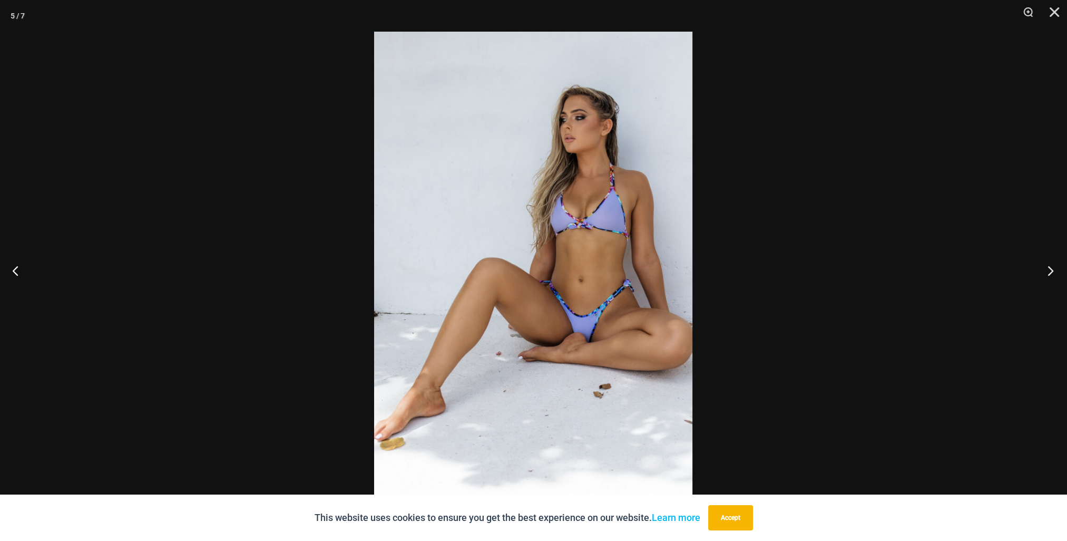
click at [1052, 271] on button "Next" at bounding box center [1047, 270] width 40 height 53
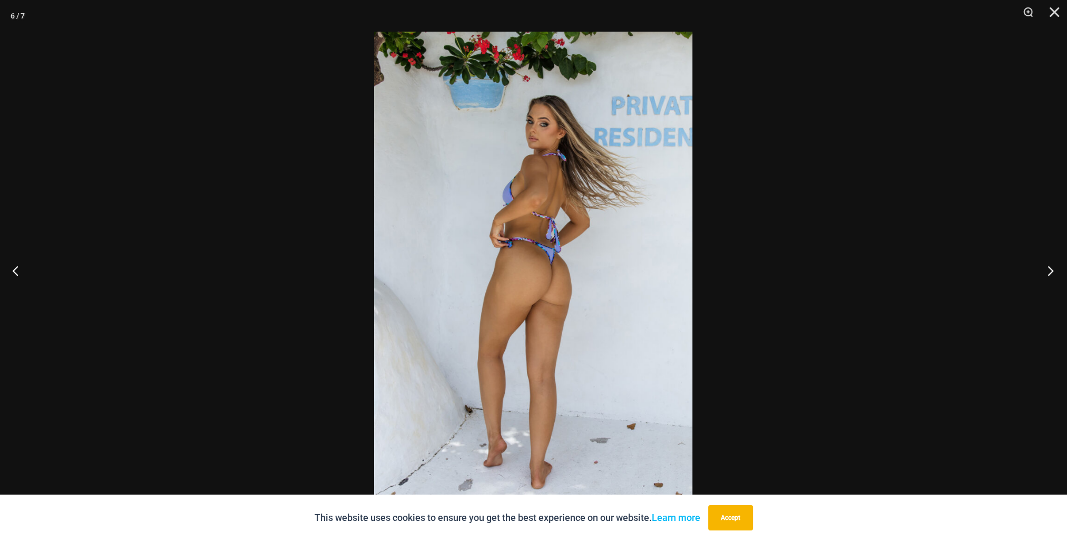
click at [1052, 271] on button "Next" at bounding box center [1047, 270] width 40 height 53
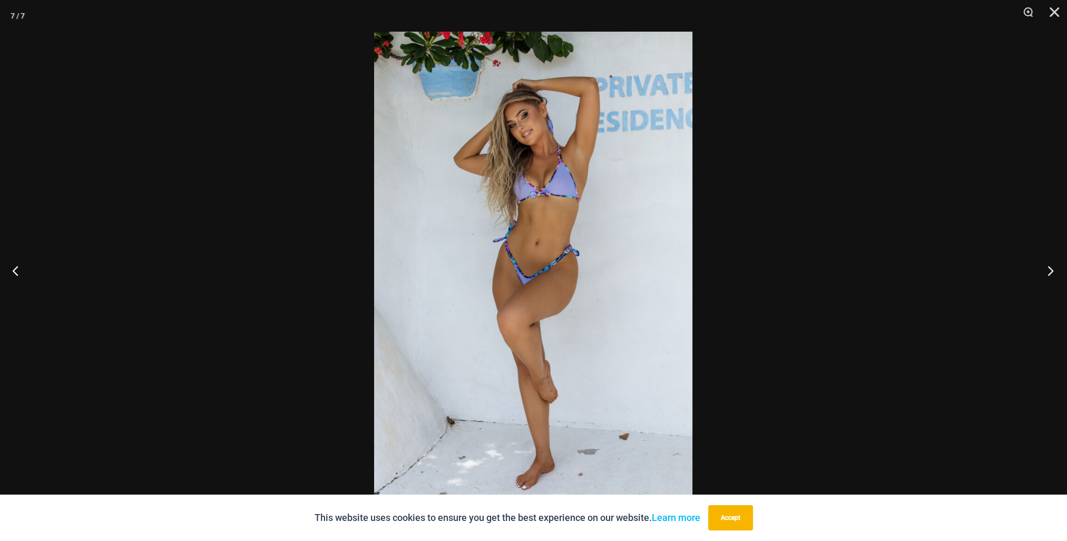
click at [1052, 271] on button "Next" at bounding box center [1047, 270] width 40 height 53
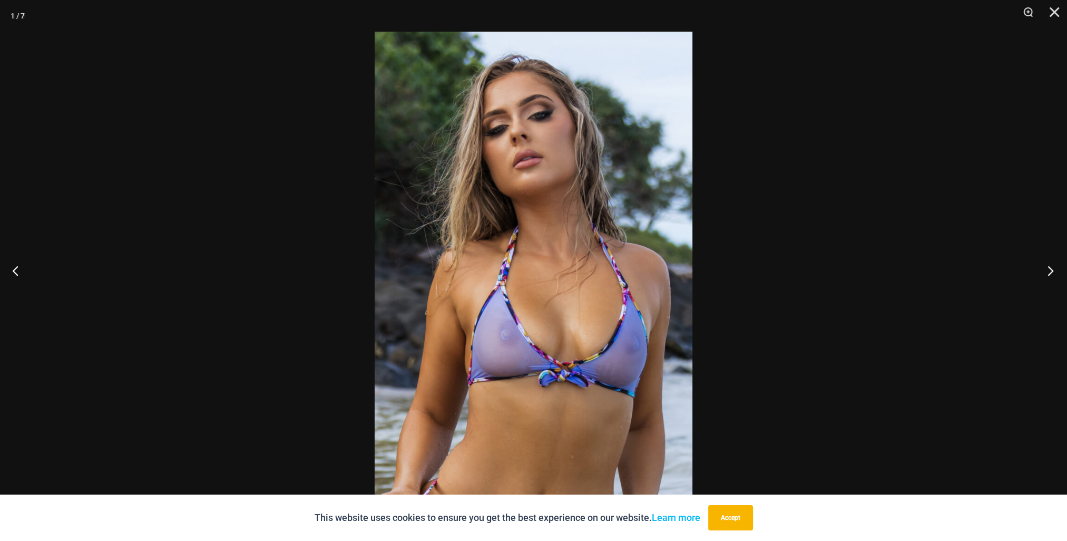
click at [1059, 271] on button "Next" at bounding box center [1047, 270] width 40 height 53
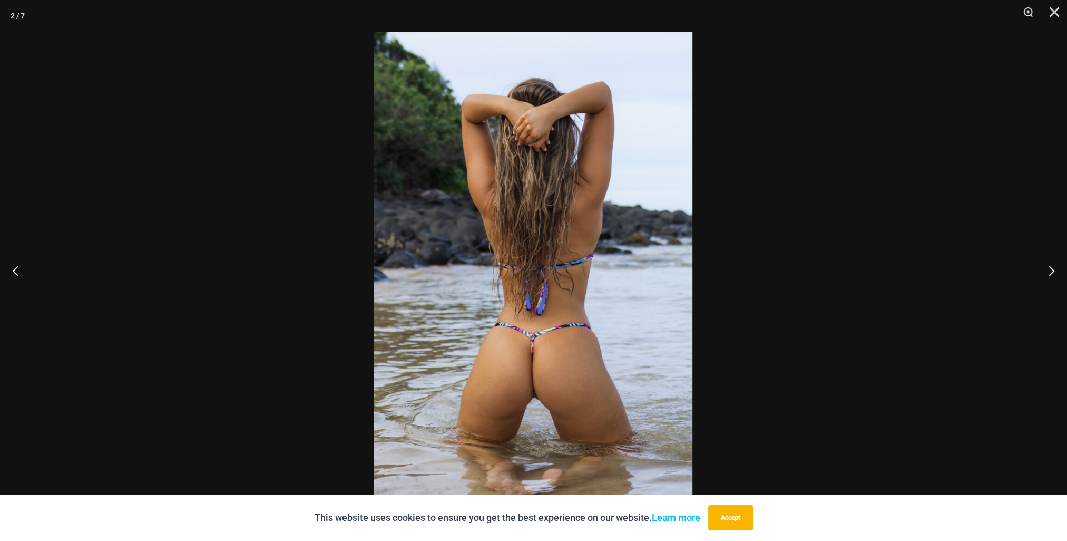
click at [865, 325] on div at bounding box center [533, 270] width 1067 height 541
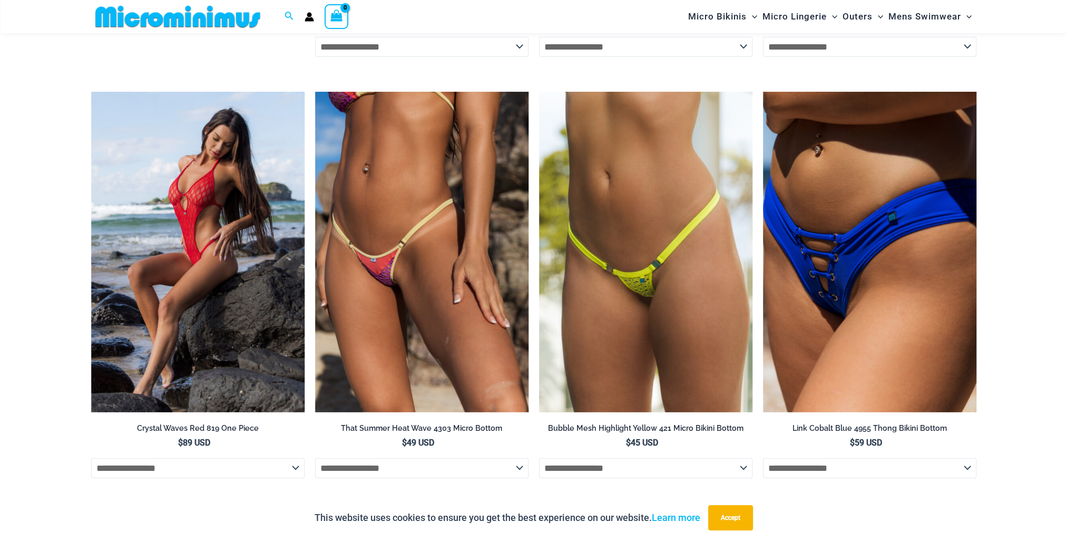
scroll to position [4574, 0]
